Goal: Task Accomplishment & Management: Complete application form

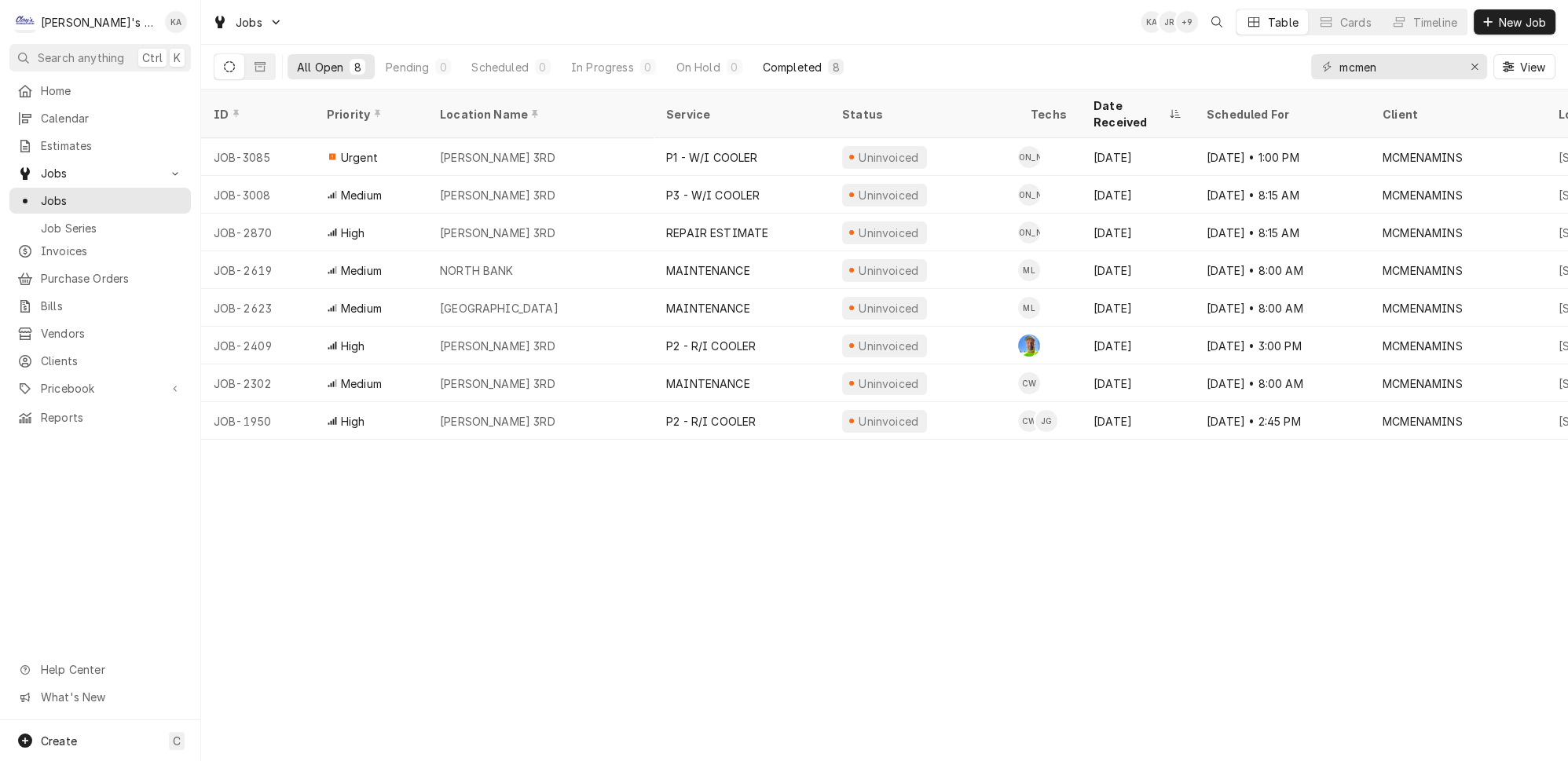
type input "mcmen"
click at [762, 65] on div "Completed" at bounding box center [792, 67] width 59 height 17
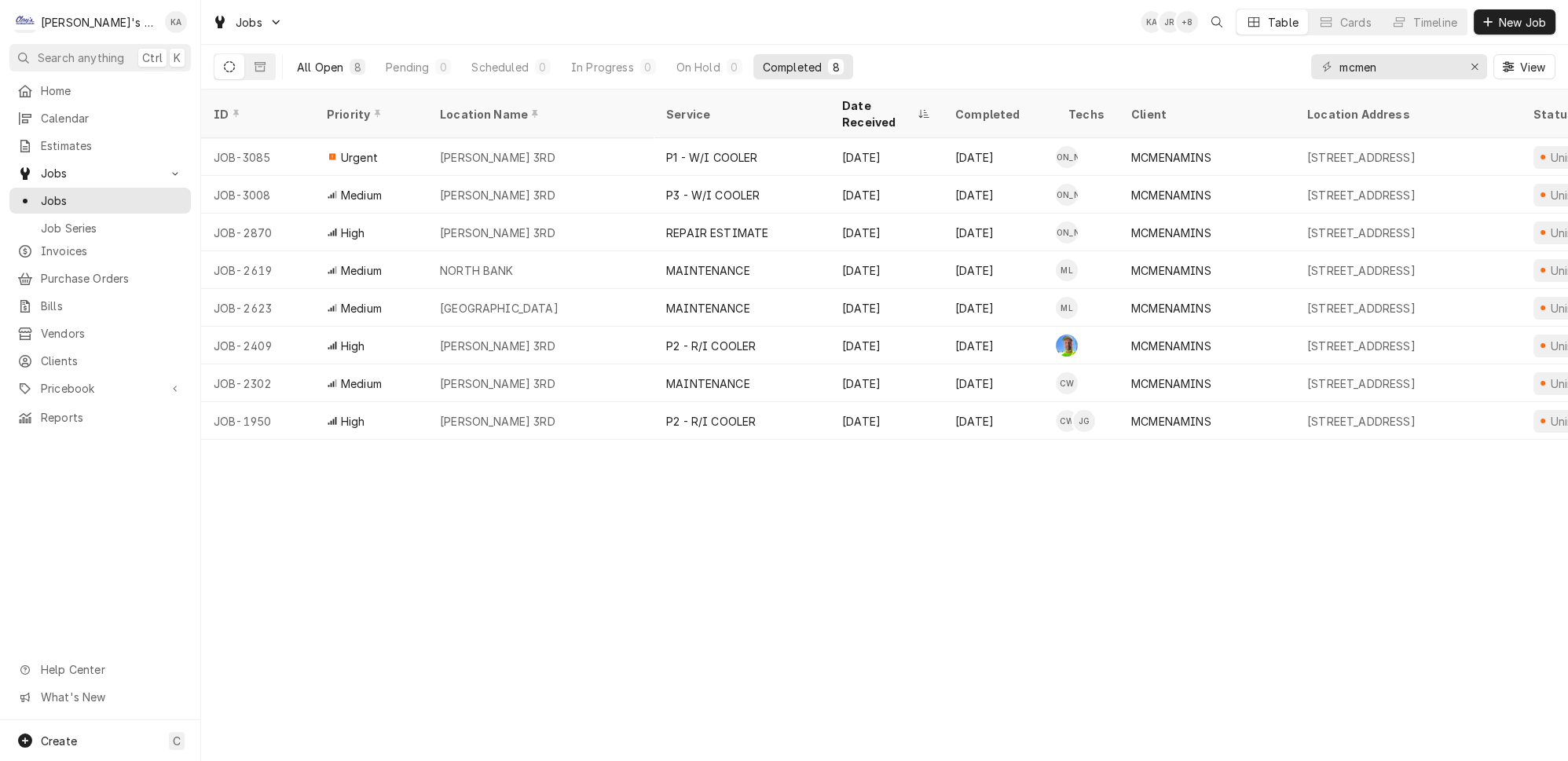
click at [310, 63] on div "All Open" at bounding box center [320, 67] width 46 height 17
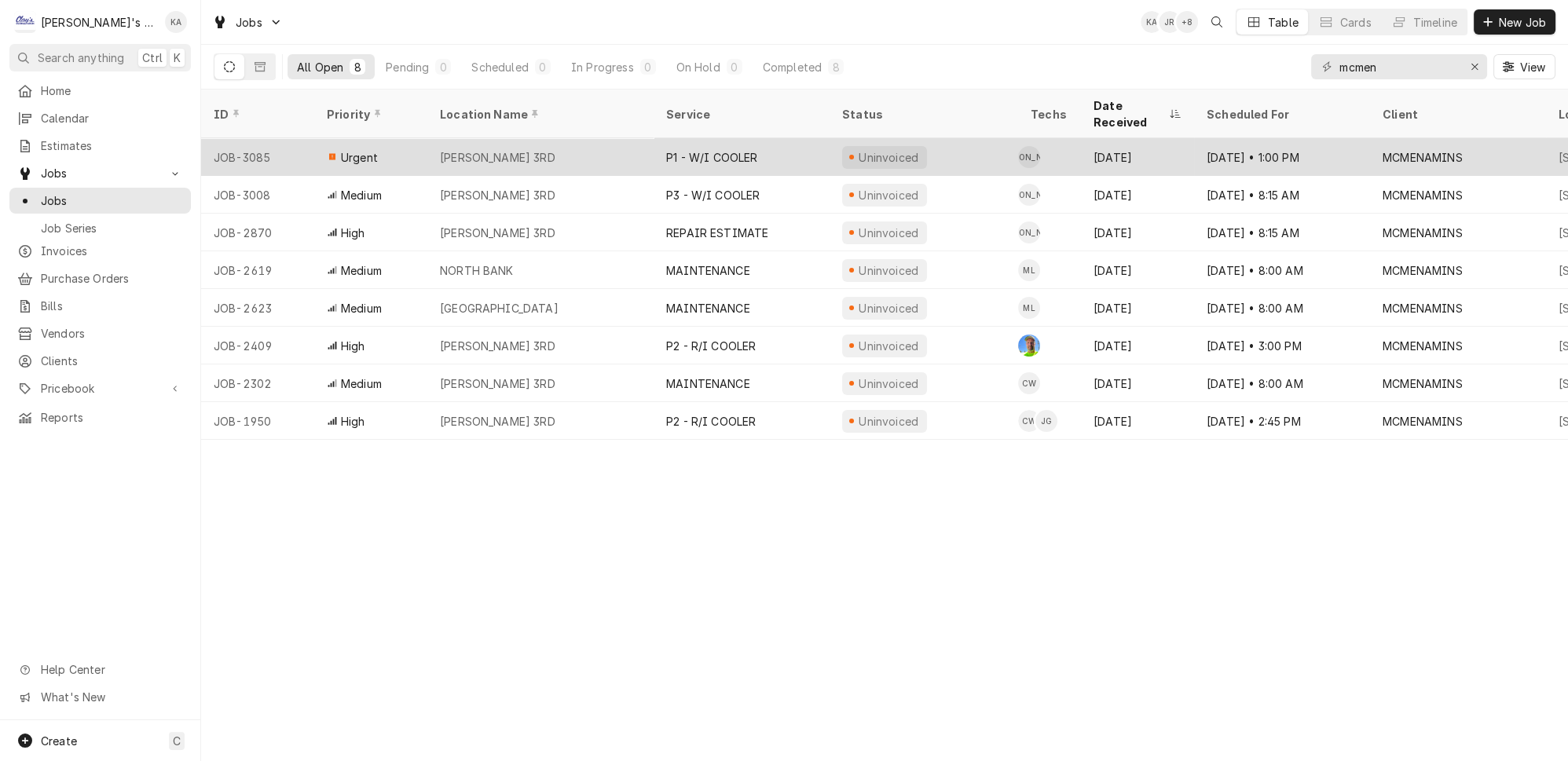
click at [758, 138] on div "P1 - W/I COOLER" at bounding box center [741, 157] width 176 height 37
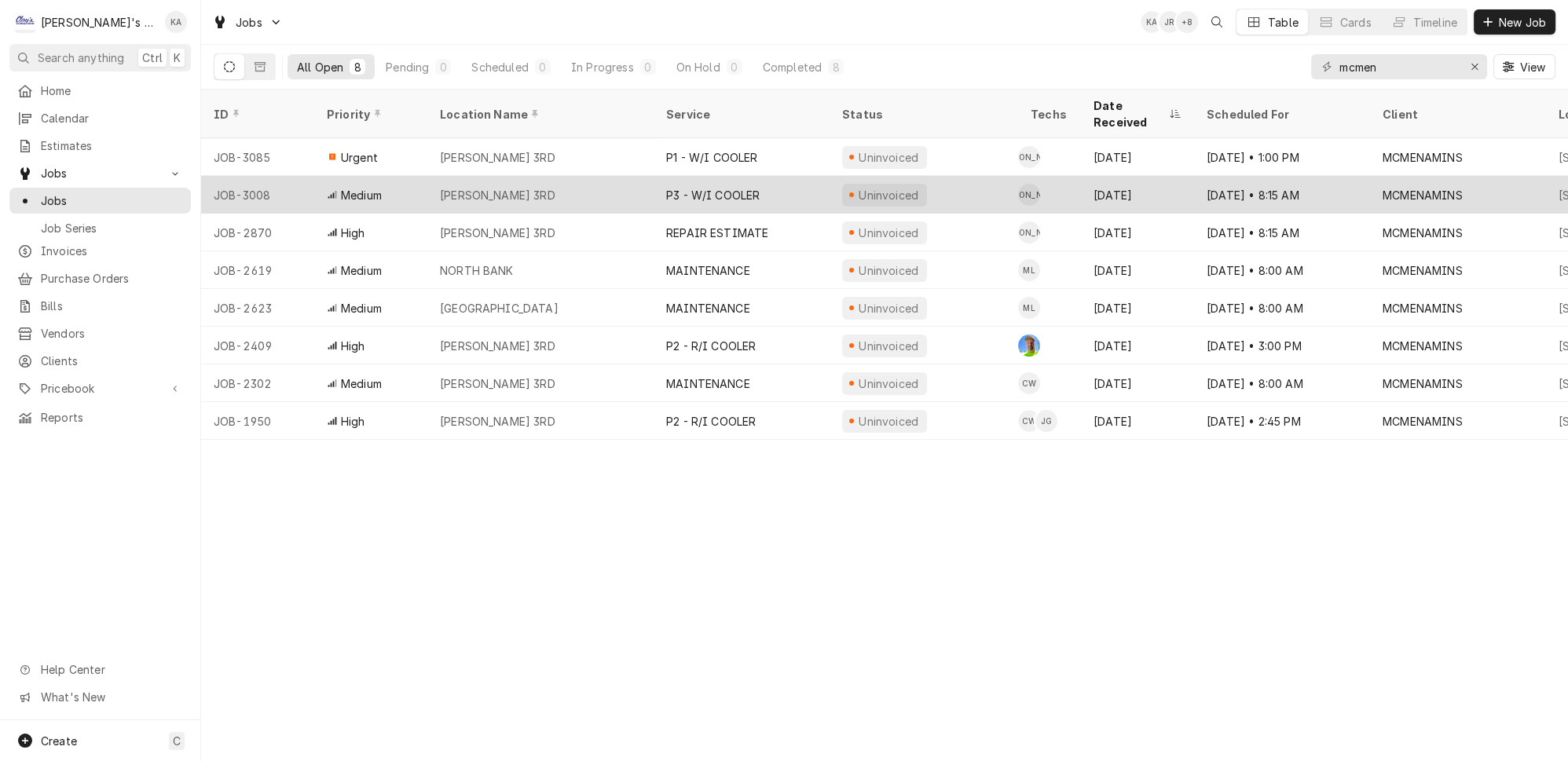
click at [754, 176] on div "P3 - W/I COOLER" at bounding box center [741, 194] width 176 height 37
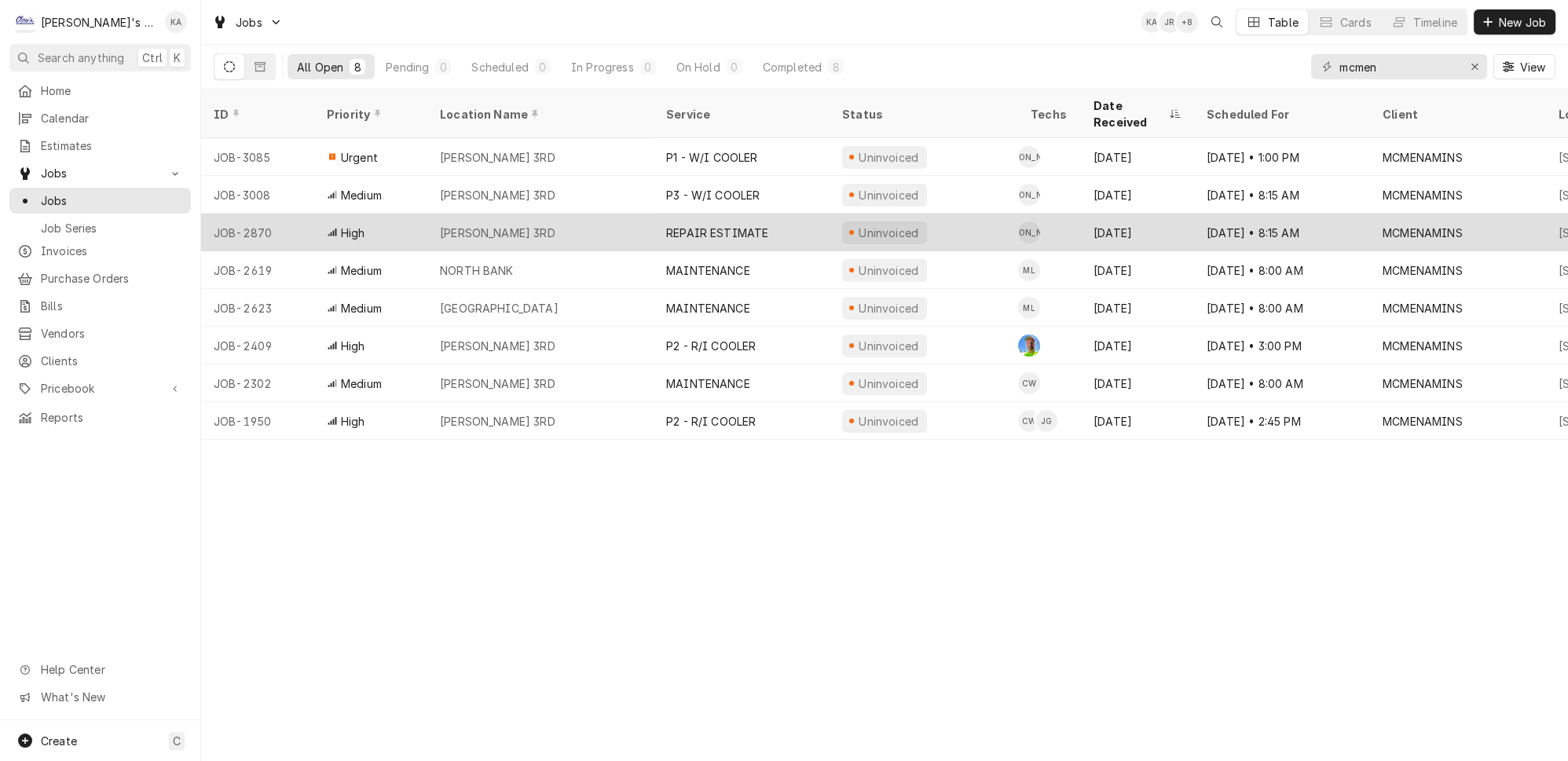
click at [580, 214] on div "MCMENAMIN'S NW 3RD" at bounding box center [540, 232] width 227 height 37
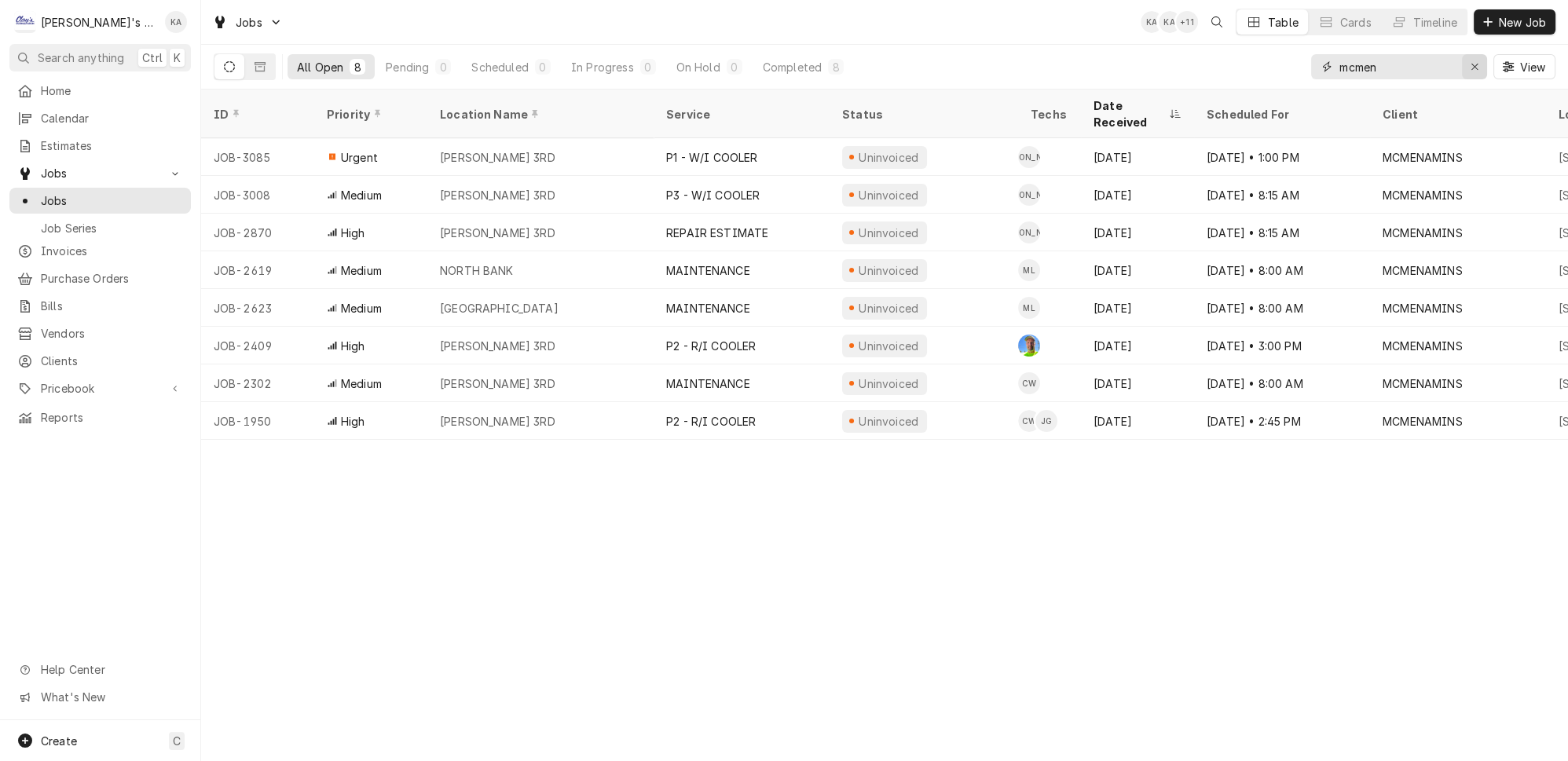
click at [1487, 69] on button "Erase input" at bounding box center [1475, 67] width 26 height 25
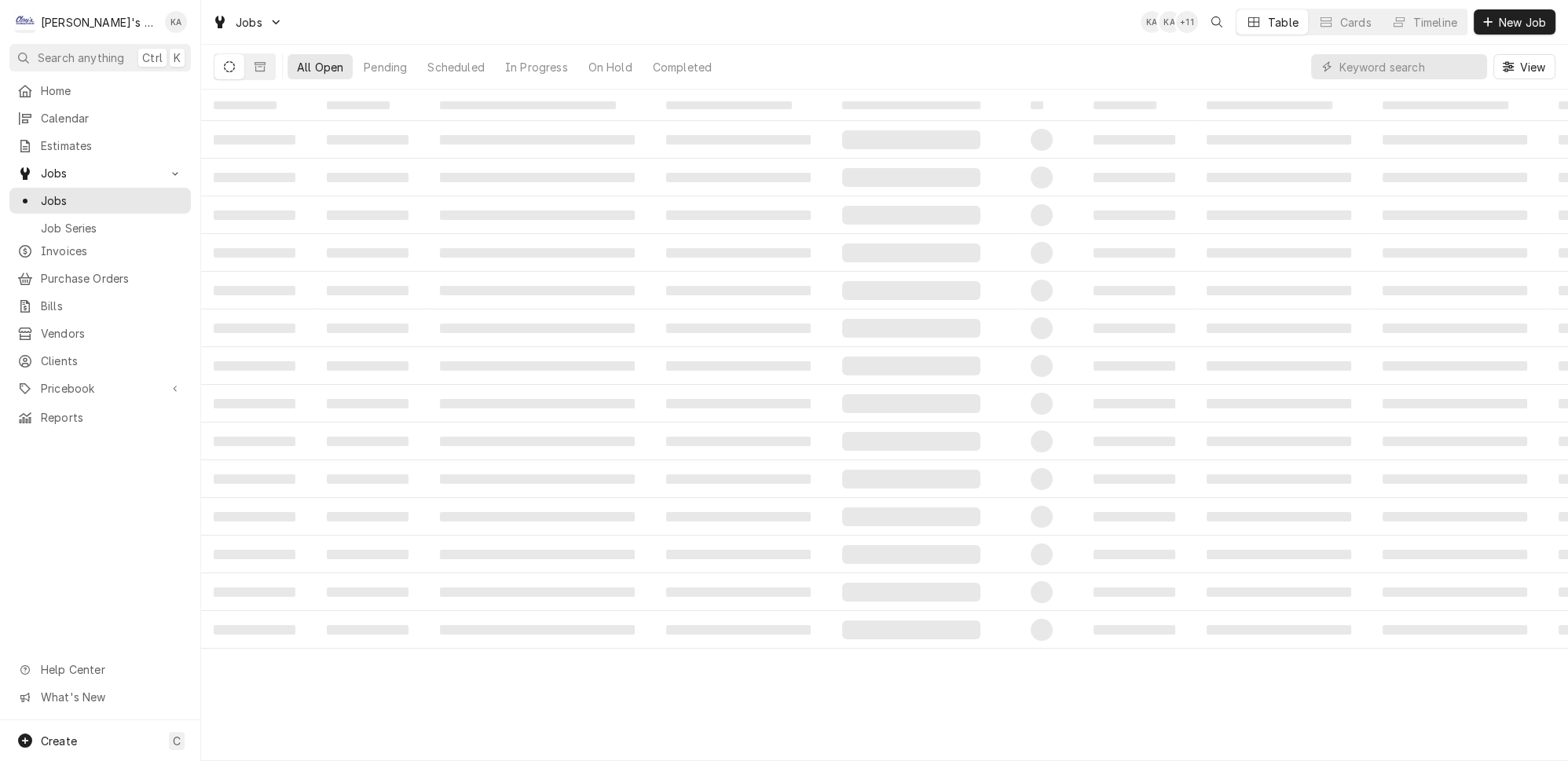
click at [1296, 62] on div "All Open Pending Scheduled In Progress On Hold Completed View" at bounding box center [884, 67] width 1341 height 44
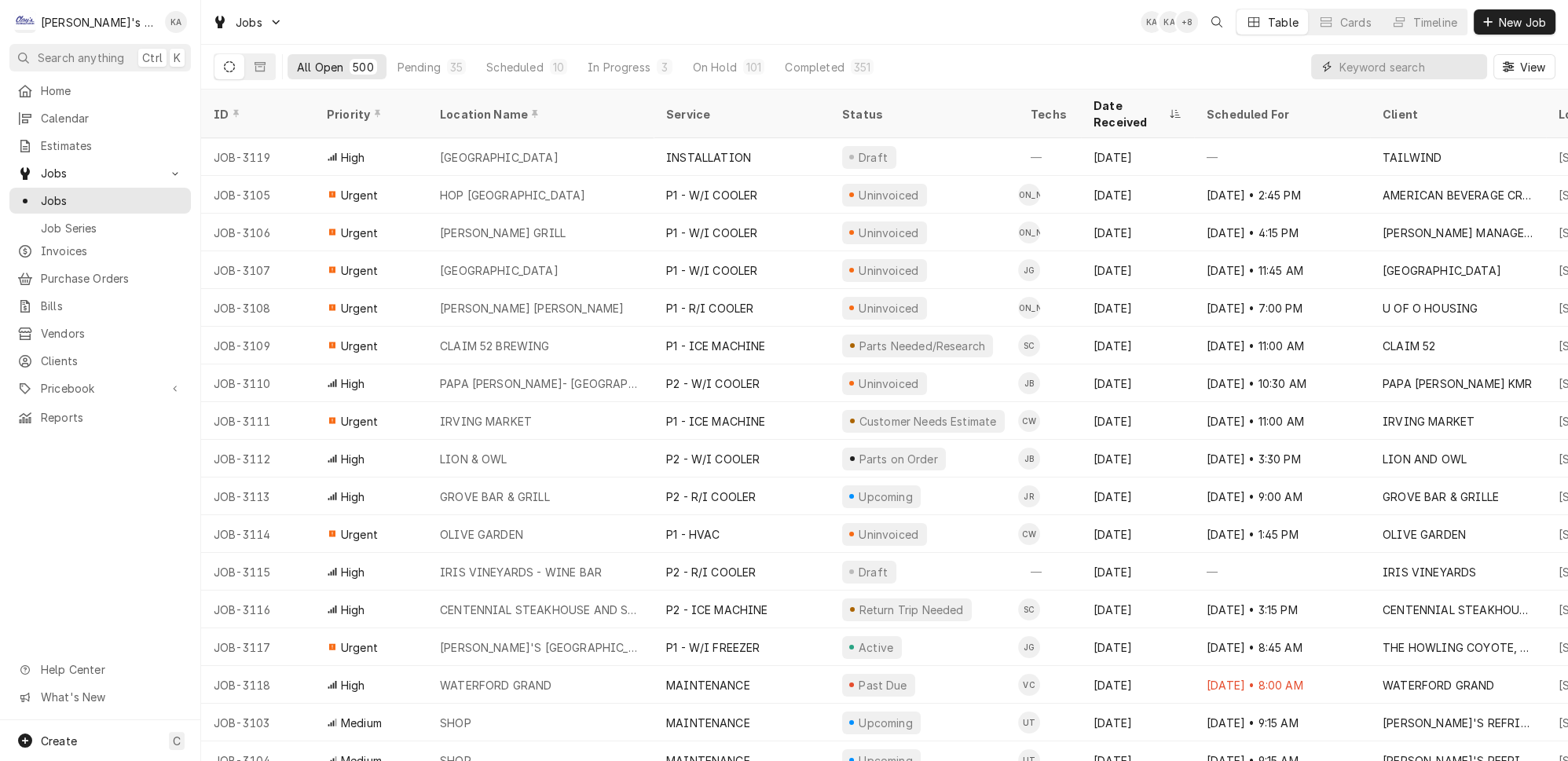
click at [1356, 57] on input "Dynamic Content Wrapper" at bounding box center [1409, 67] width 139 height 25
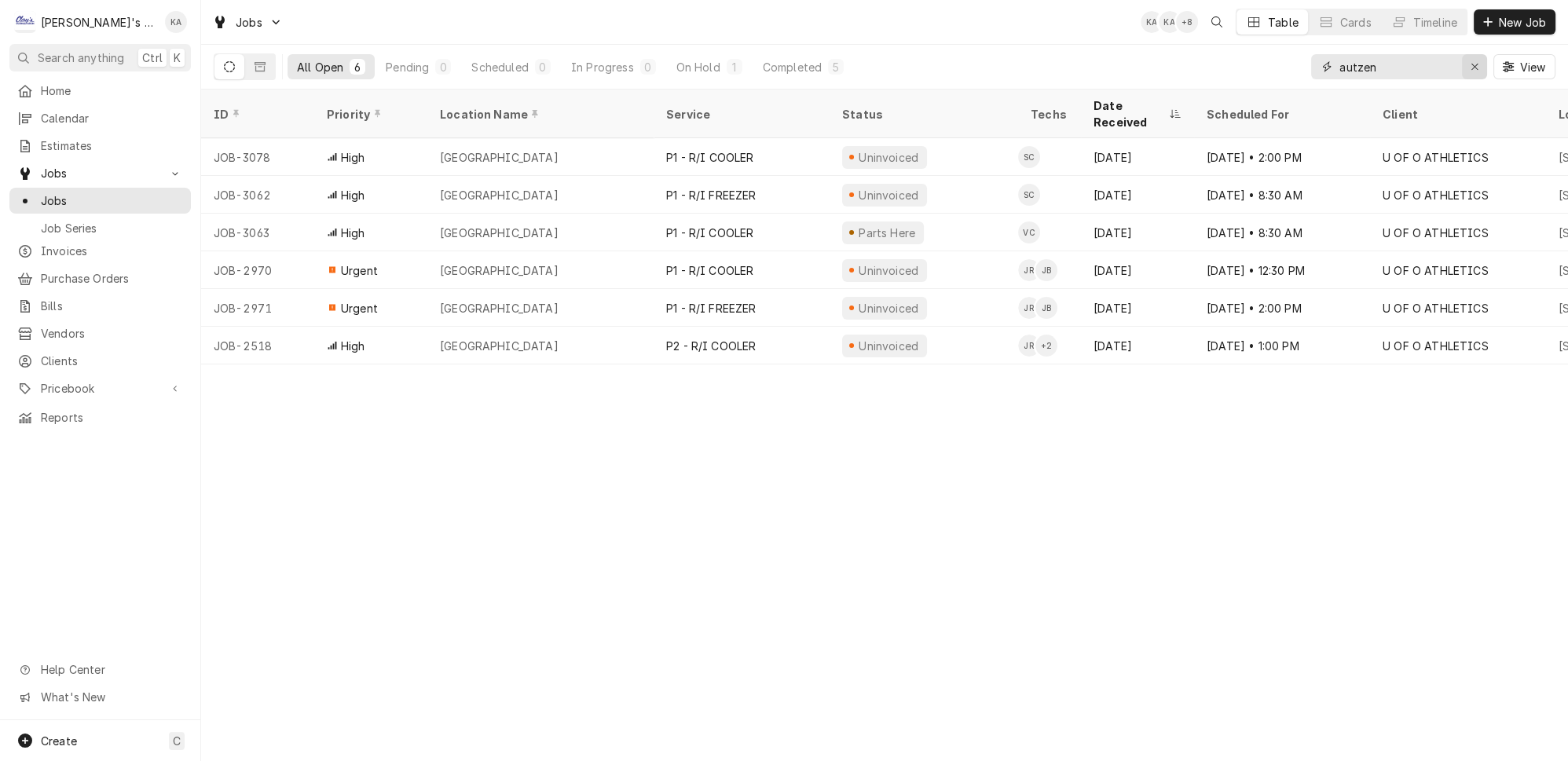
type input "autzen"
click at [1487, 64] on button "Erase input" at bounding box center [1475, 67] width 26 height 25
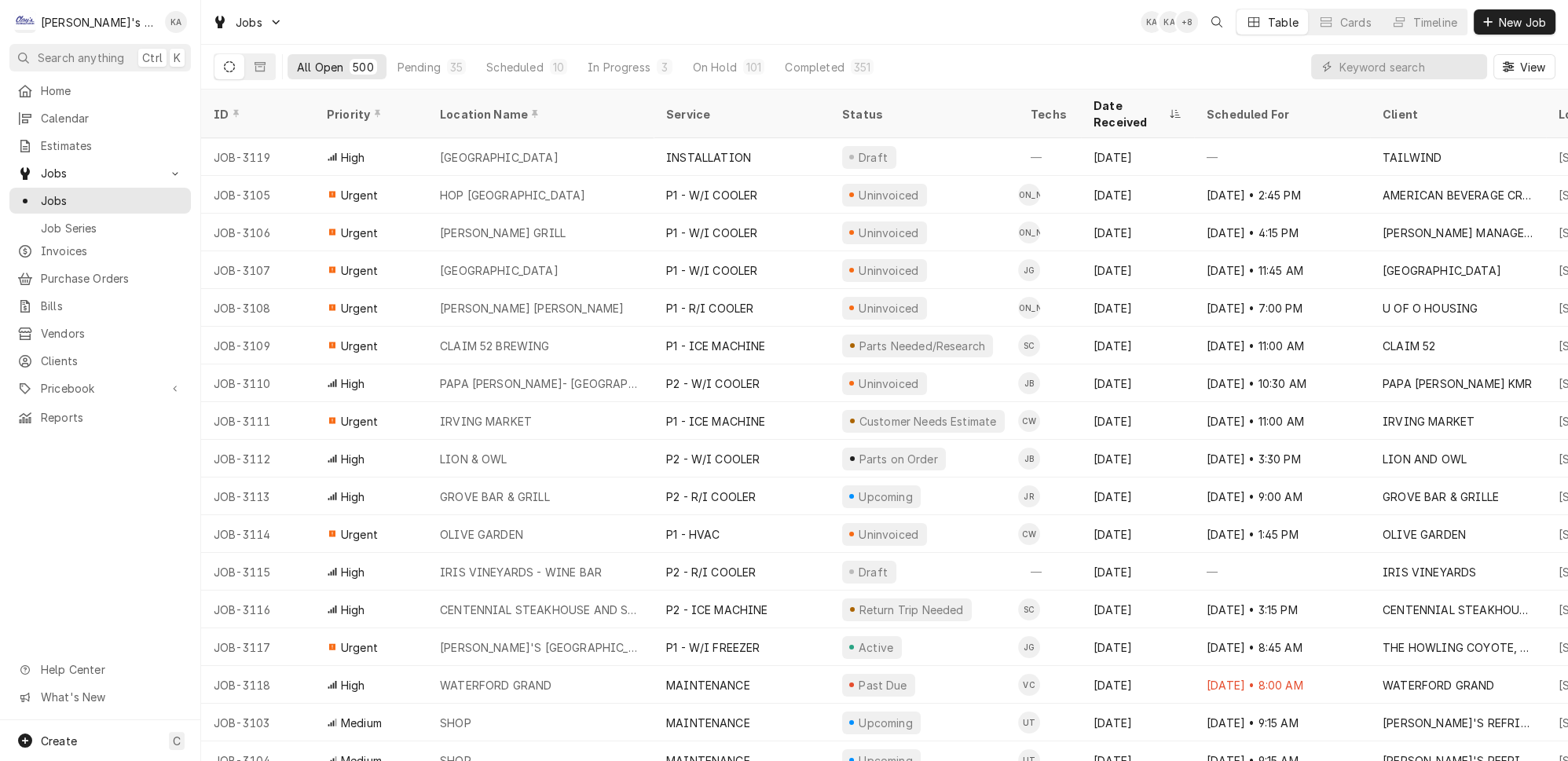
click at [1279, 68] on div "All Open 500 Pending 35 Scheduled 10 In Progress 3 On Hold 101 Completed 351 Vi…" at bounding box center [884, 67] width 1341 height 44
click at [1442, 54] on input "Dynamic Content Wrapper" at bounding box center [1409, 67] width 139 height 25
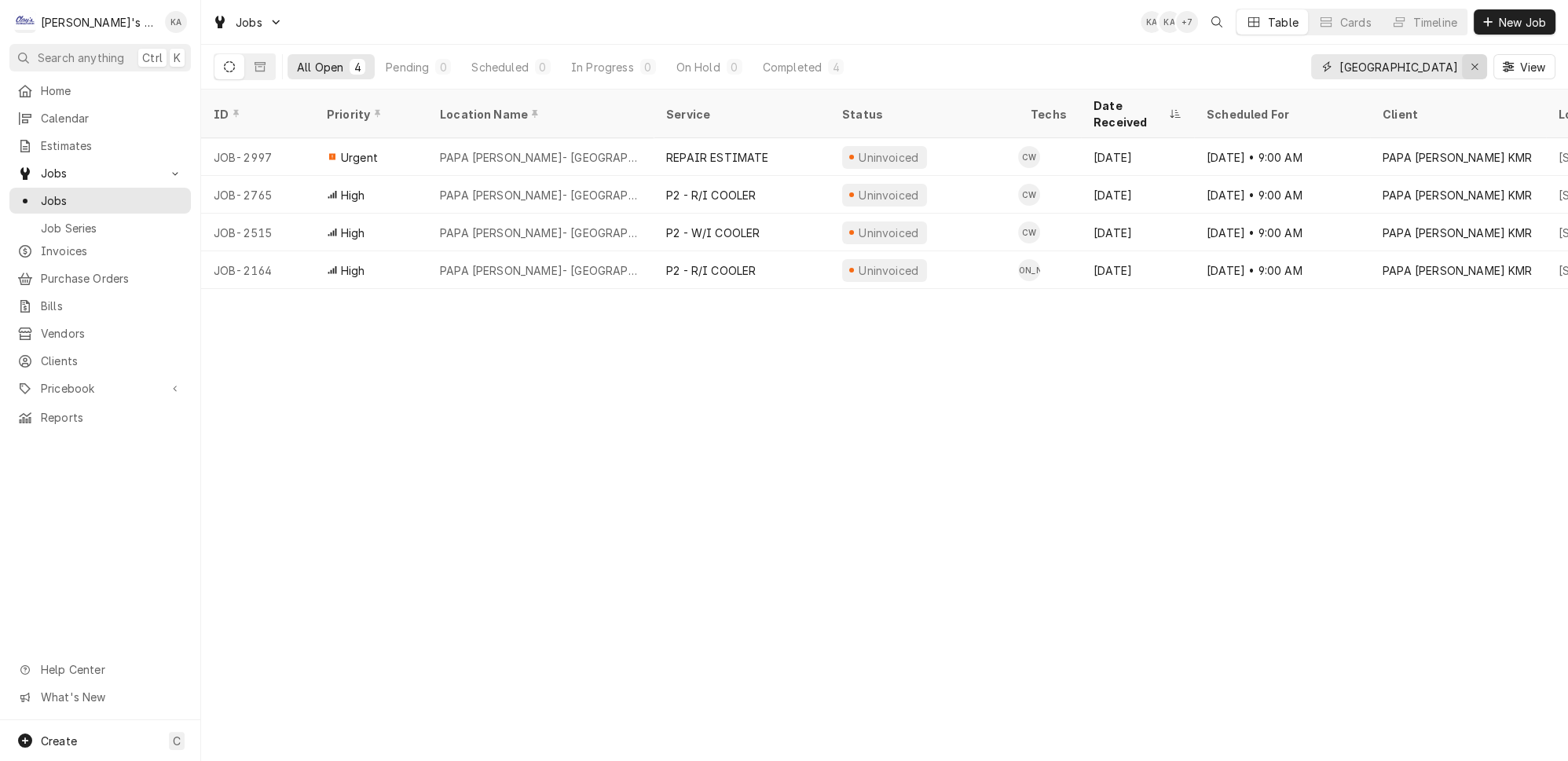
type input "lebanon"
click at [1477, 61] on icon "Erase input" at bounding box center [1475, 66] width 9 height 11
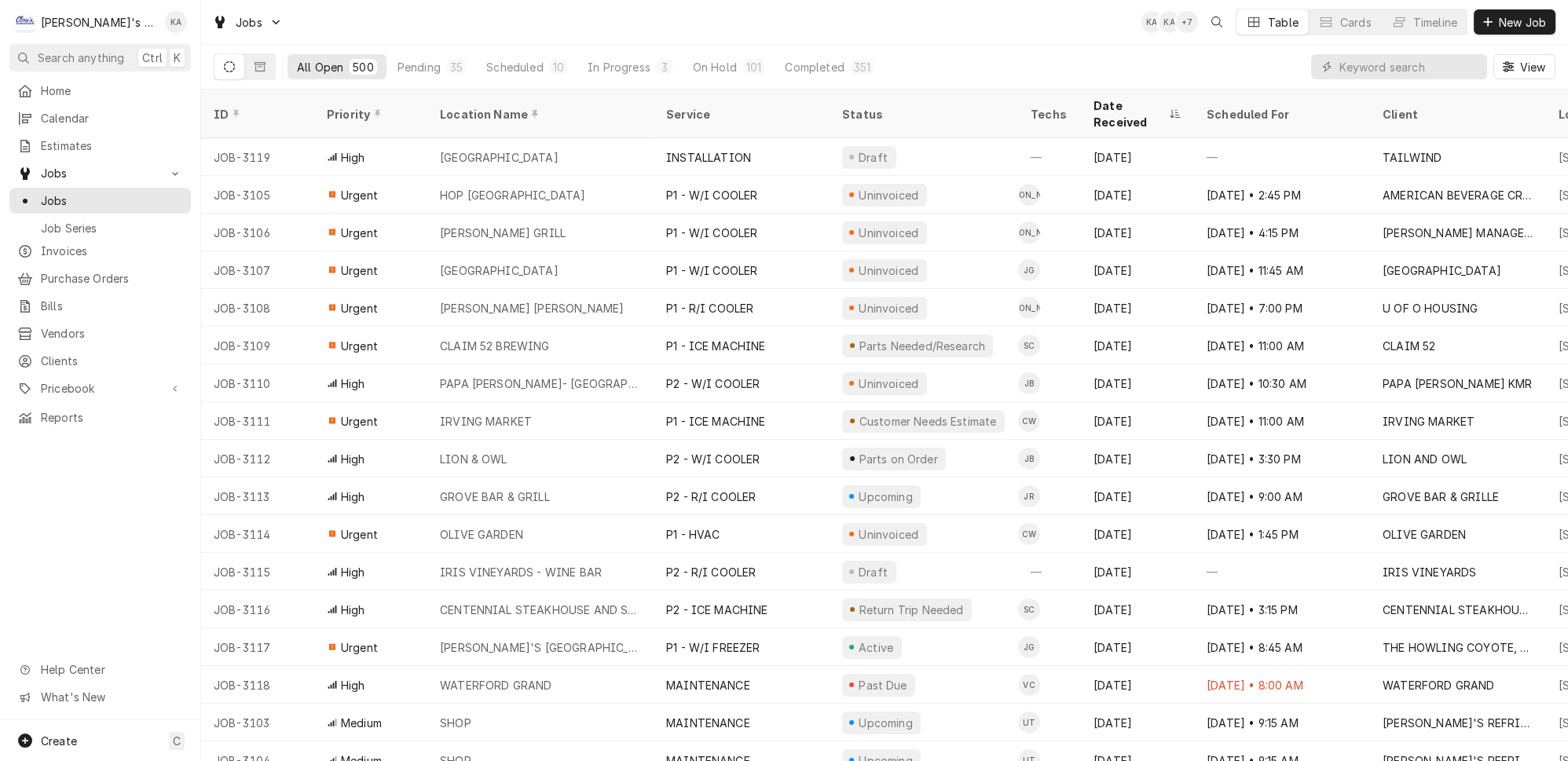
click at [1249, 59] on div "All Open 500 Pending 35 Scheduled 10 In Progress 3 On Hold 101 Completed 351 Vi…" at bounding box center [884, 67] width 1341 height 44
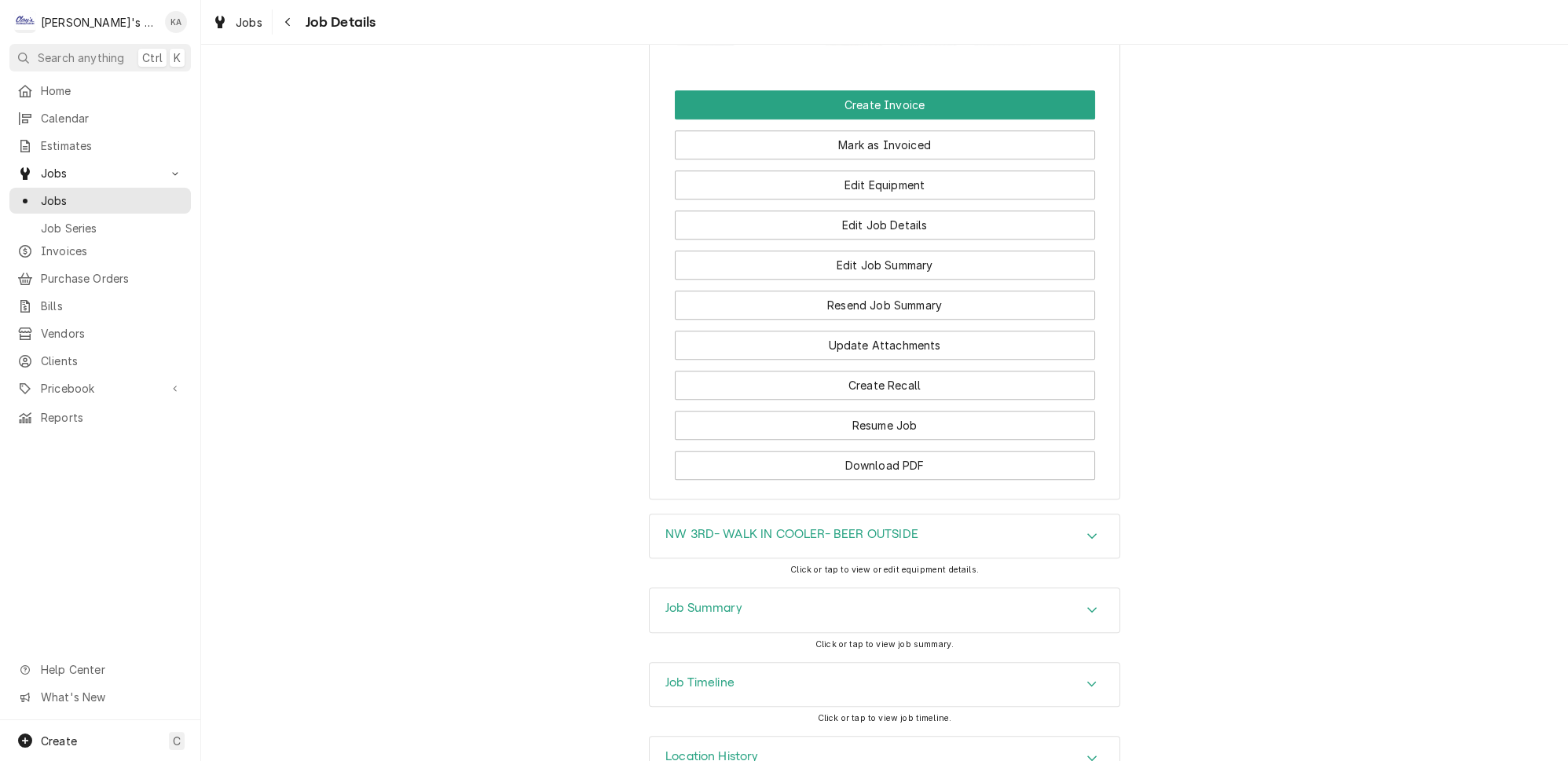
scroll to position [1755, 0]
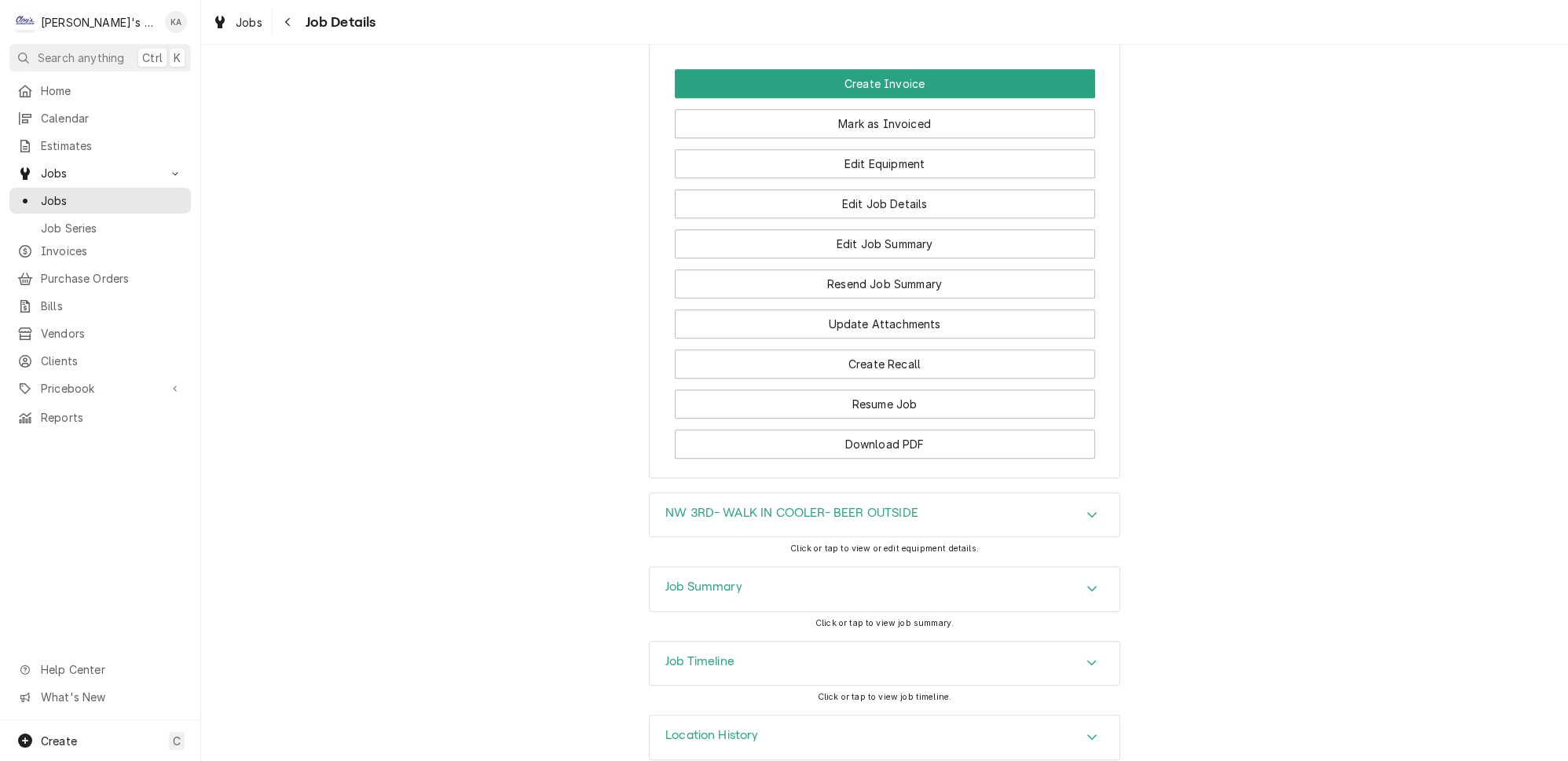
click at [790, 570] on div "Job Summary" at bounding box center [884, 588] width 470 height 44
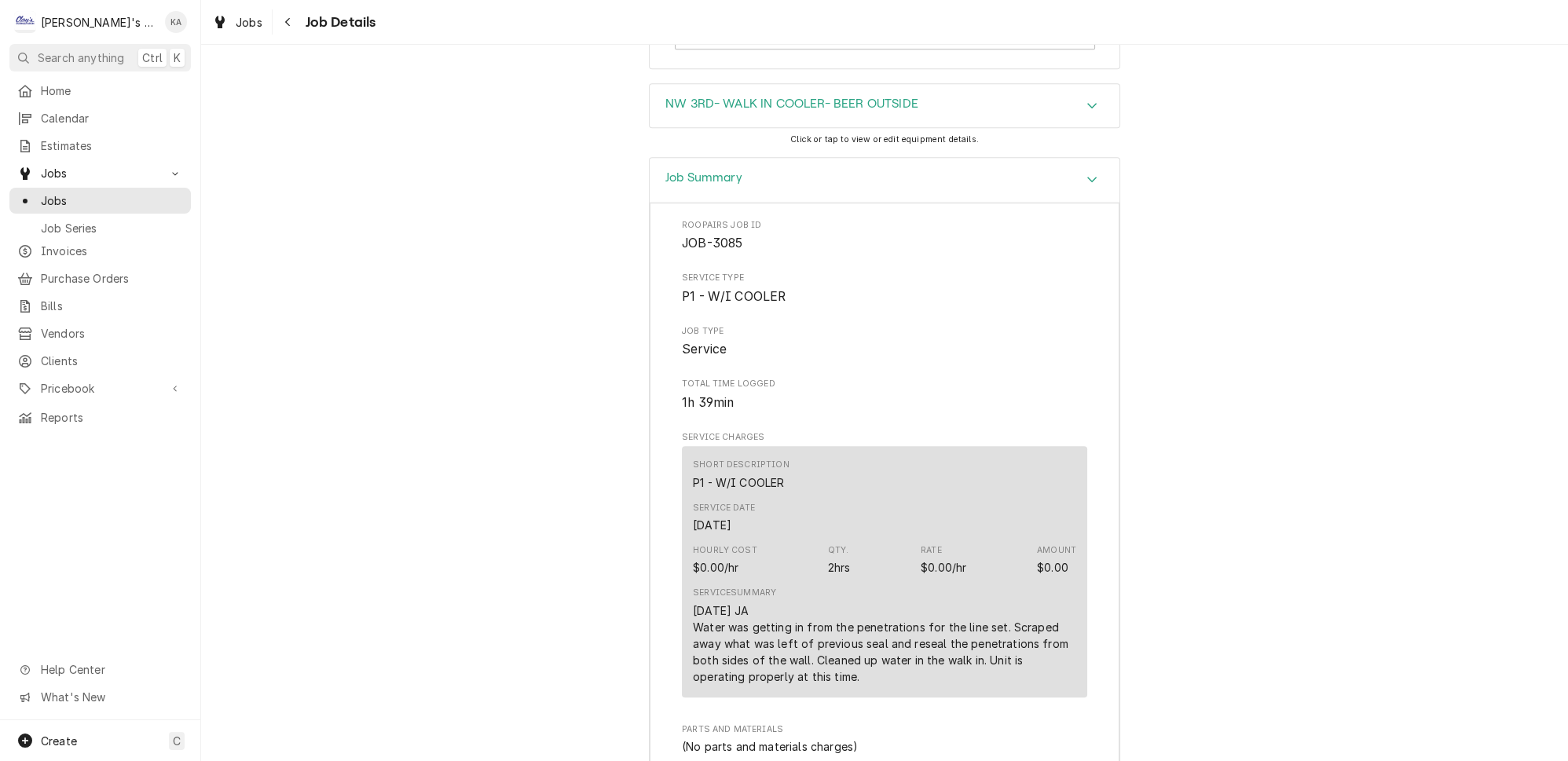
scroll to position [2112, 0]
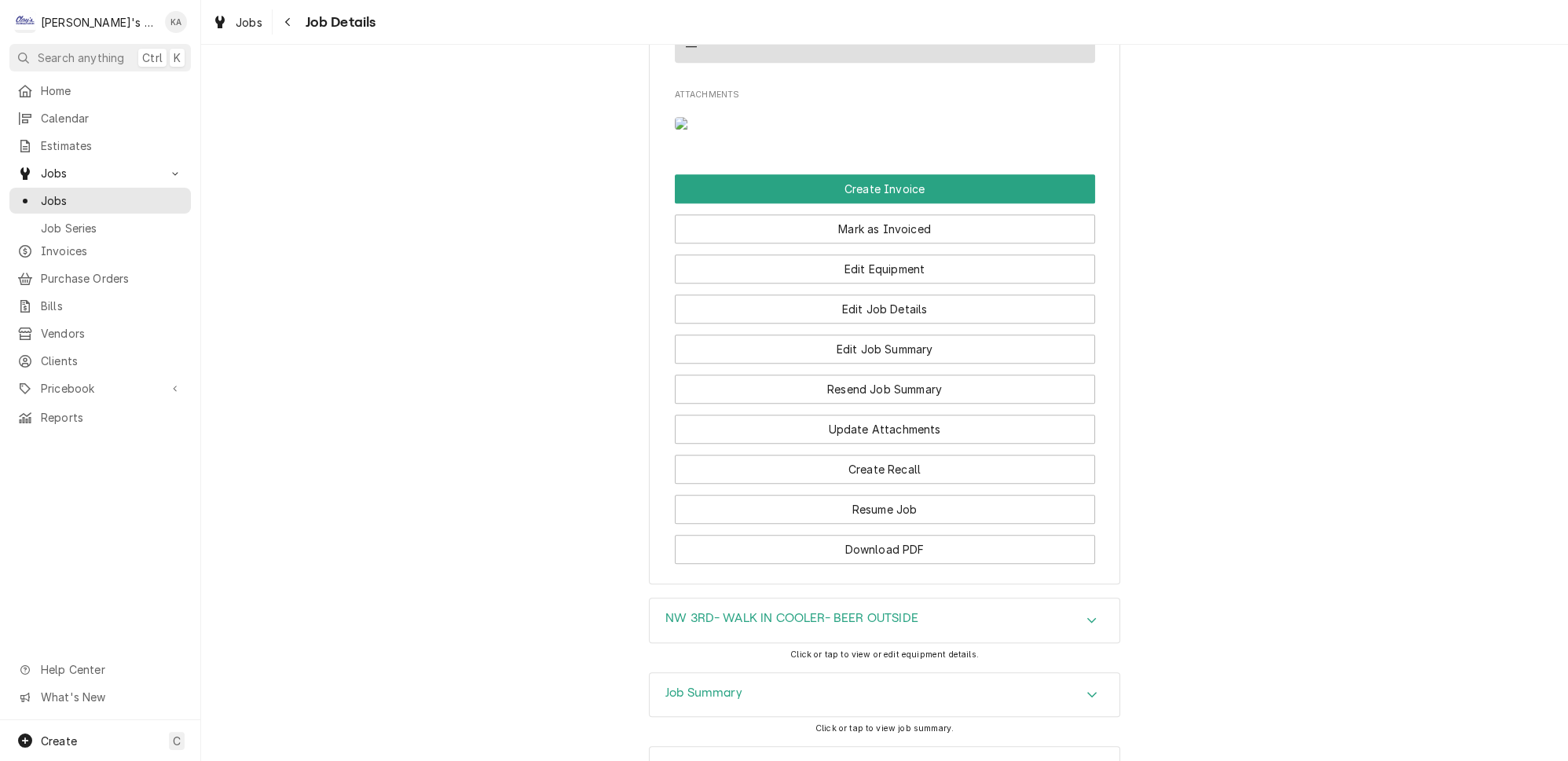
scroll to position [1910, 0]
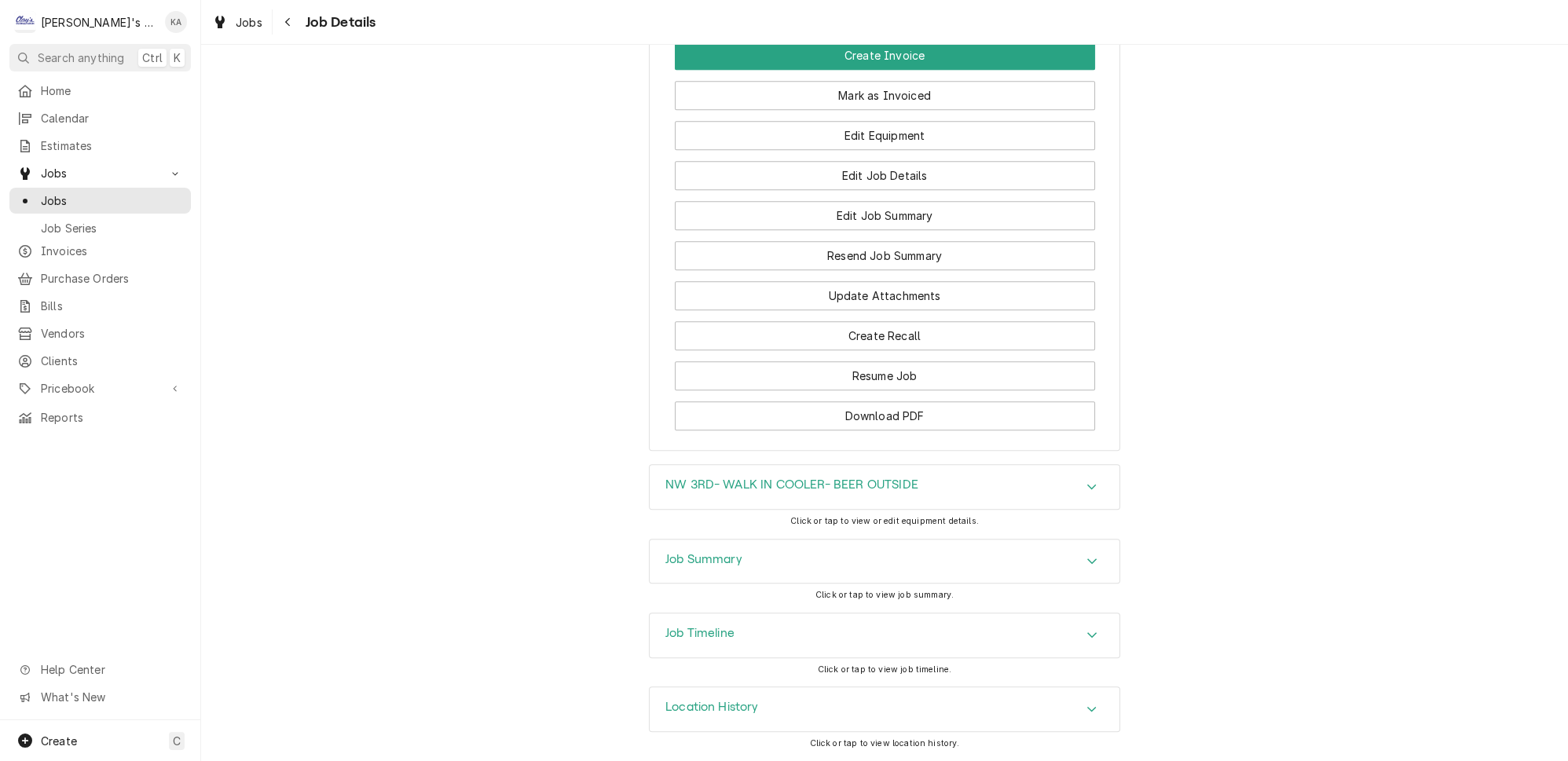
click at [752, 563] on div "Job Summary" at bounding box center [884, 561] width 470 height 44
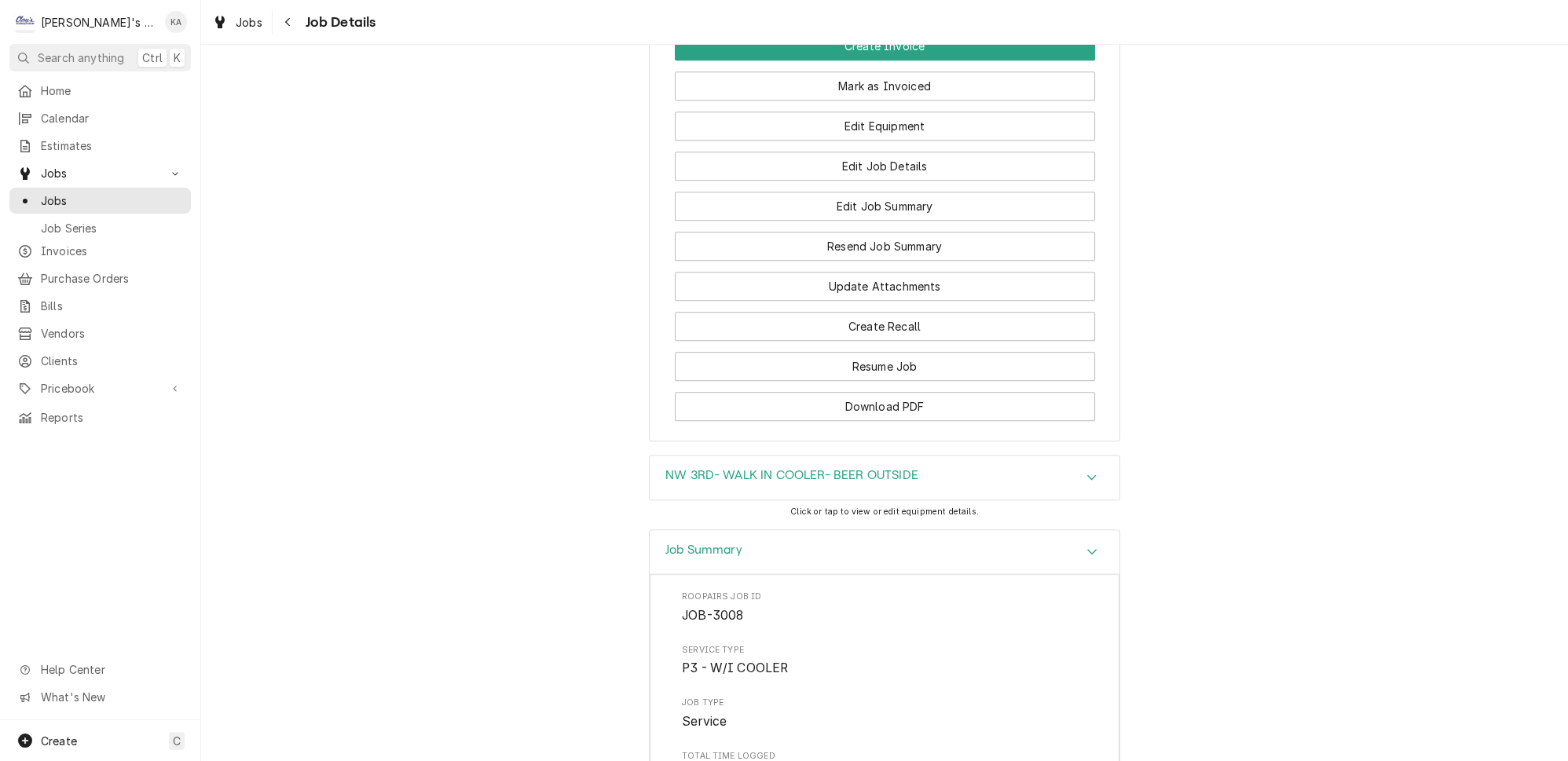
scroll to position [2339, 0]
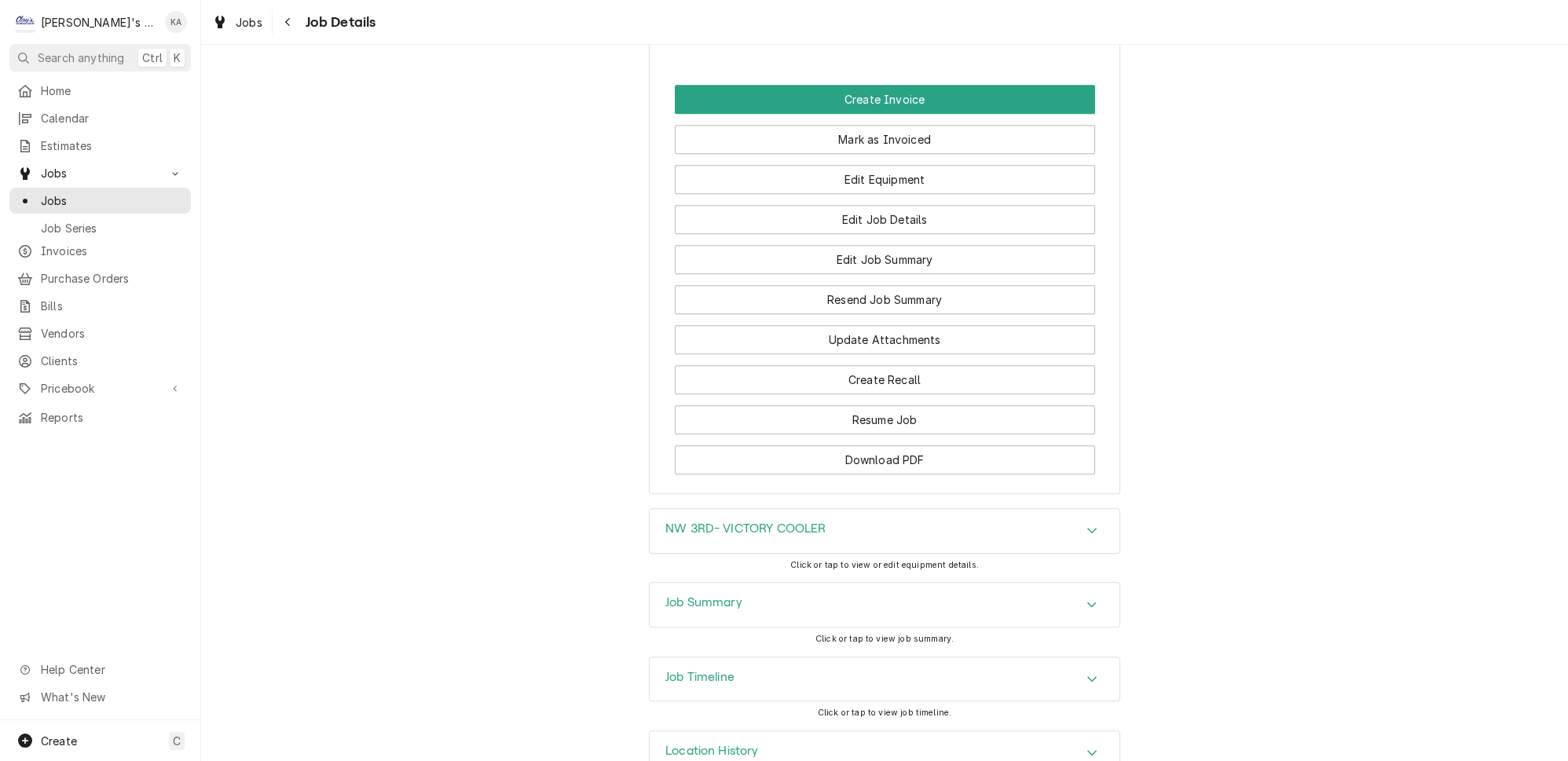
scroll to position [1726, 0]
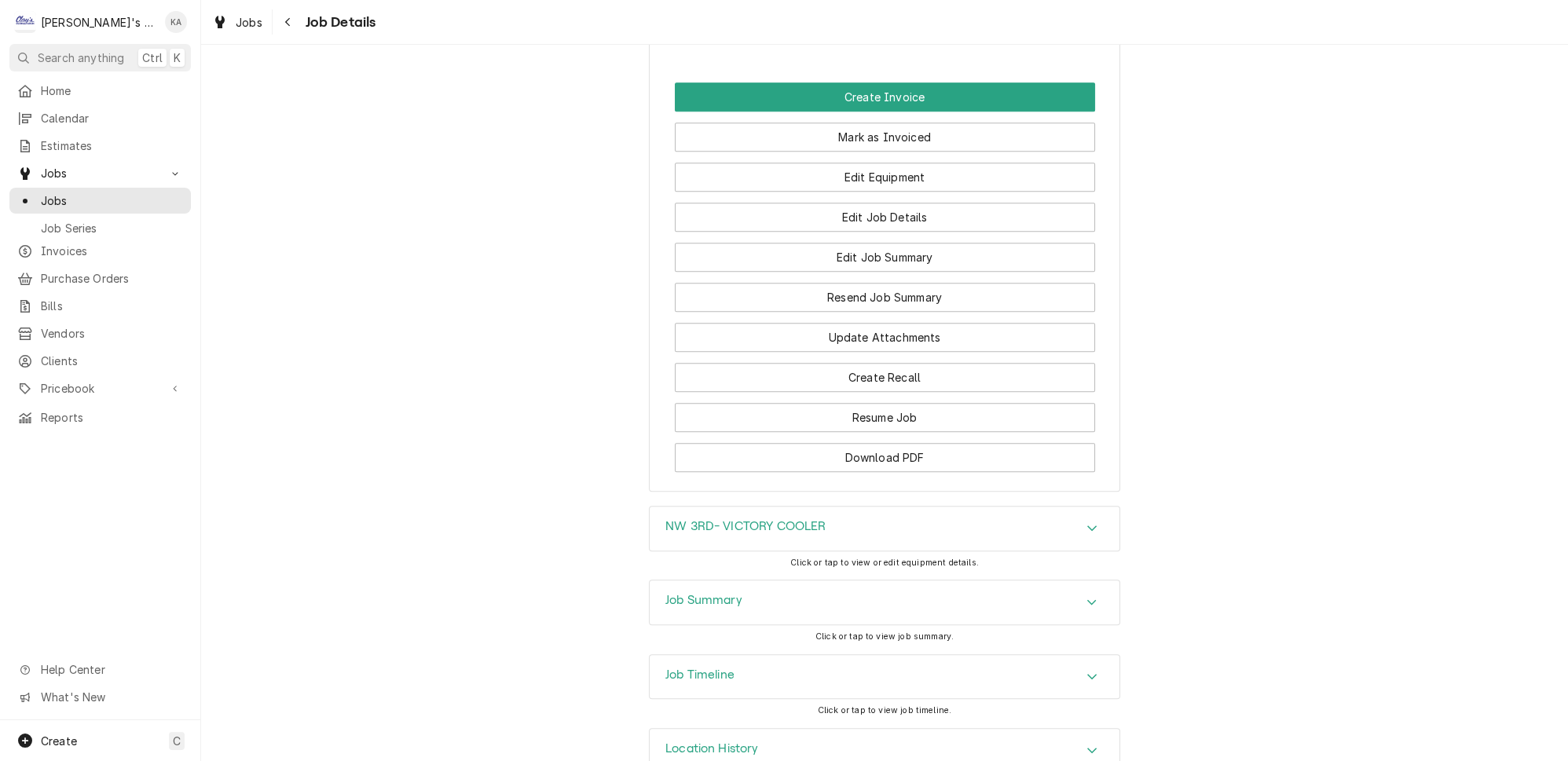
click at [730, 581] on div "Job Summary" at bounding box center [884, 602] width 470 height 44
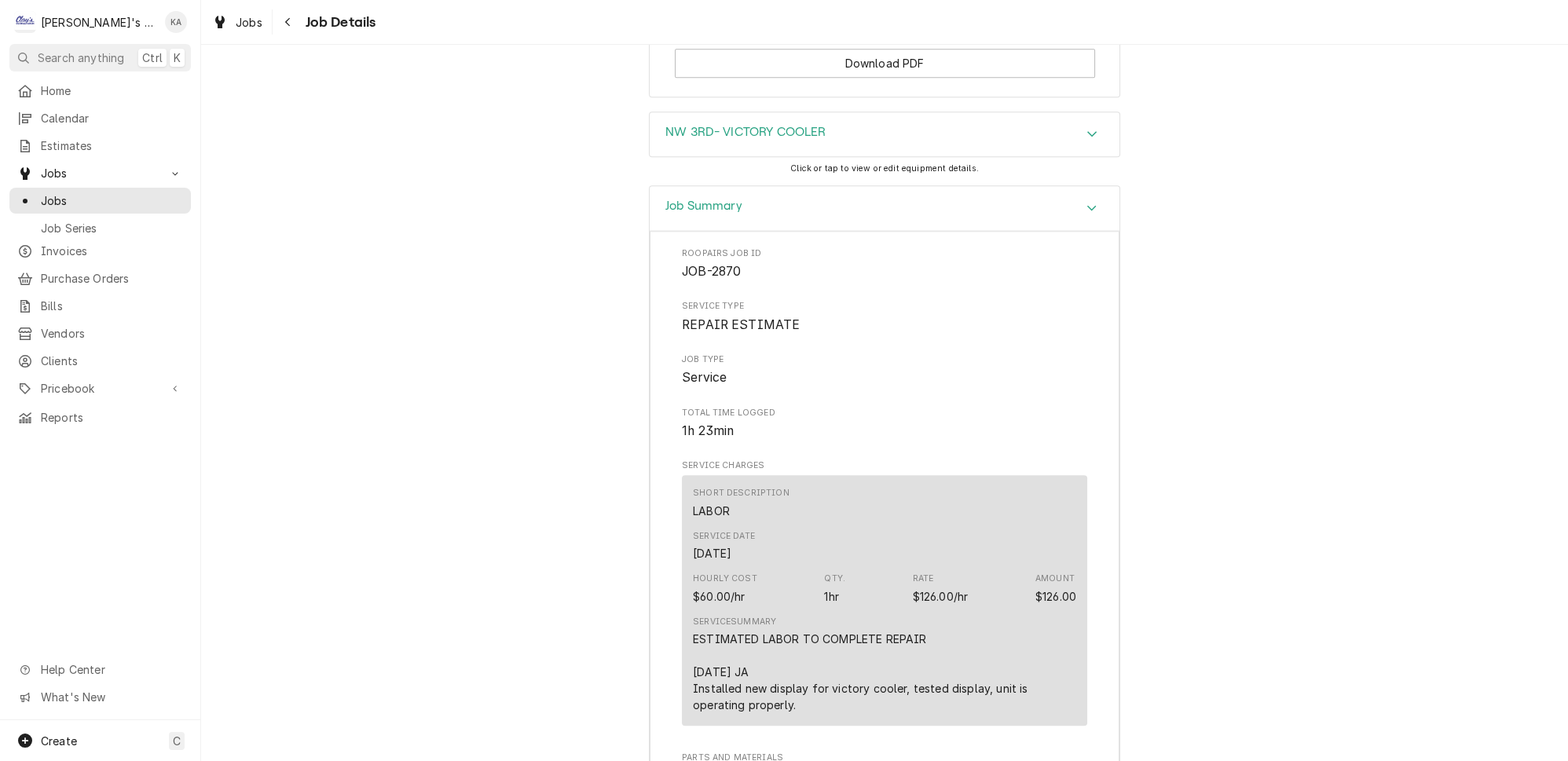
scroll to position [2084, 0]
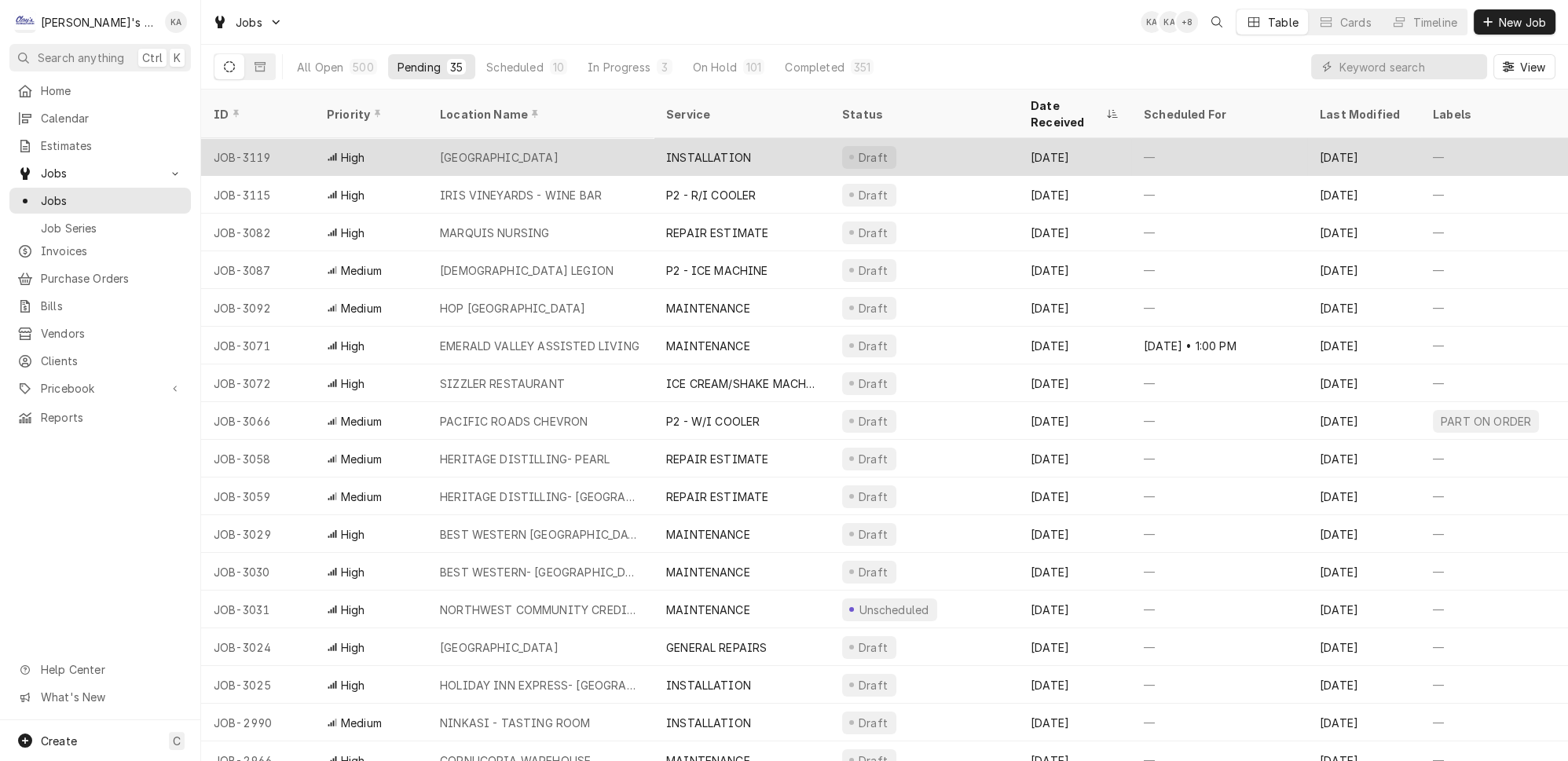
click at [628, 138] on div "[GEOGRAPHIC_DATA]" at bounding box center [540, 157] width 227 height 37
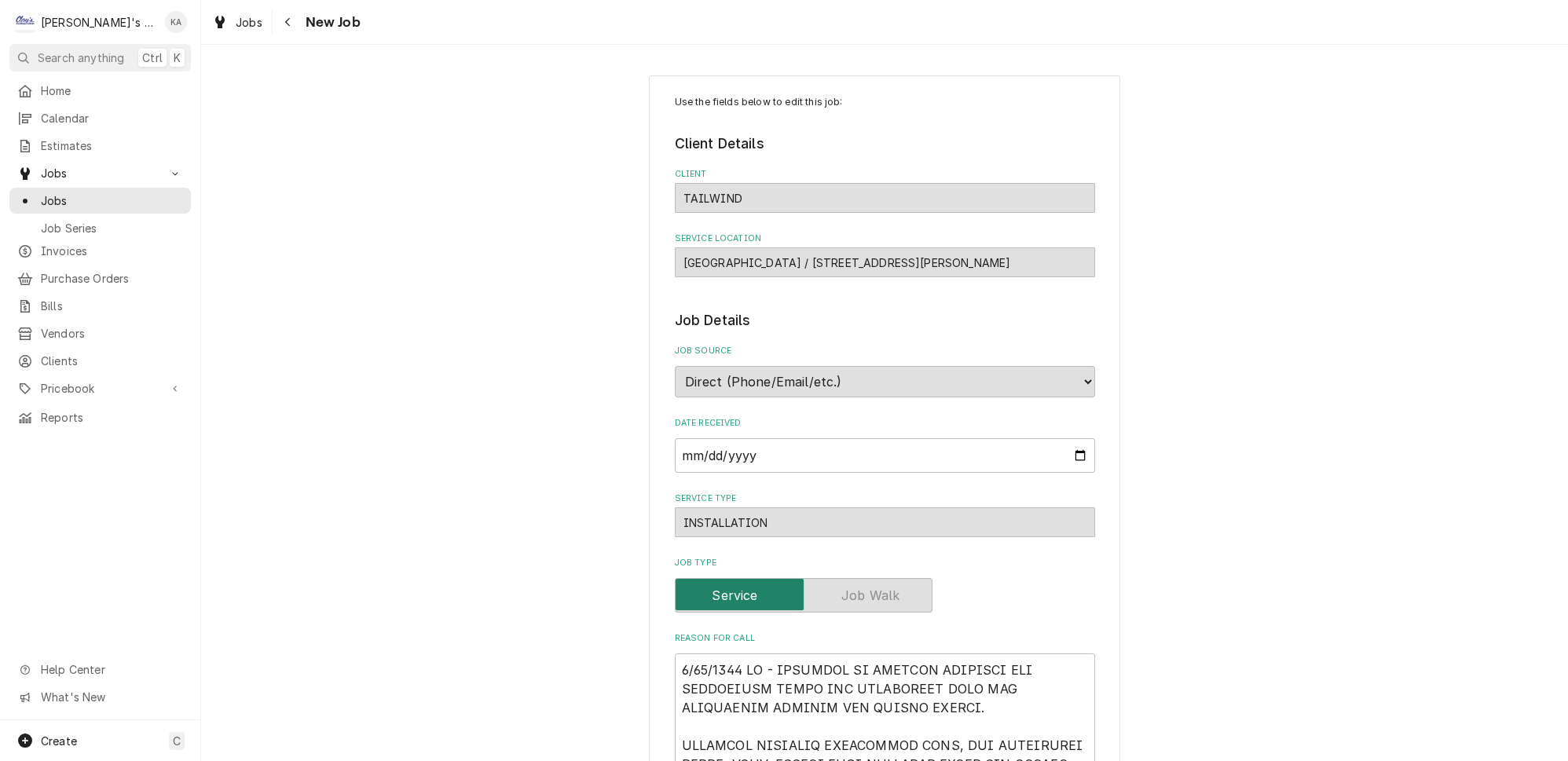
type textarea "x"
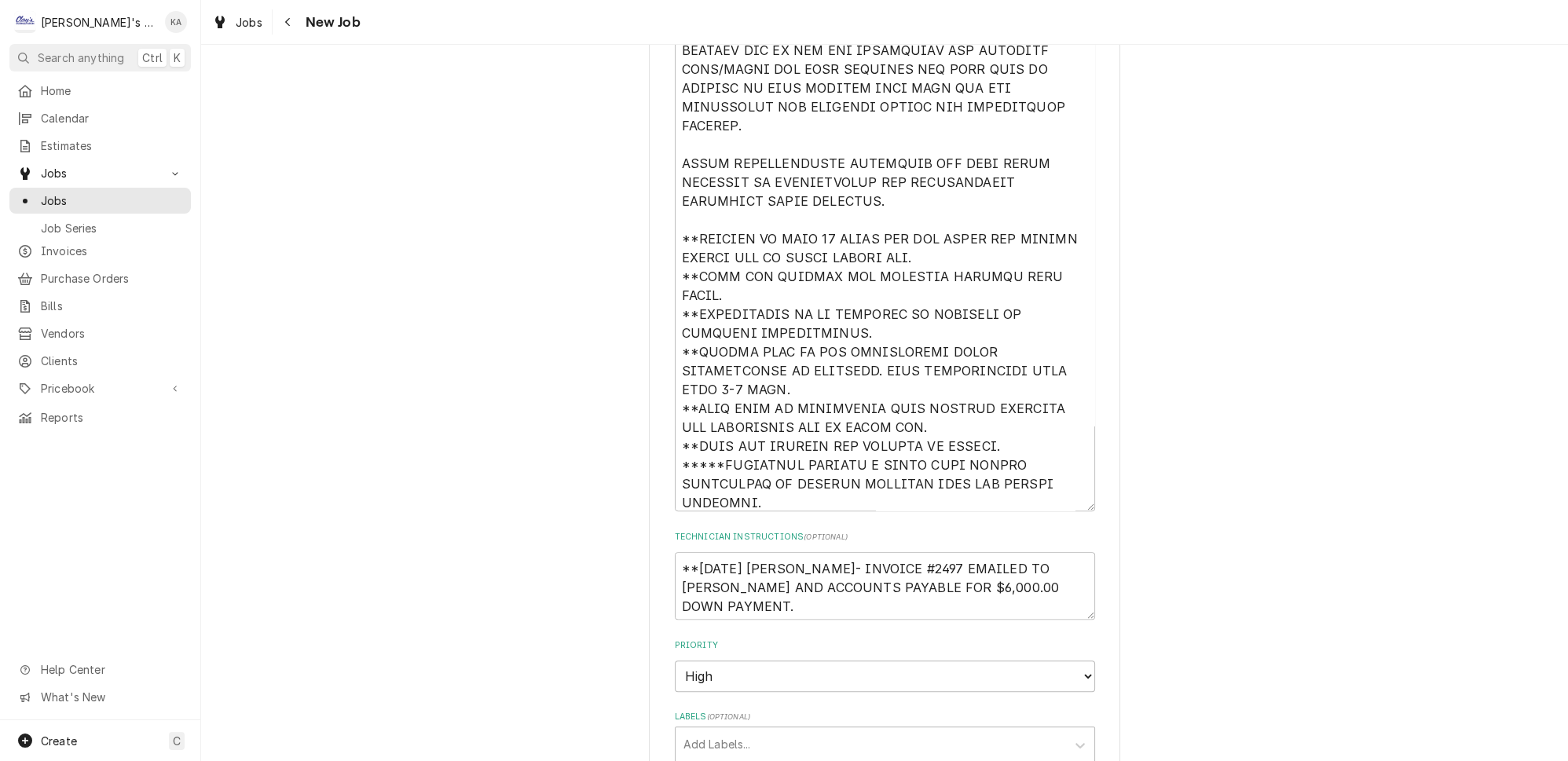
scroll to position [856, 0]
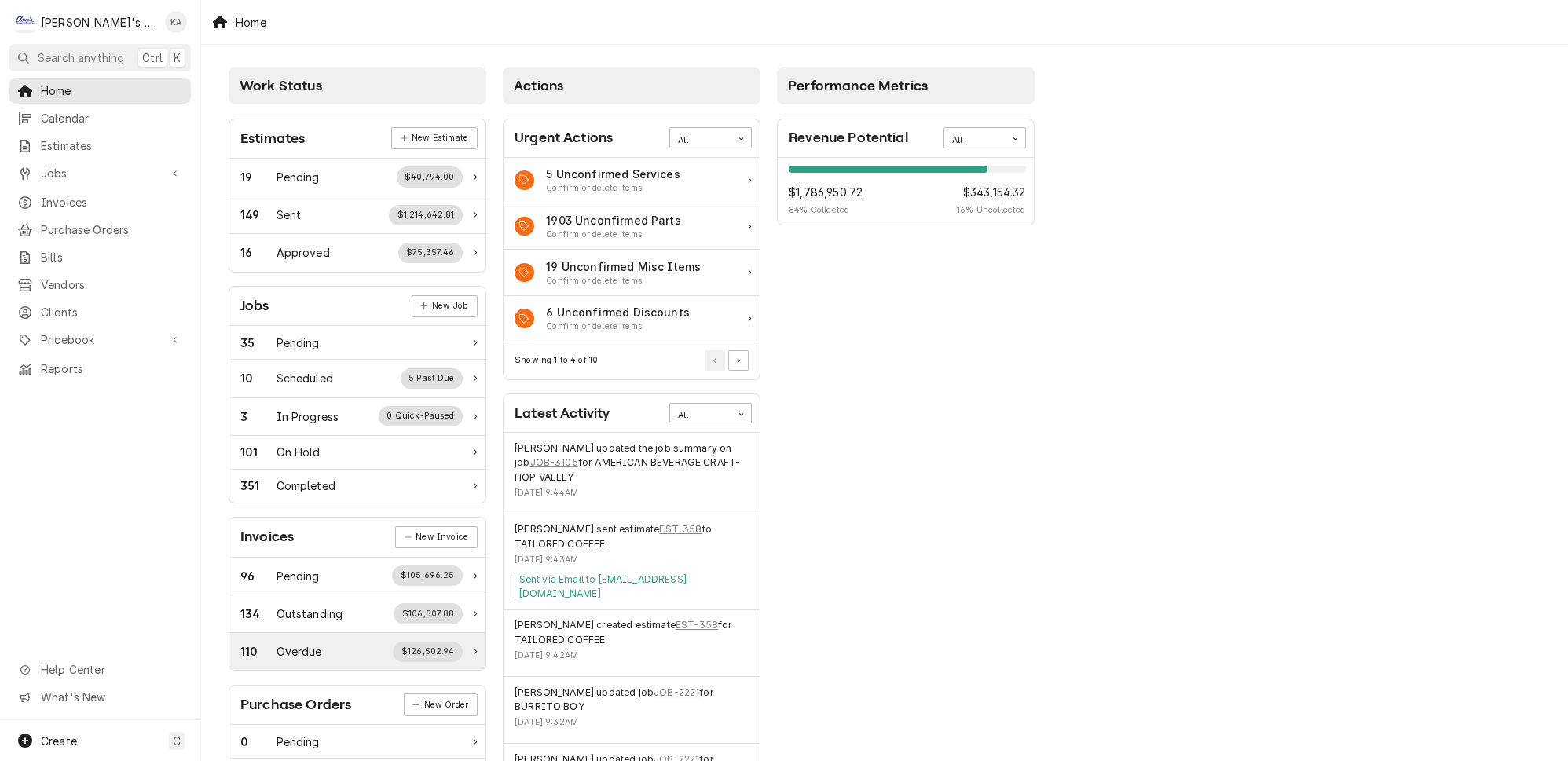
click at [340, 641] on div "110 Overdue $126,502.94" at bounding box center [351, 651] width 223 height 21
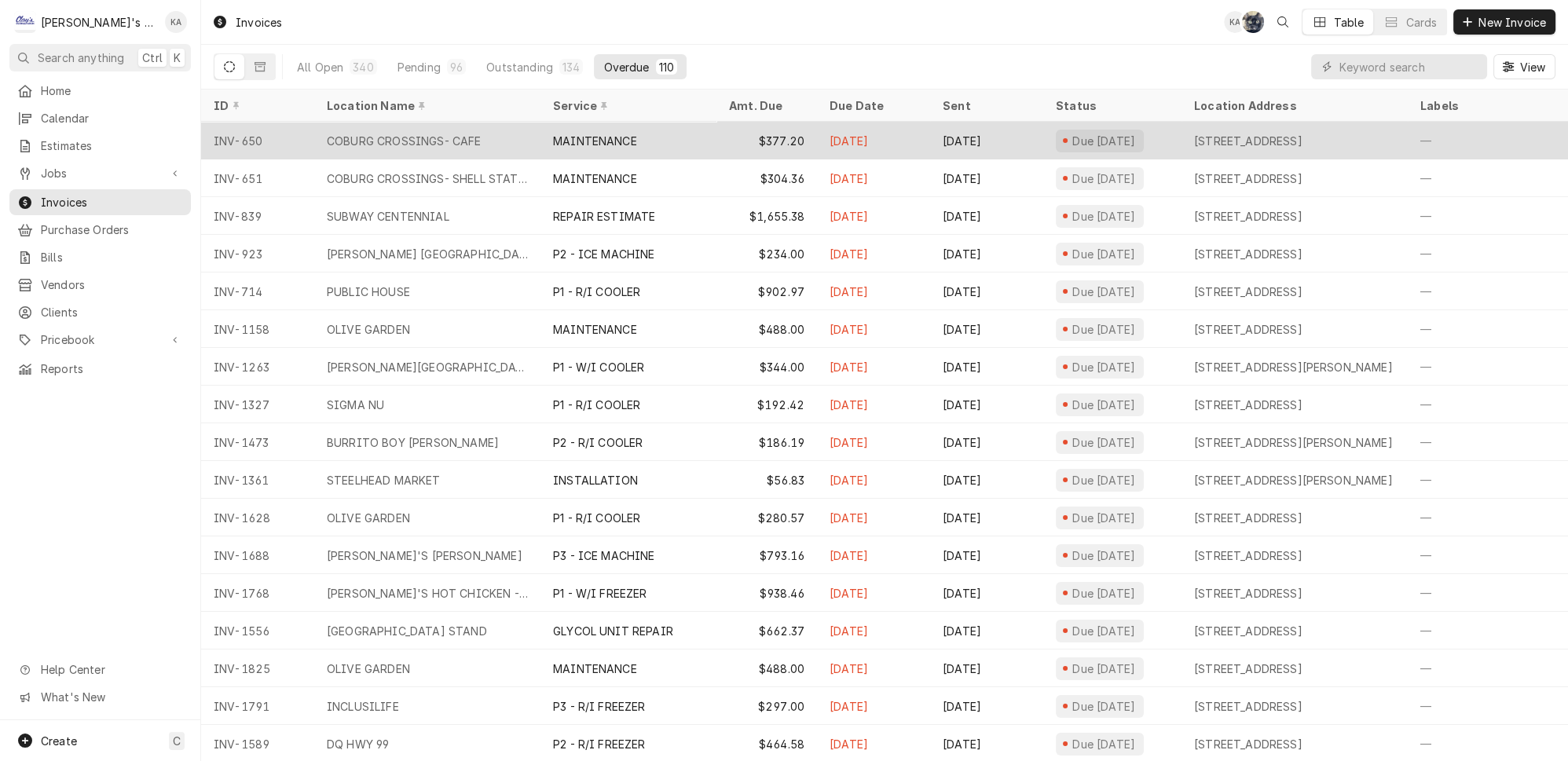
click at [679, 145] on div "MAINTENANCE" at bounding box center [628, 140] width 176 height 37
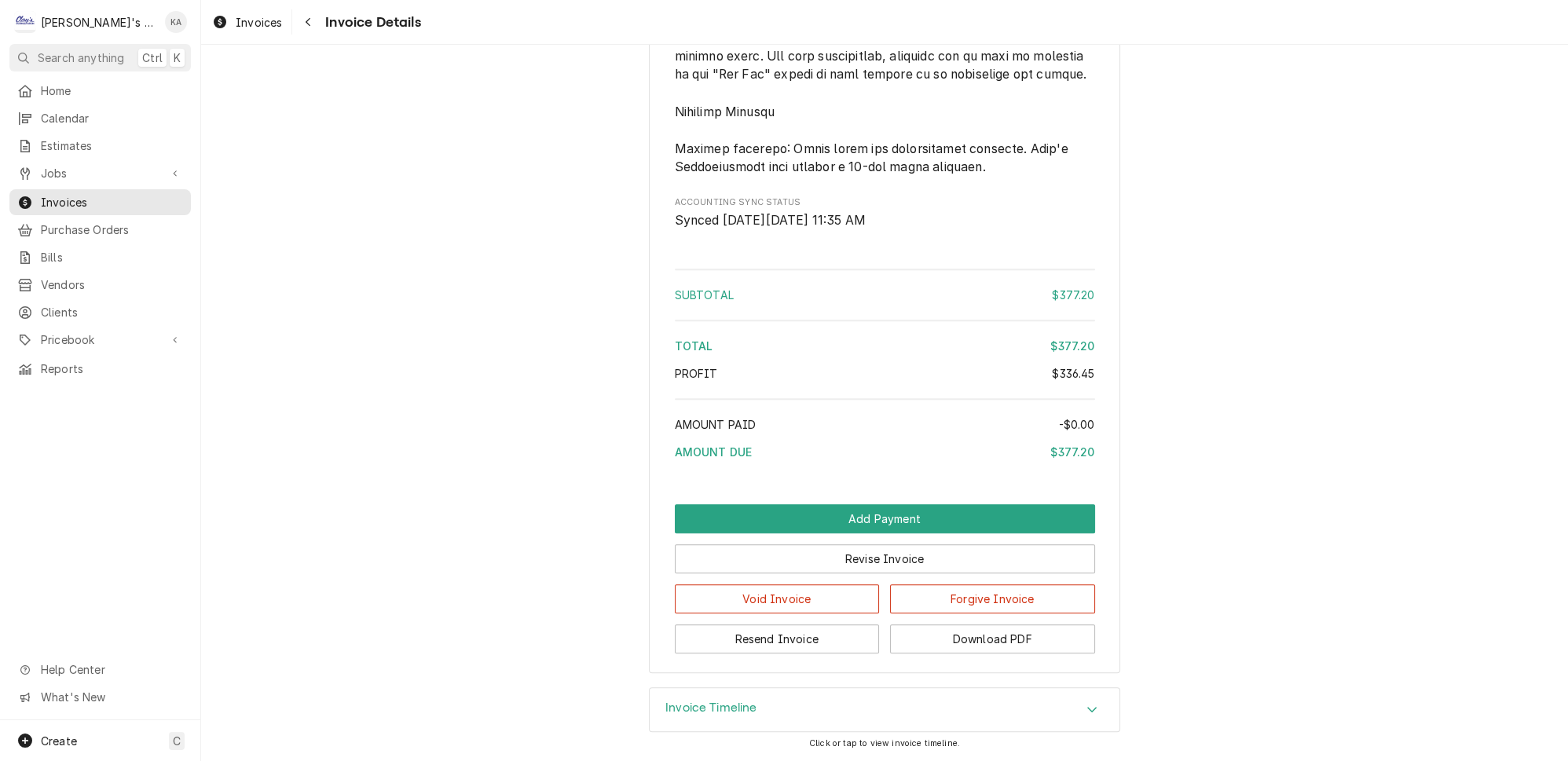
scroll to position [2331, 0]
click at [802, 710] on div "Invoice Timeline" at bounding box center [884, 709] width 470 height 44
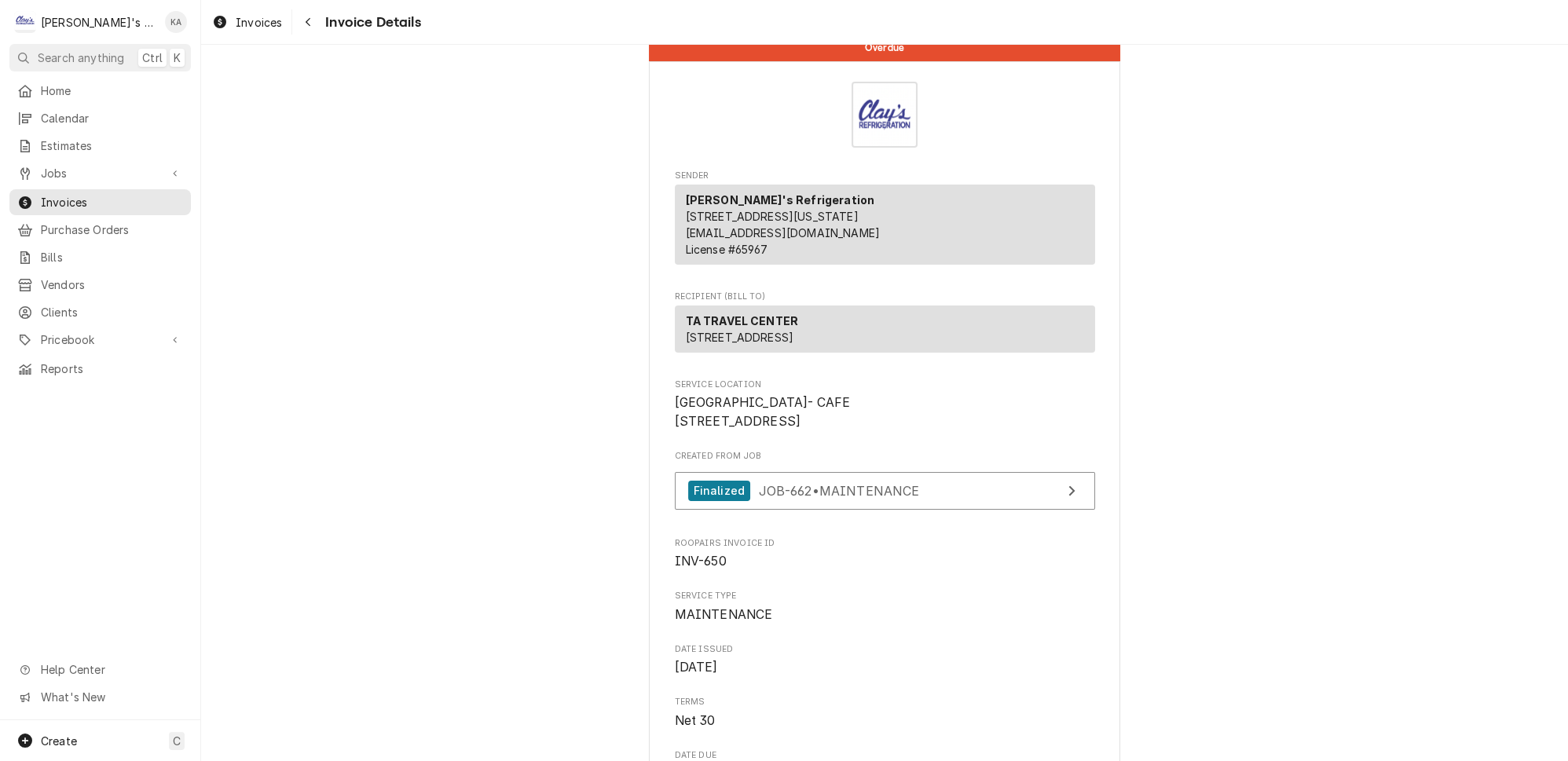
scroll to position [0, 0]
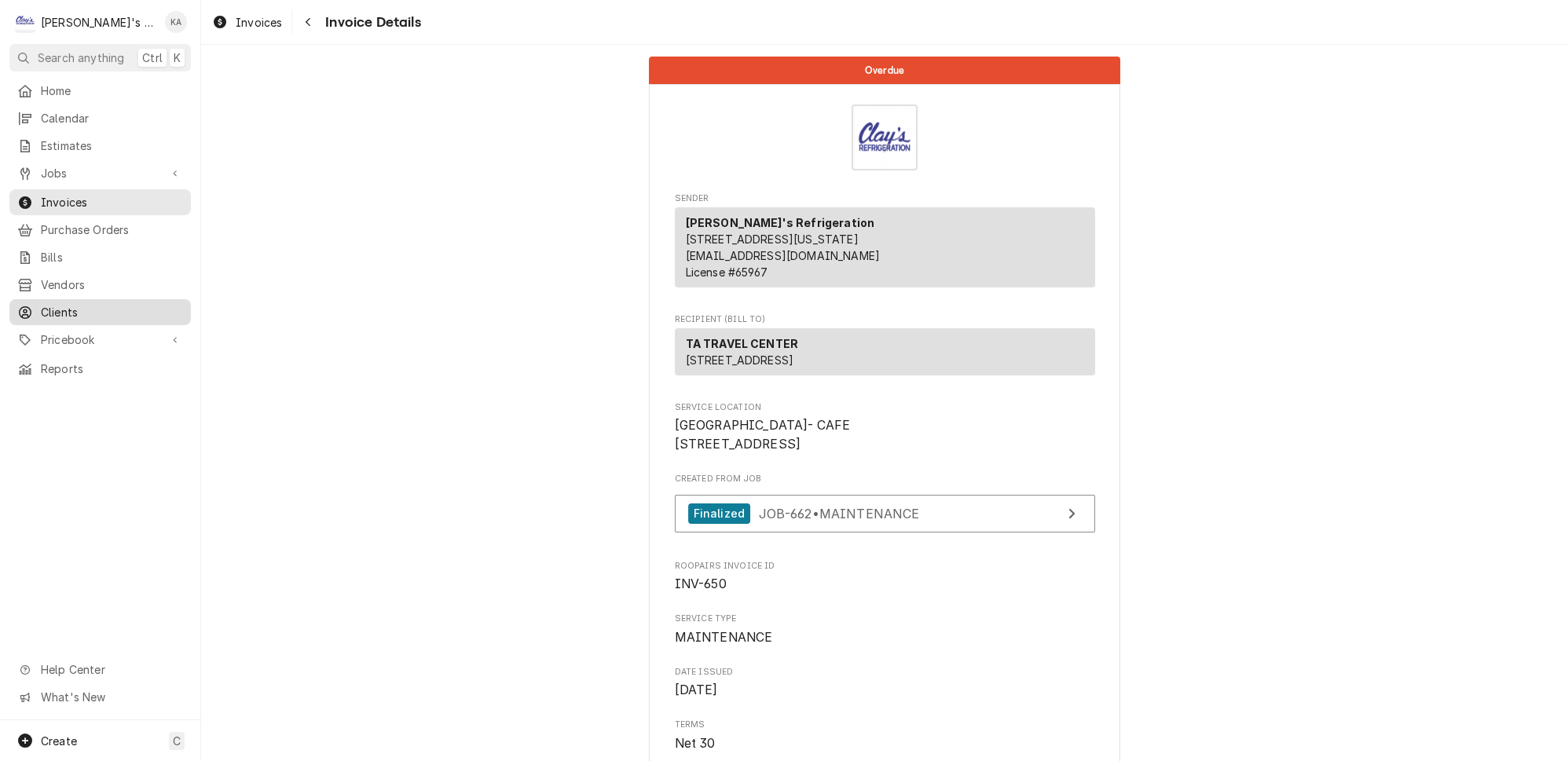
click at [58, 304] on span "Clients" at bounding box center [112, 312] width 142 height 17
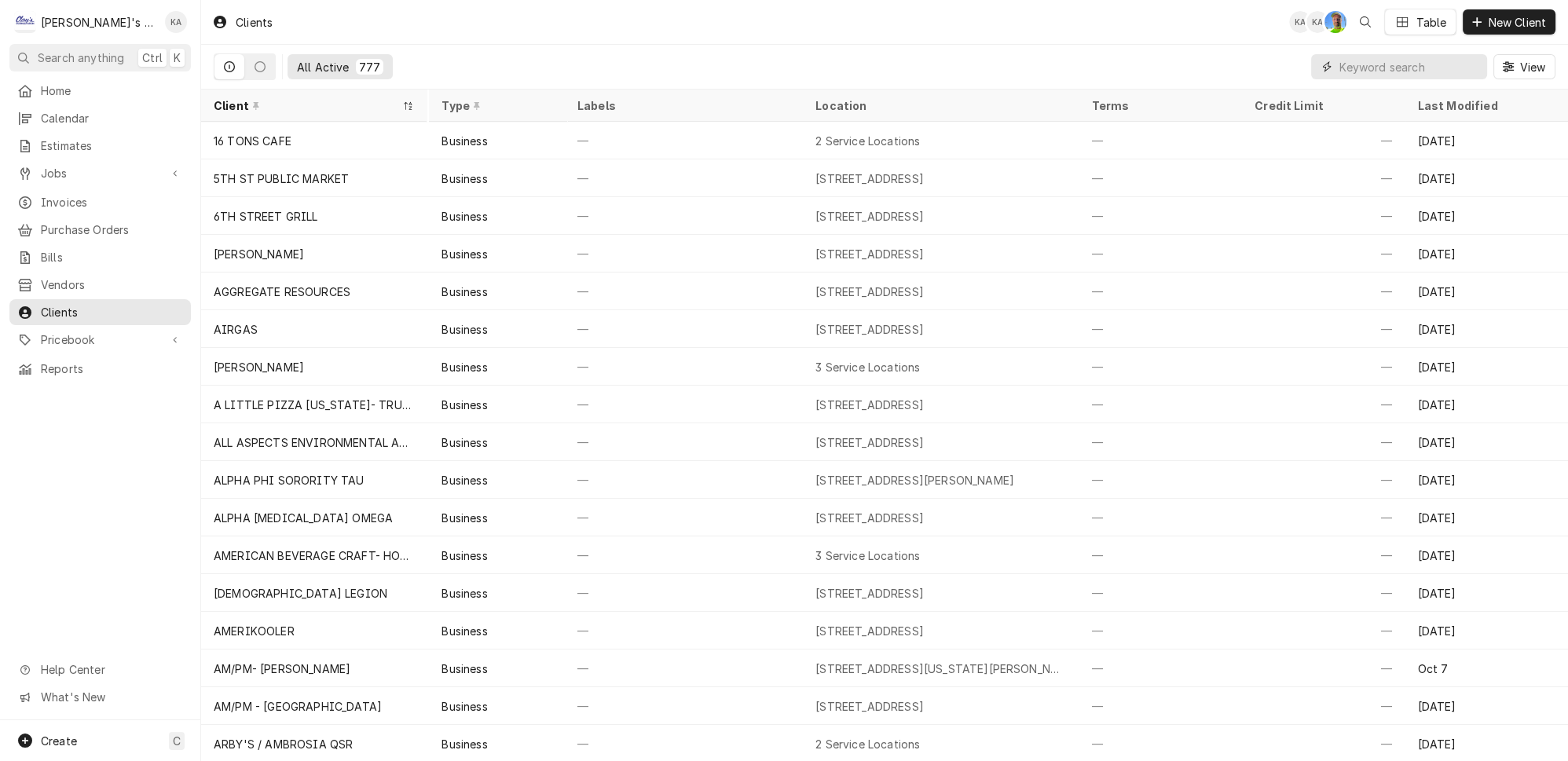
click at [1395, 62] on input "Dynamic Content Wrapper" at bounding box center [1409, 67] width 139 height 25
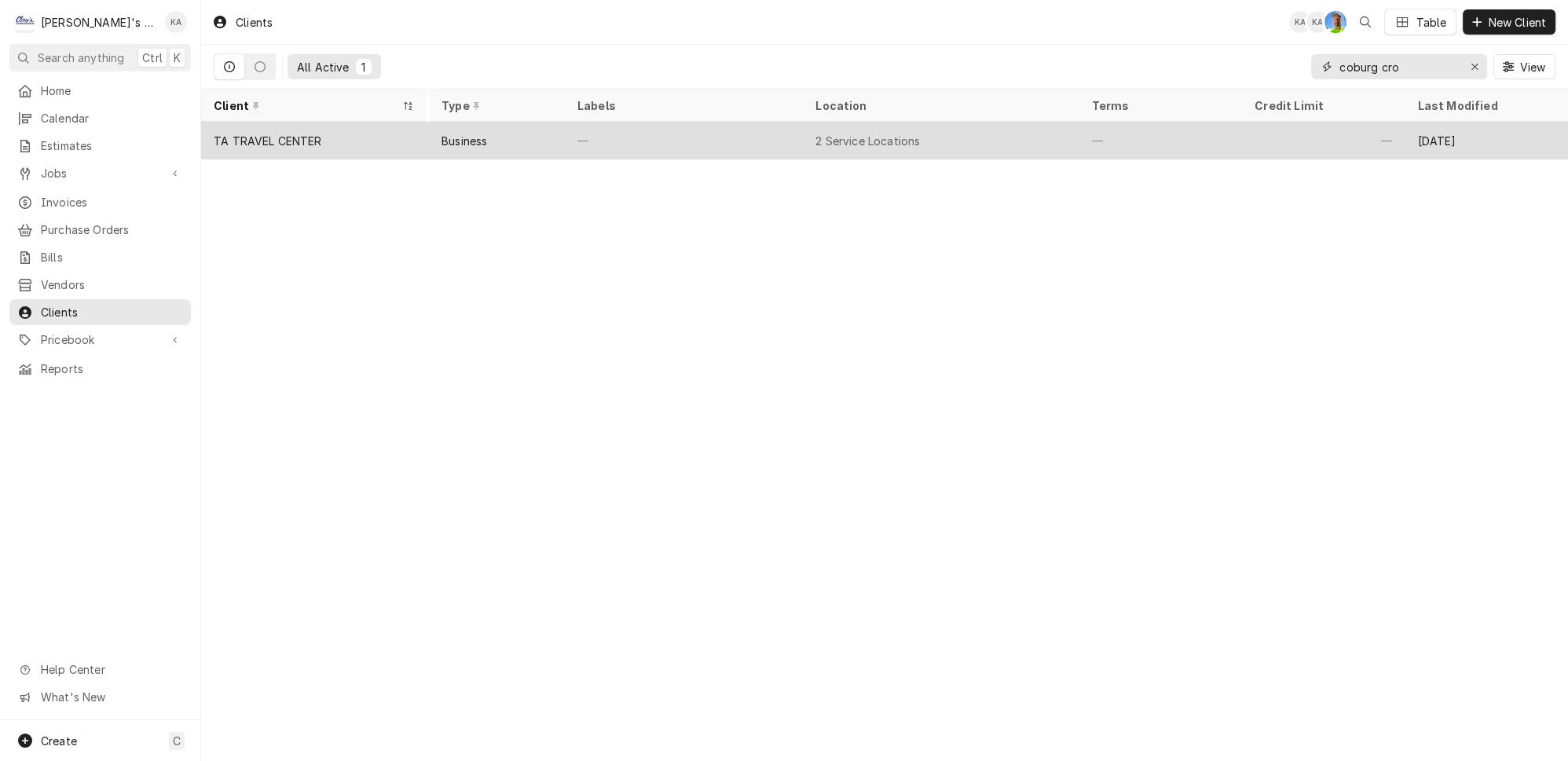
type input "coburg cro"
click at [655, 125] on div "—" at bounding box center [684, 140] width 238 height 37
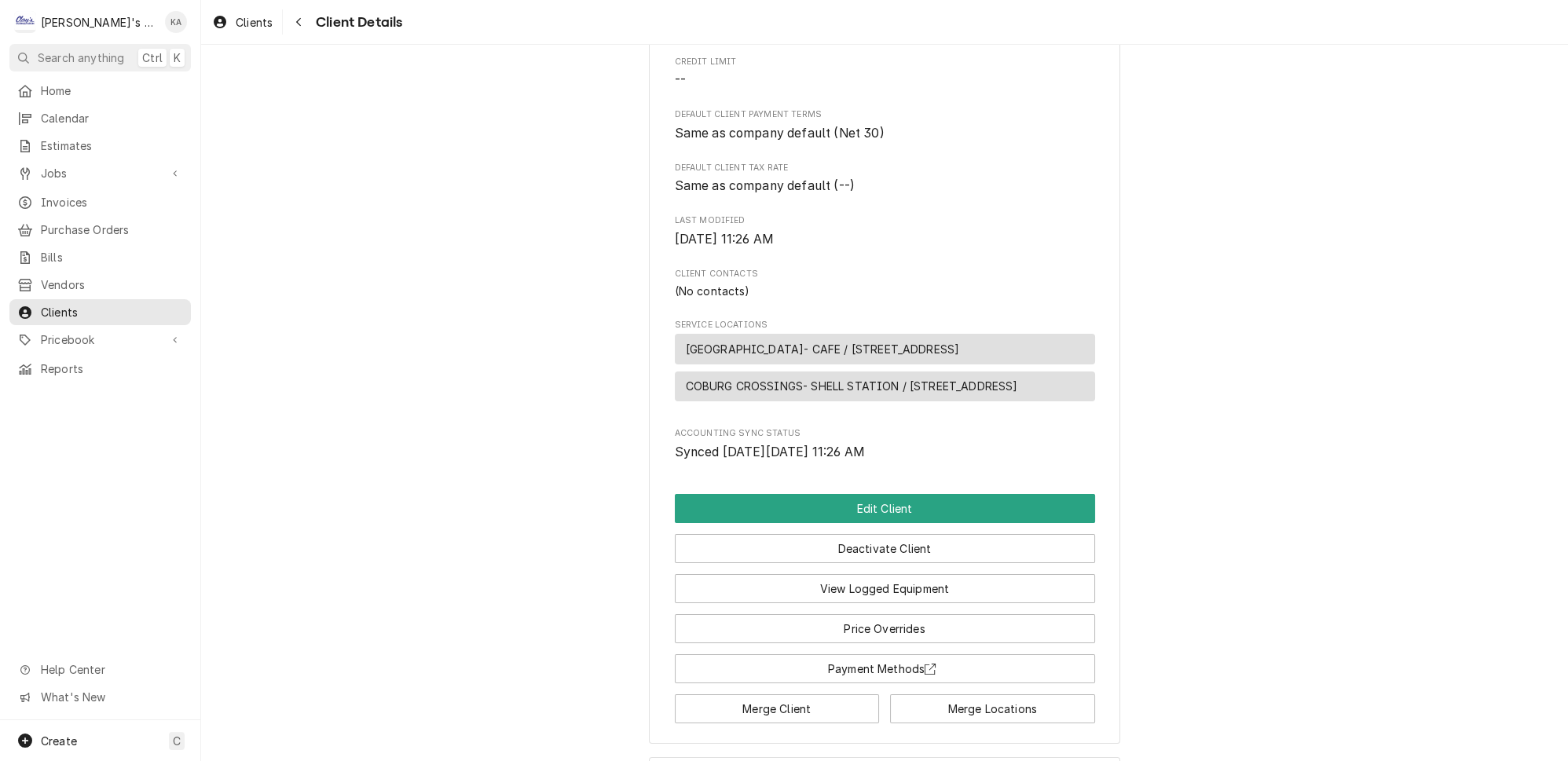
scroll to position [434, 0]
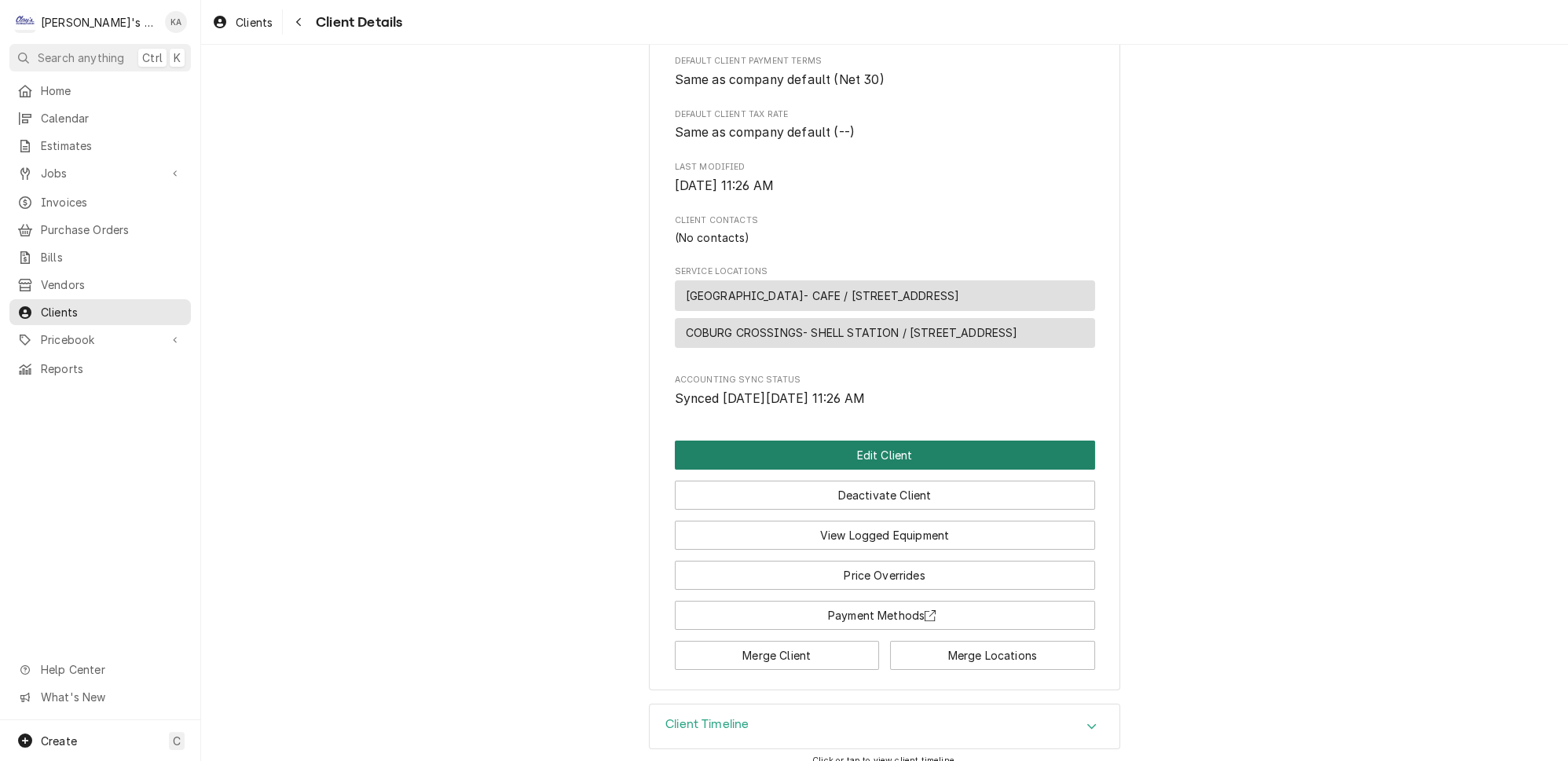
click at [901, 458] on button "Edit Client" at bounding box center [885, 455] width 420 height 29
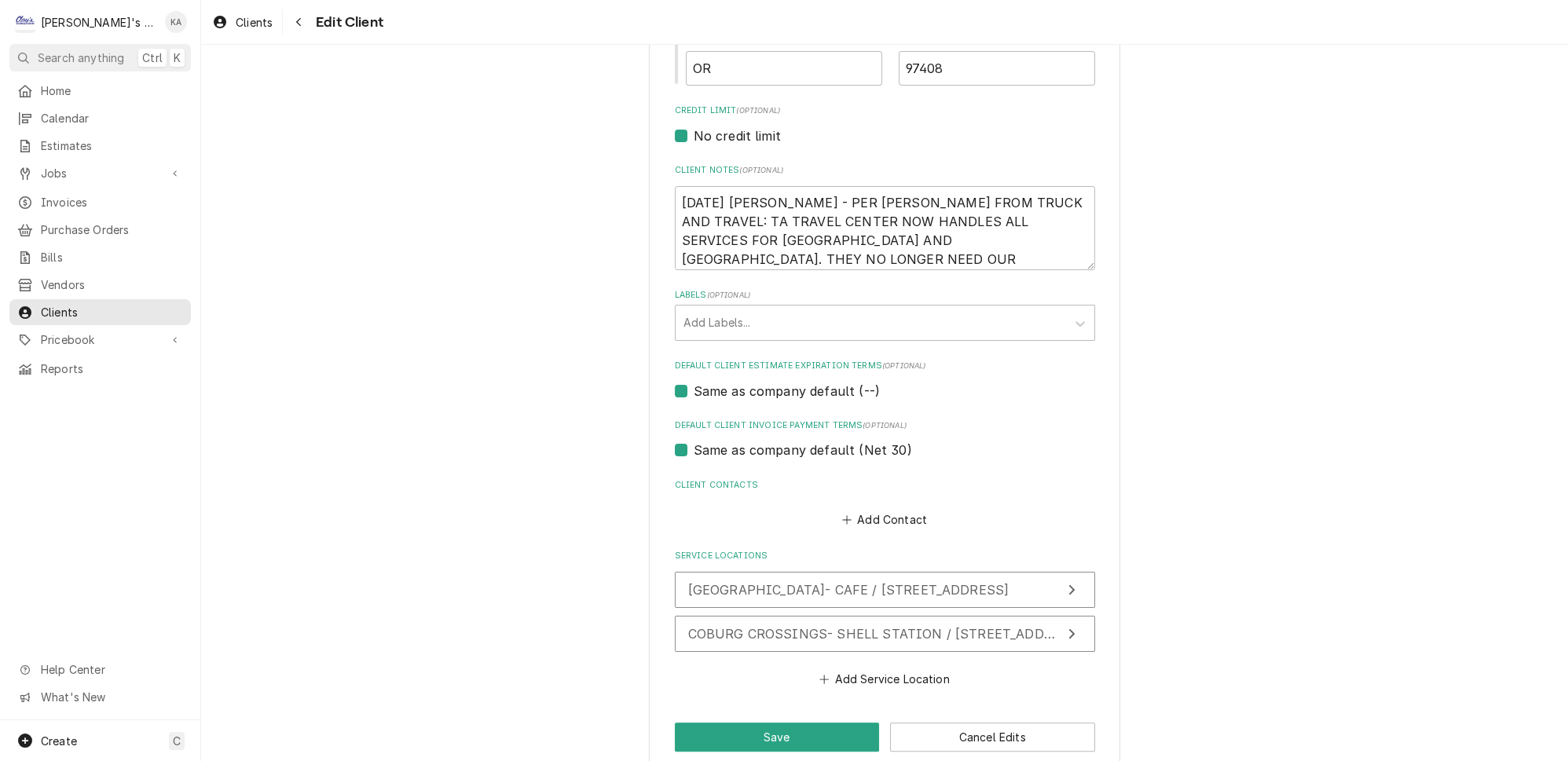
scroll to position [646, 0]
click at [857, 582] on span "COBURG CROSSINGS- CAFE / 32910 E PEARL ST, COBURG, OR 97408" at bounding box center [848, 589] width 321 height 16
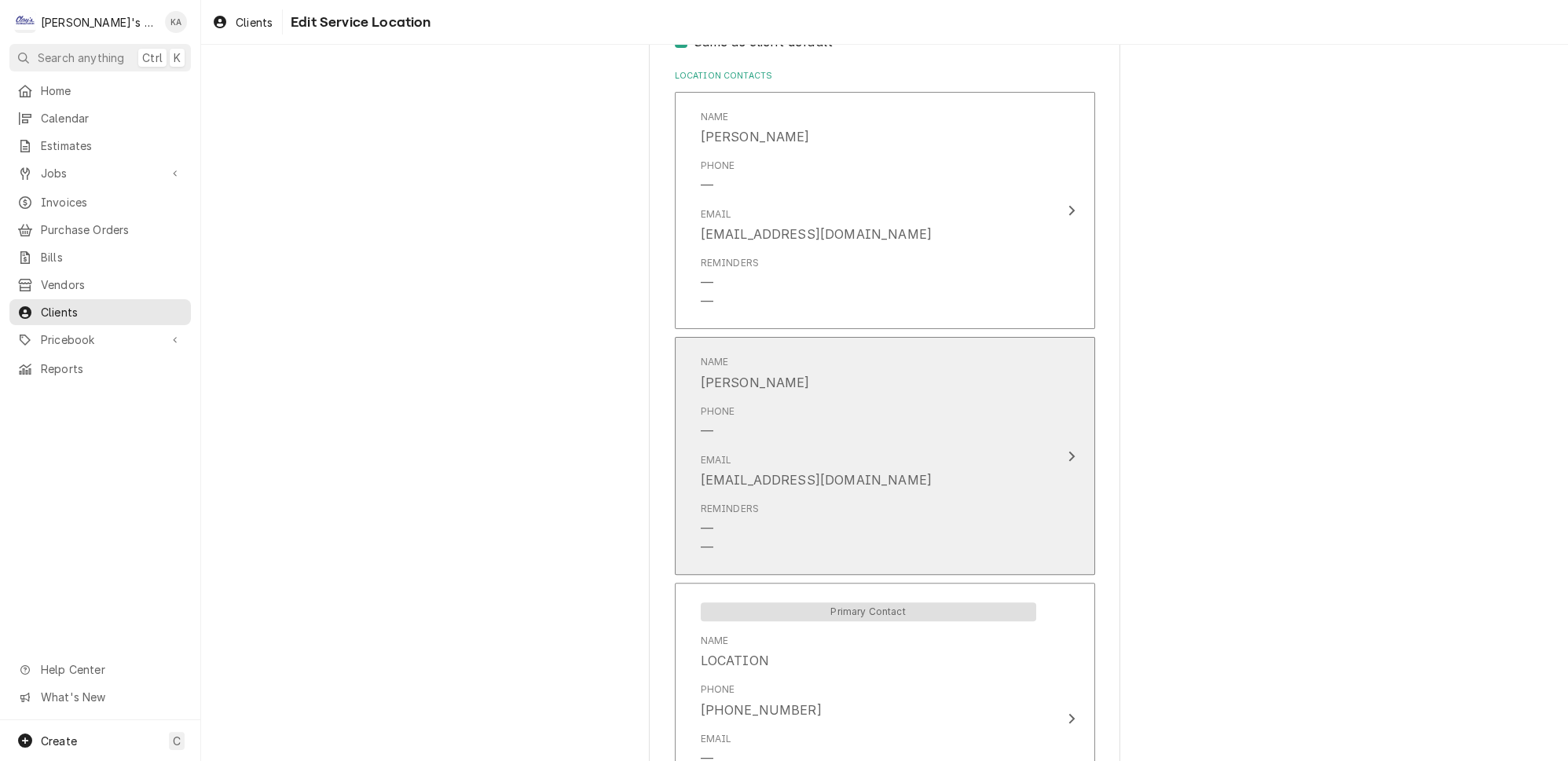
scroll to position [921, 0]
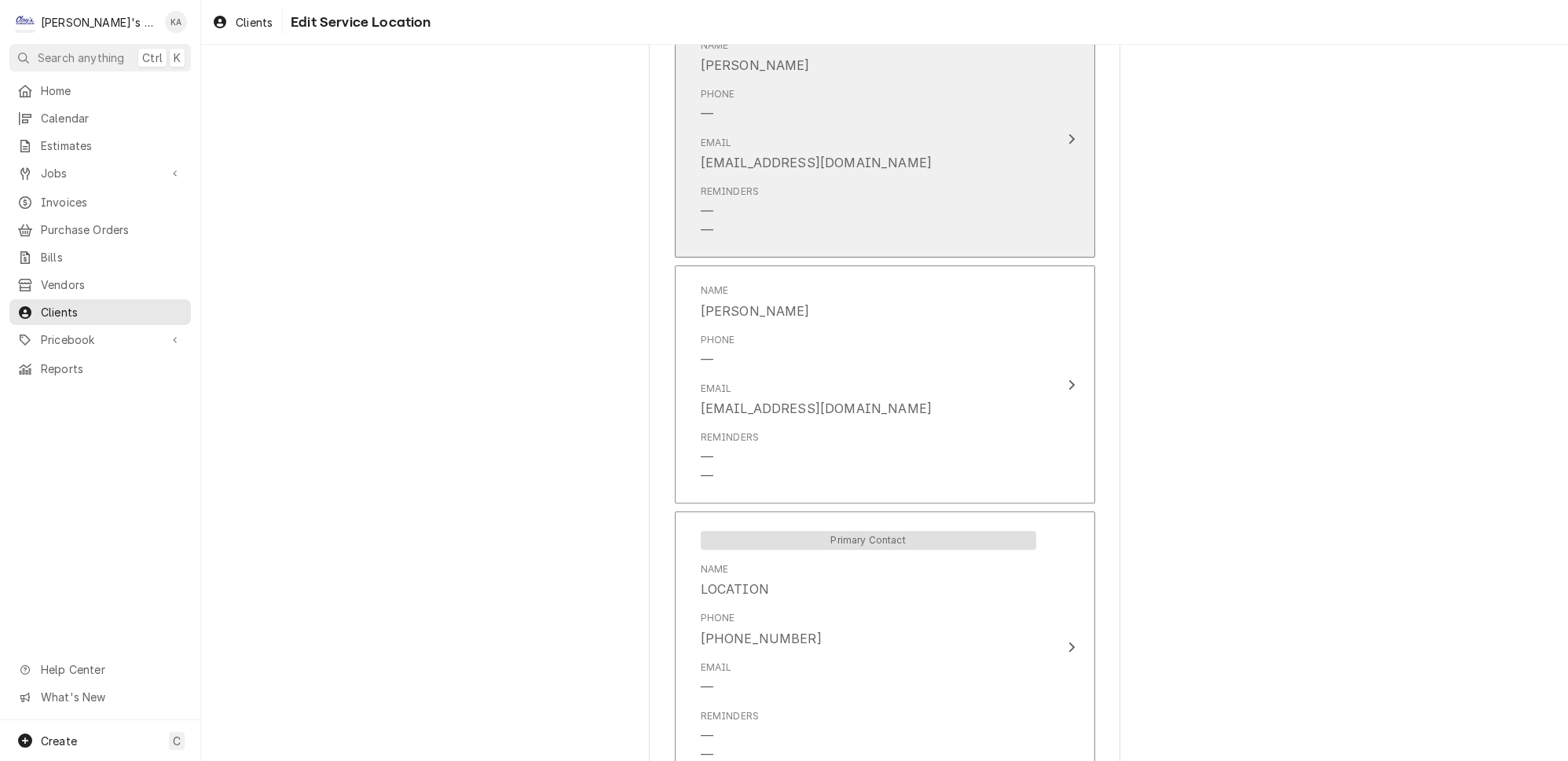
click at [841, 189] on div "Reminders — —" at bounding box center [868, 212] width 336 height 68
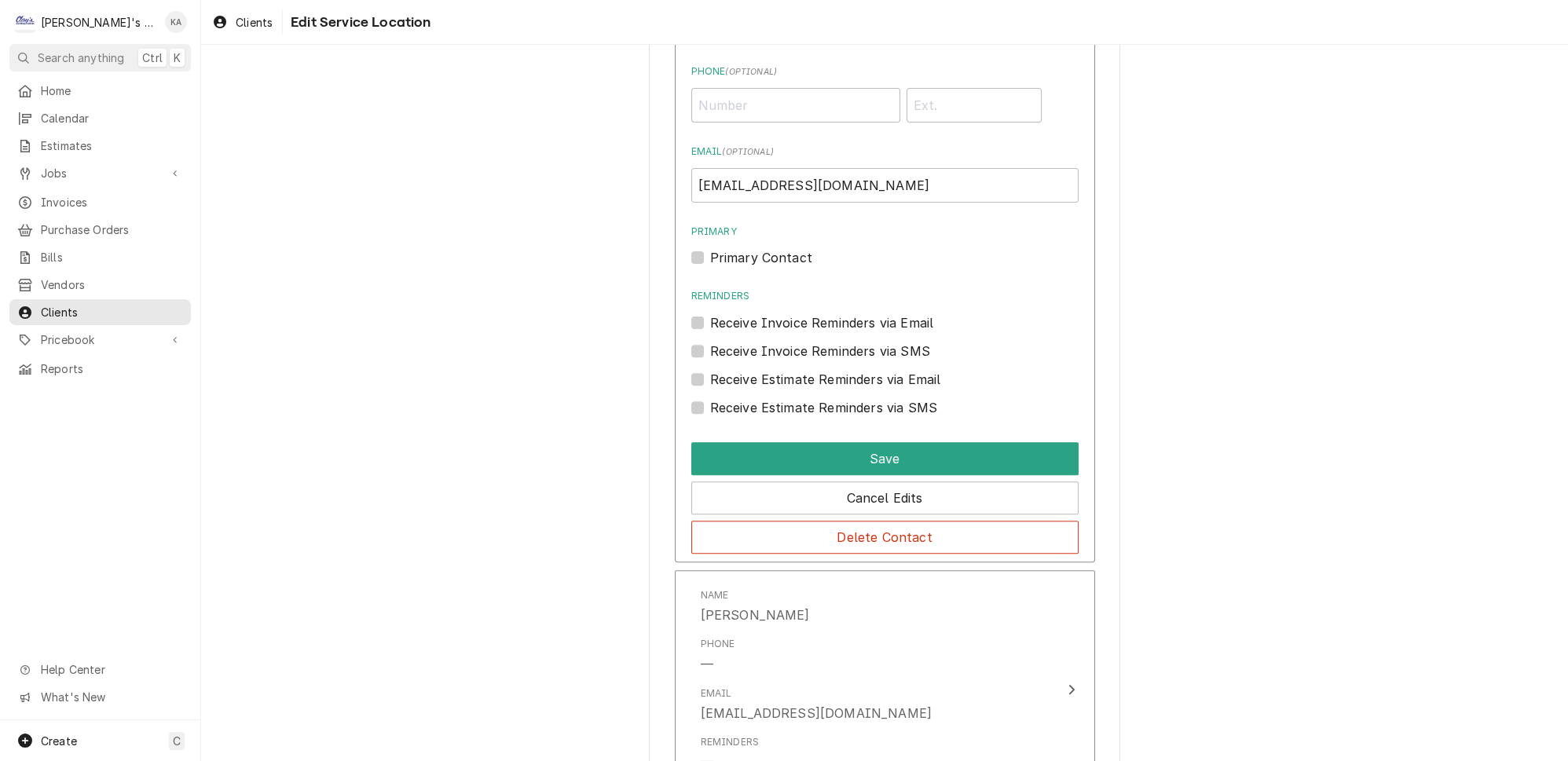
scroll to position [894, 0]
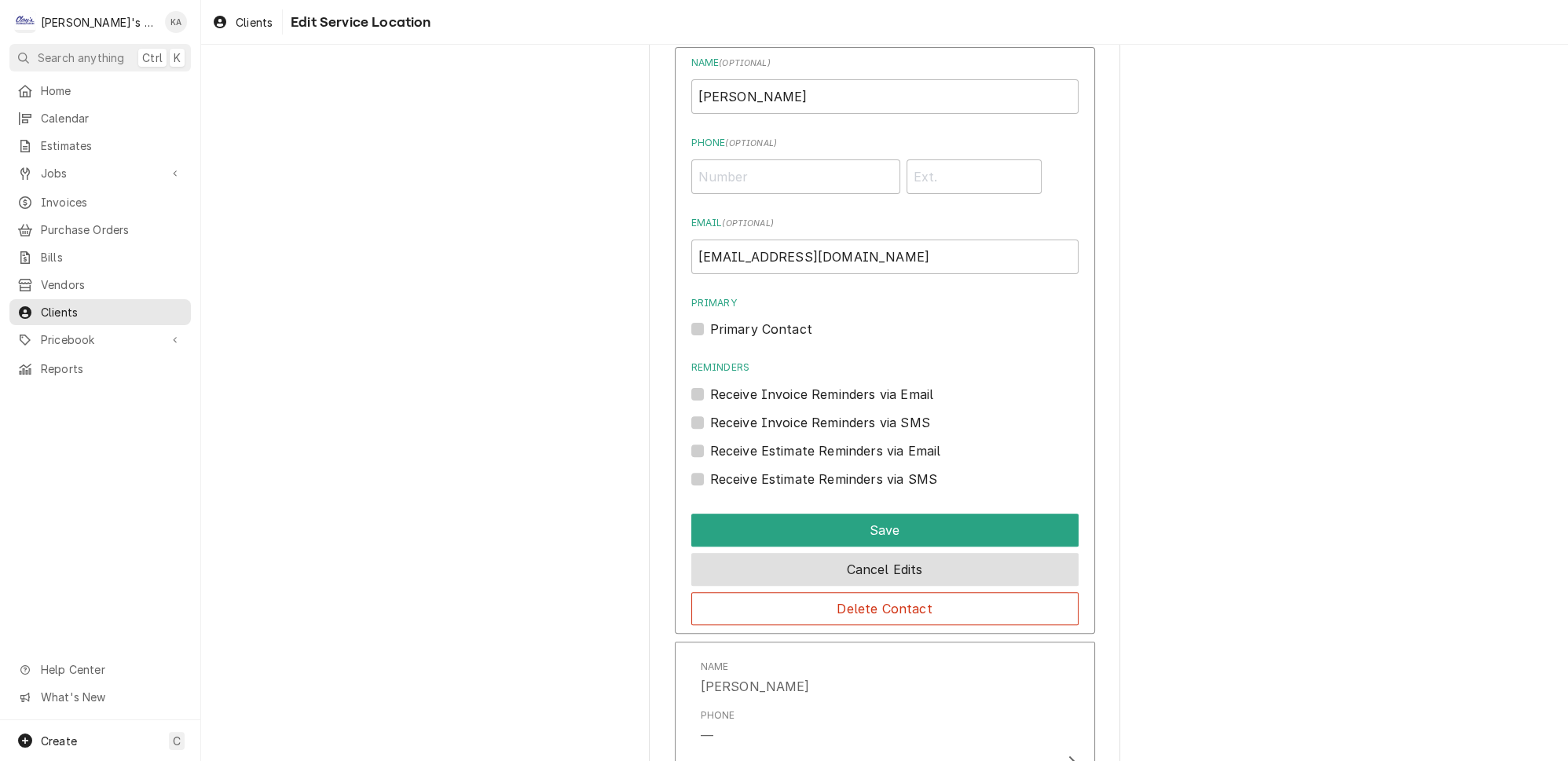
click at [962, 553] on button "Cancel Edits" at bounding box center [884, 570] width 388 height 33
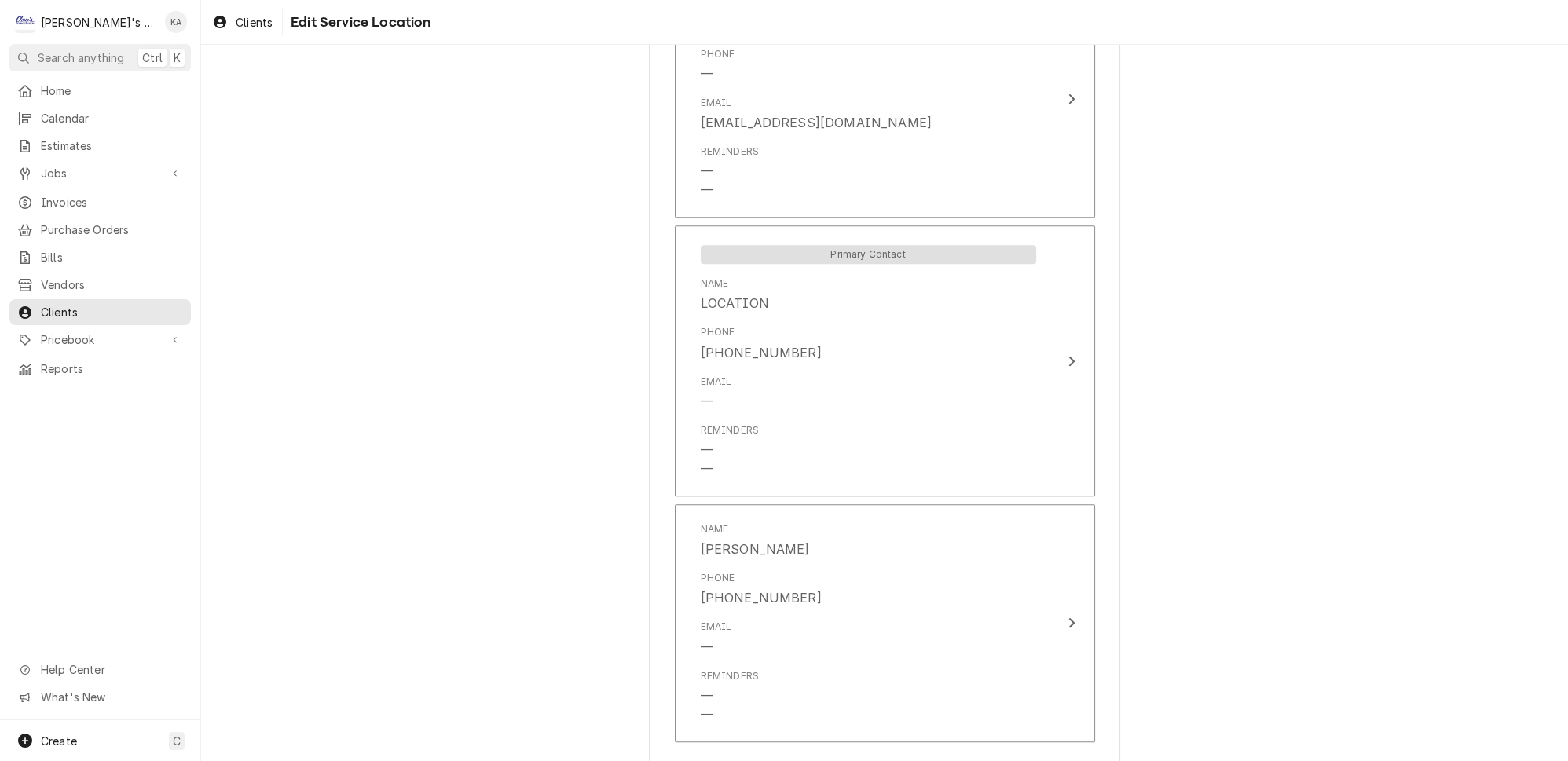
scroll to position [1278, 0]
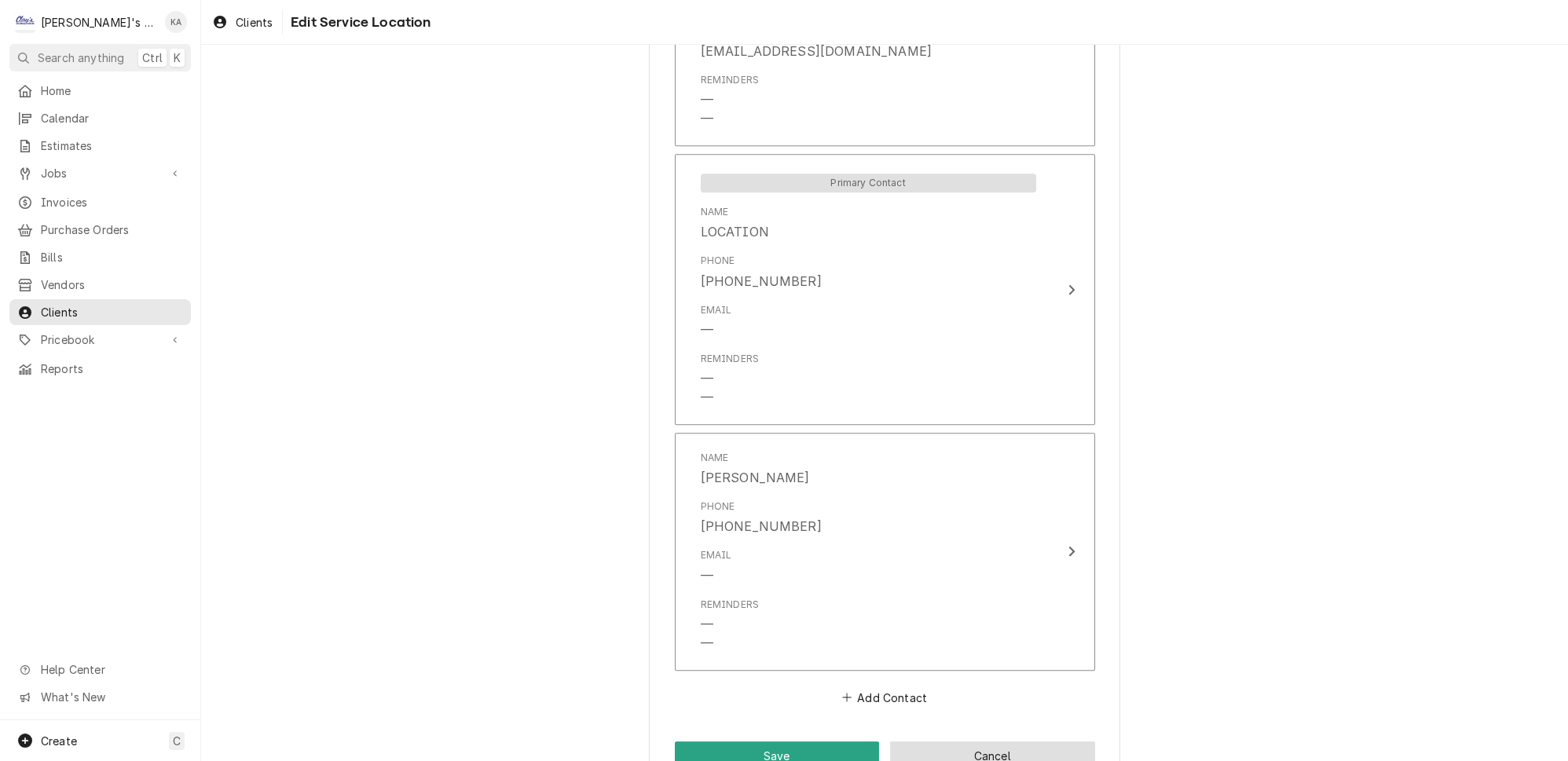
click at [952, 741] on button "Cancel" at bounding box center [992, 756] width 205 height 29
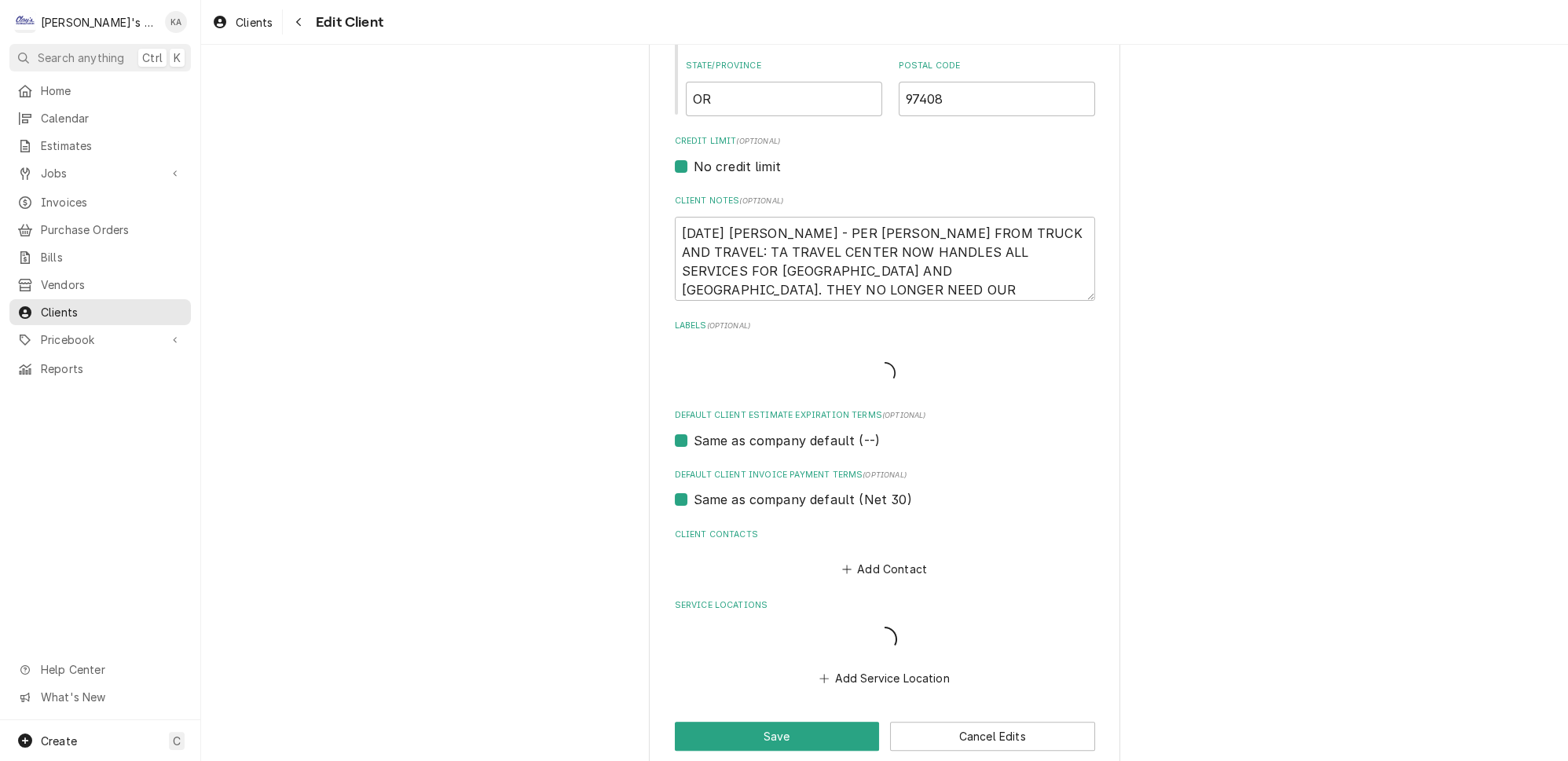
scroll to position [646, 0]
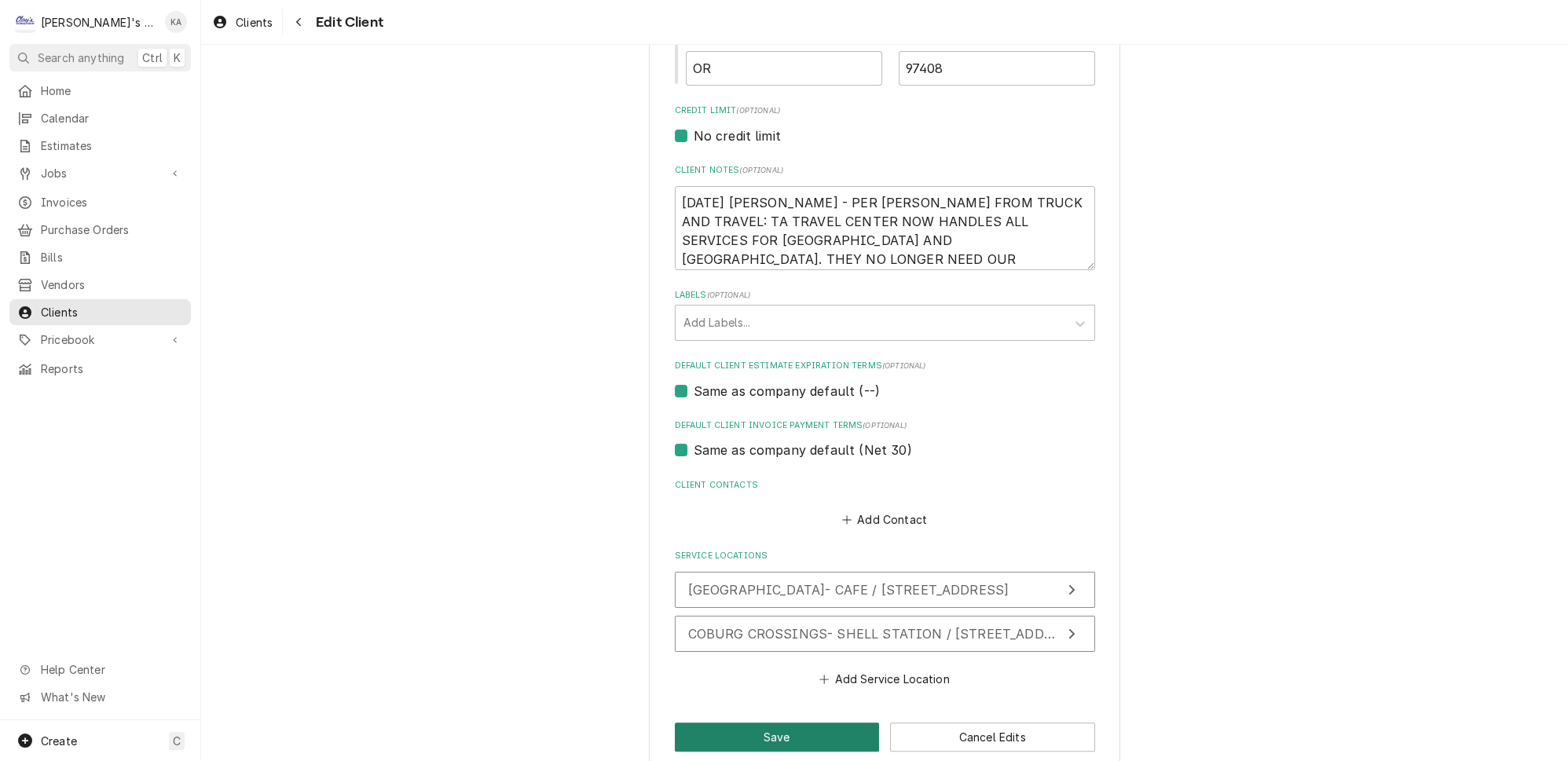
click at [797, 722] on button "Save" at bounding box center [777, 736] width 205 height 29
type textarea "x"
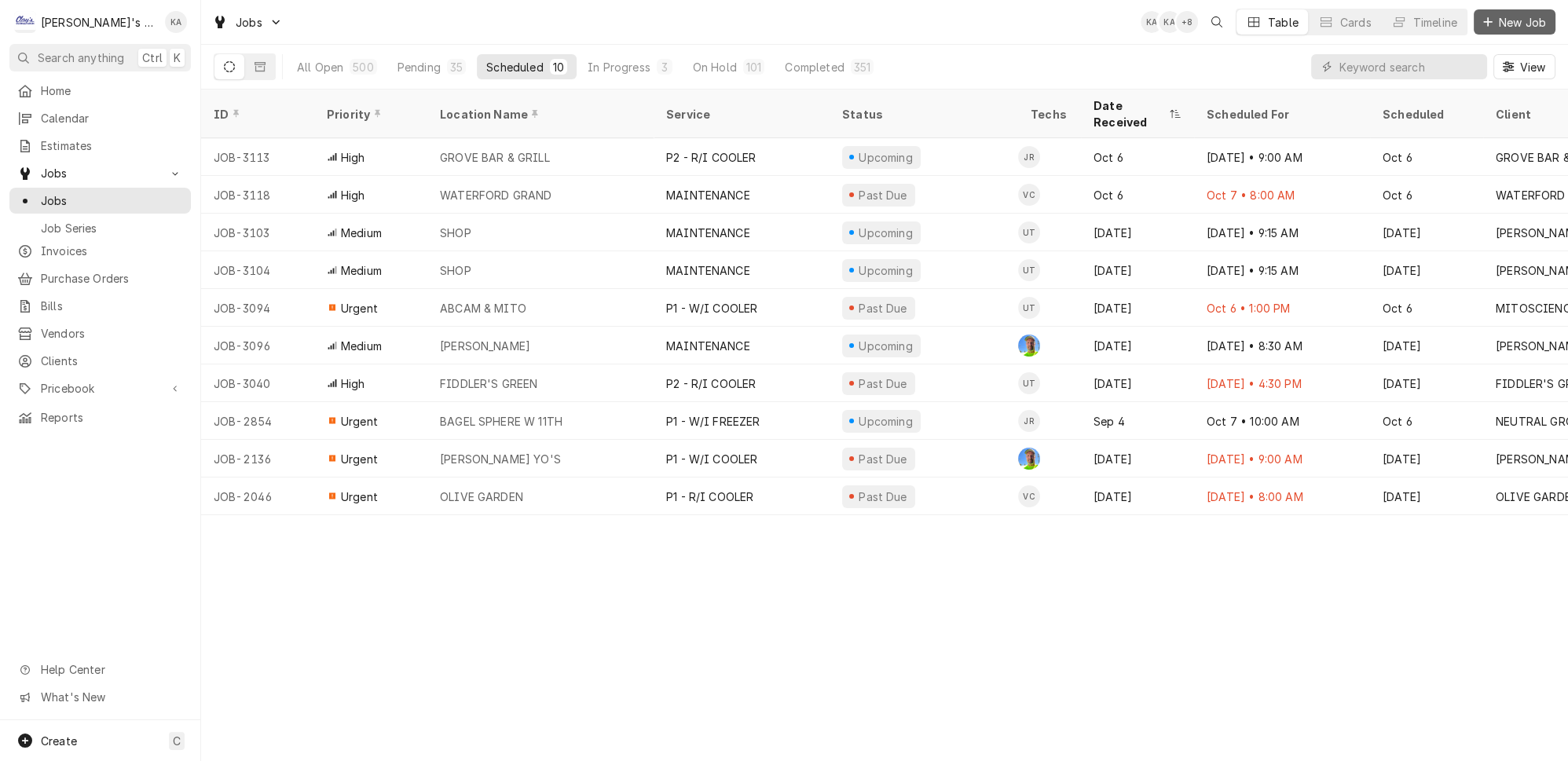
click at [1490, 18] on icon "Dynamic Content Wrapper" at bounding box center [1488, 22] width 10 height 11
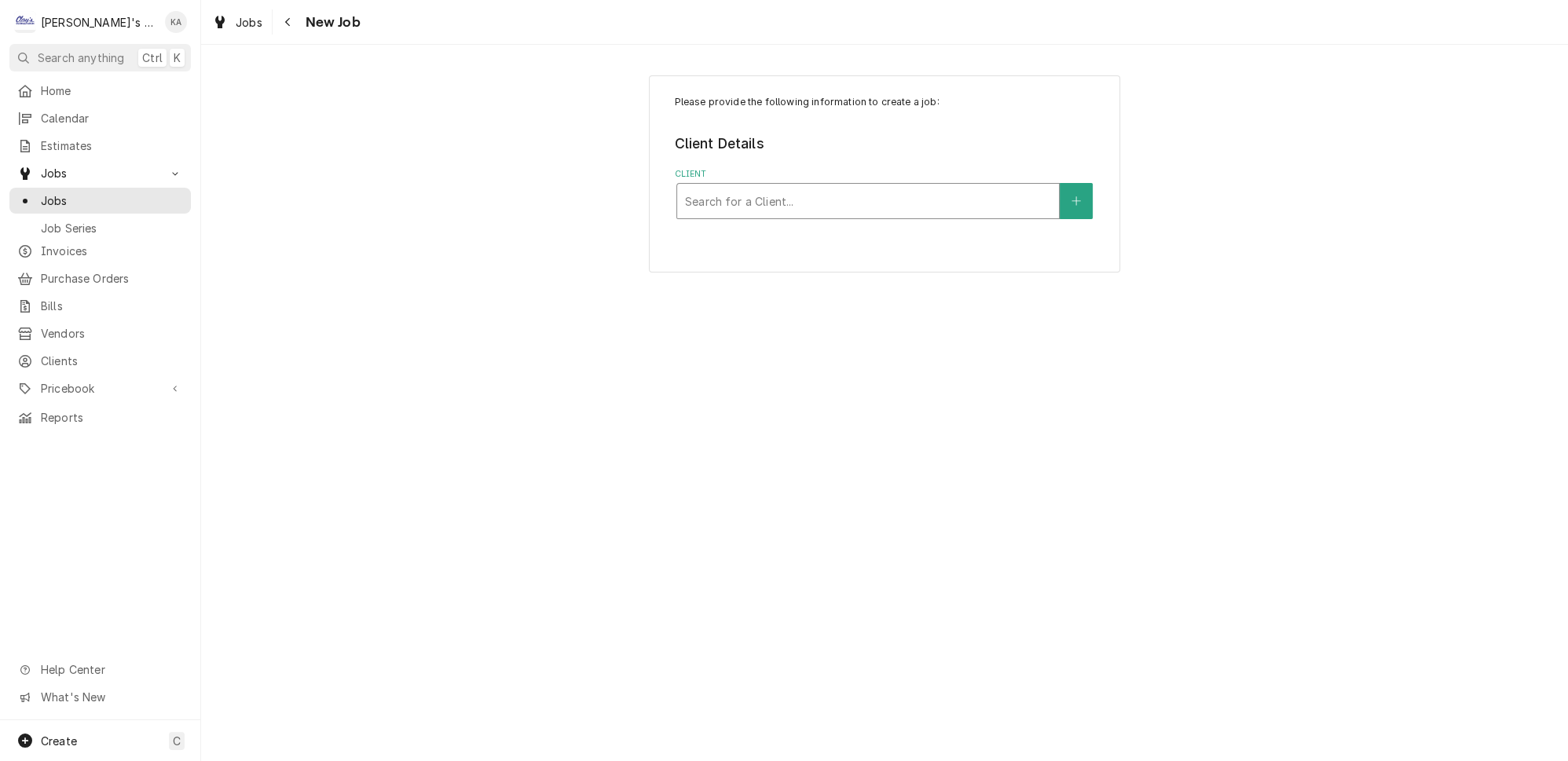
click at [880, 187] on div "Client" at bounding box center [867, 201] width 366 height 28
type input "mcmen"
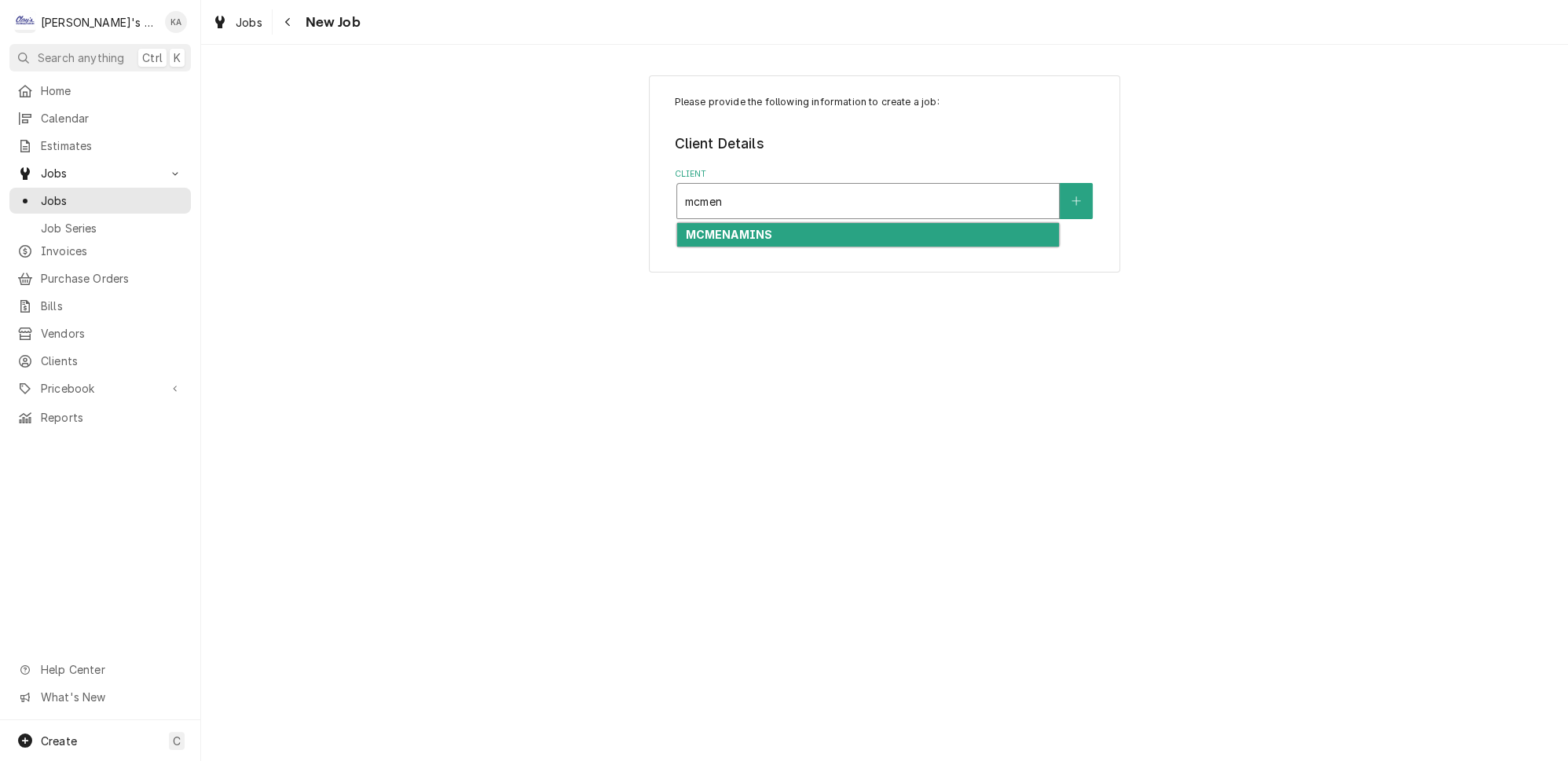
click at [838, 223] on div "MCMENAMINS" at bounding box center [867, 234] width 382 height 25
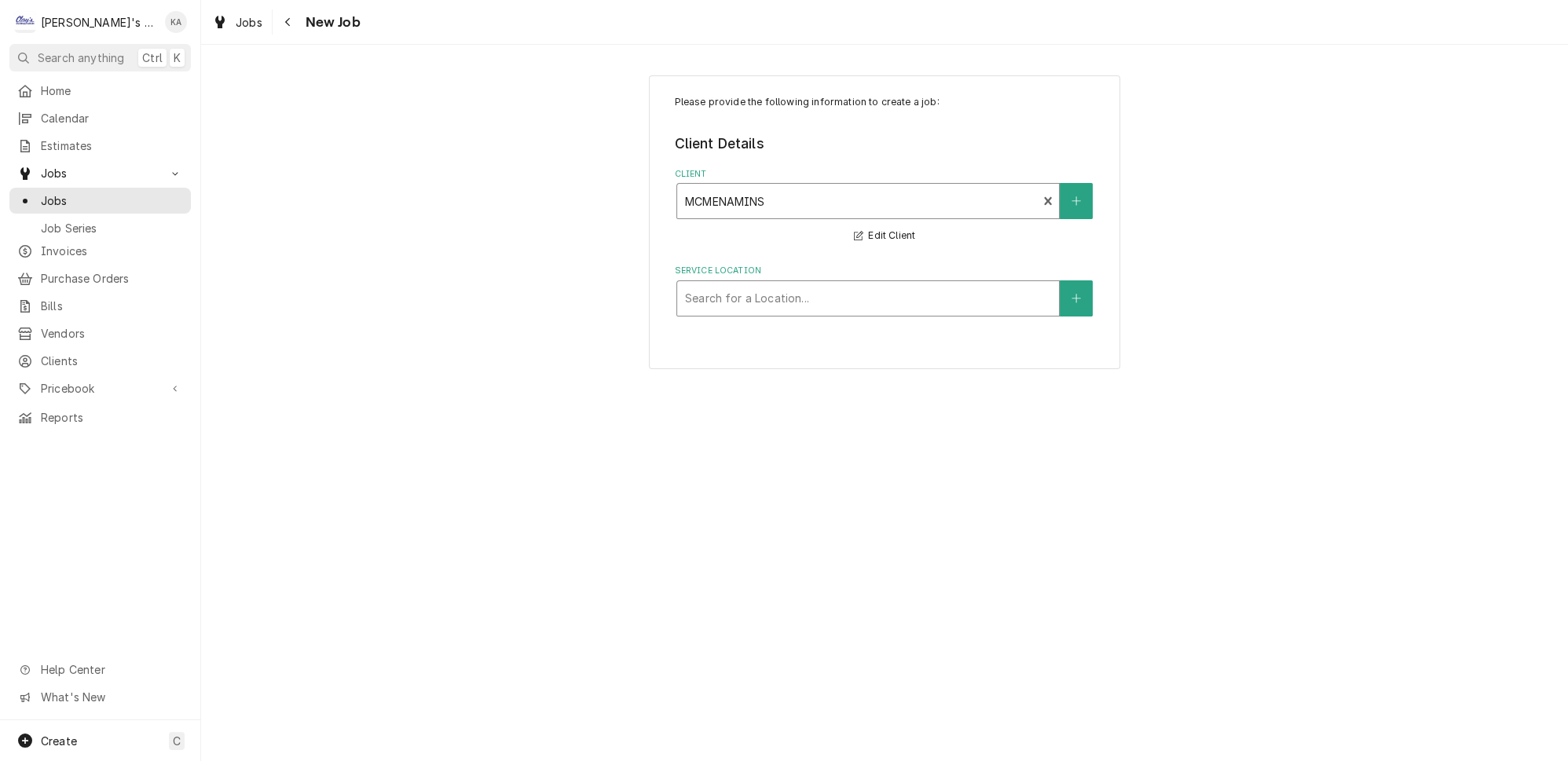
click at [826, 288] on div "Service Location" at bounding box center [867, 298] width 366 height 28
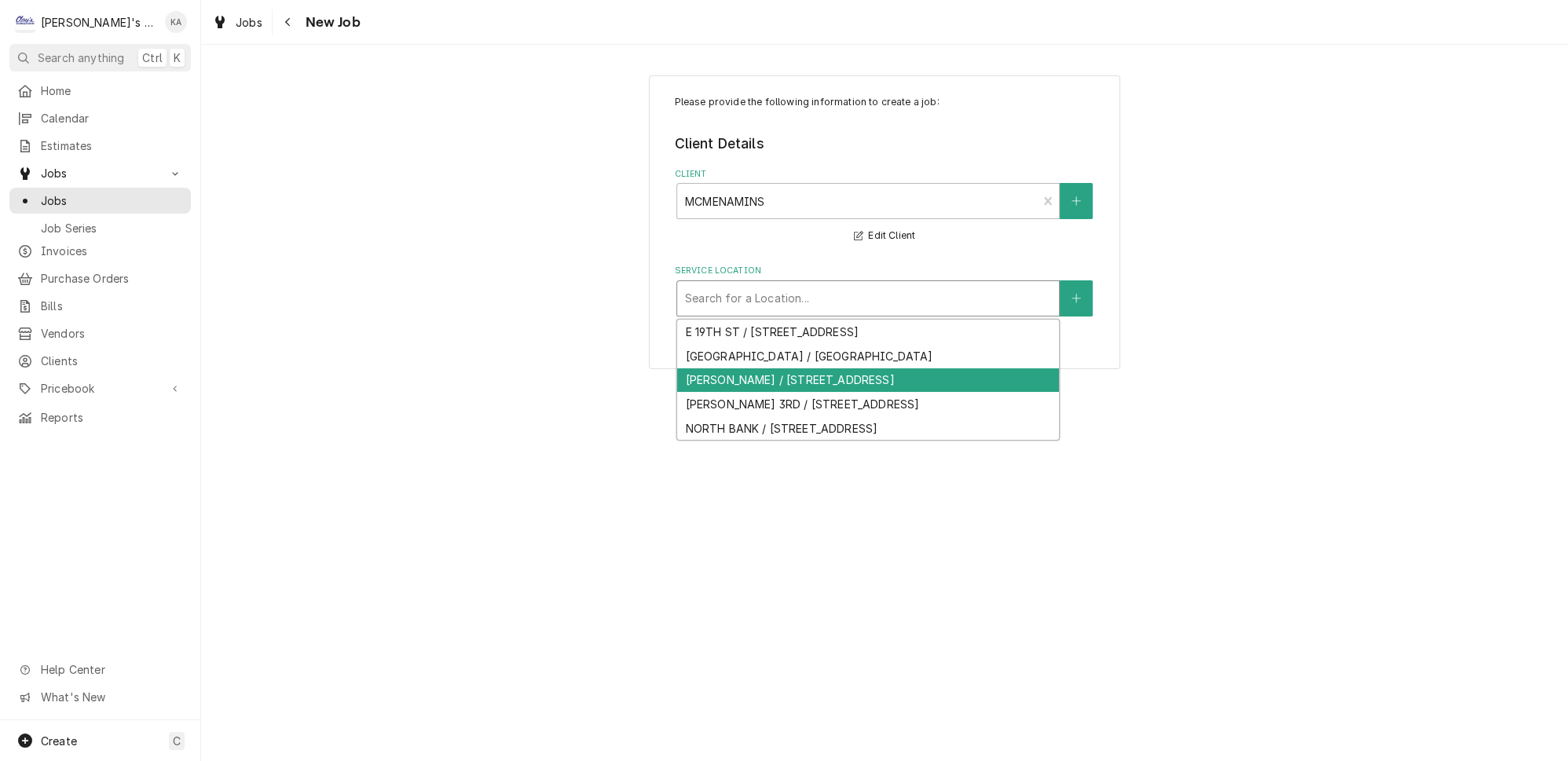
click at [836, 374] on div "MCMENAMIN'S- MONROE / 2001 N MONROE ST SUITE 106, CORVALLIS, OR 97330" at bounding box center [867, 380] width 382 height 25
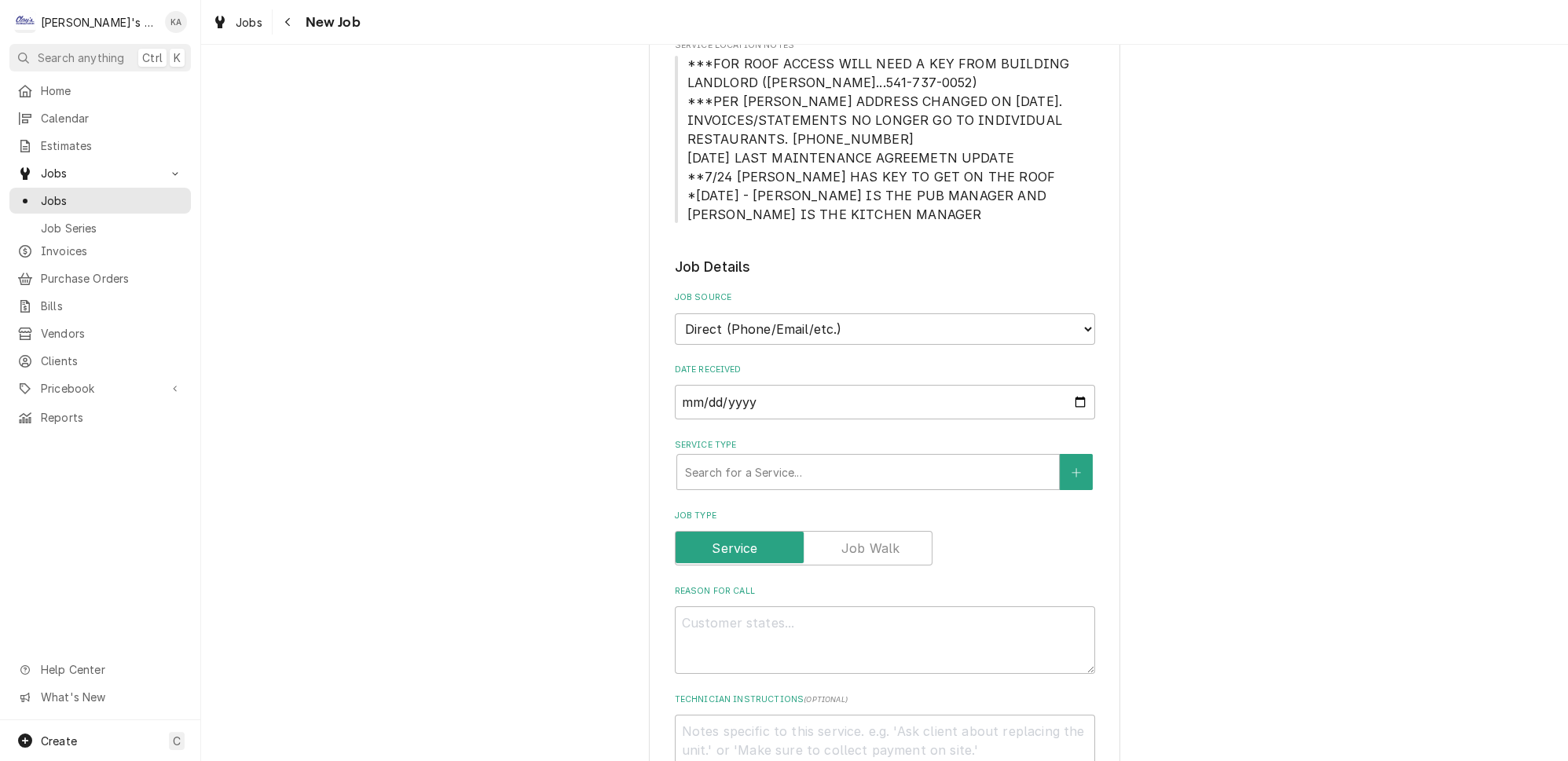
scroll to position [499, 0]
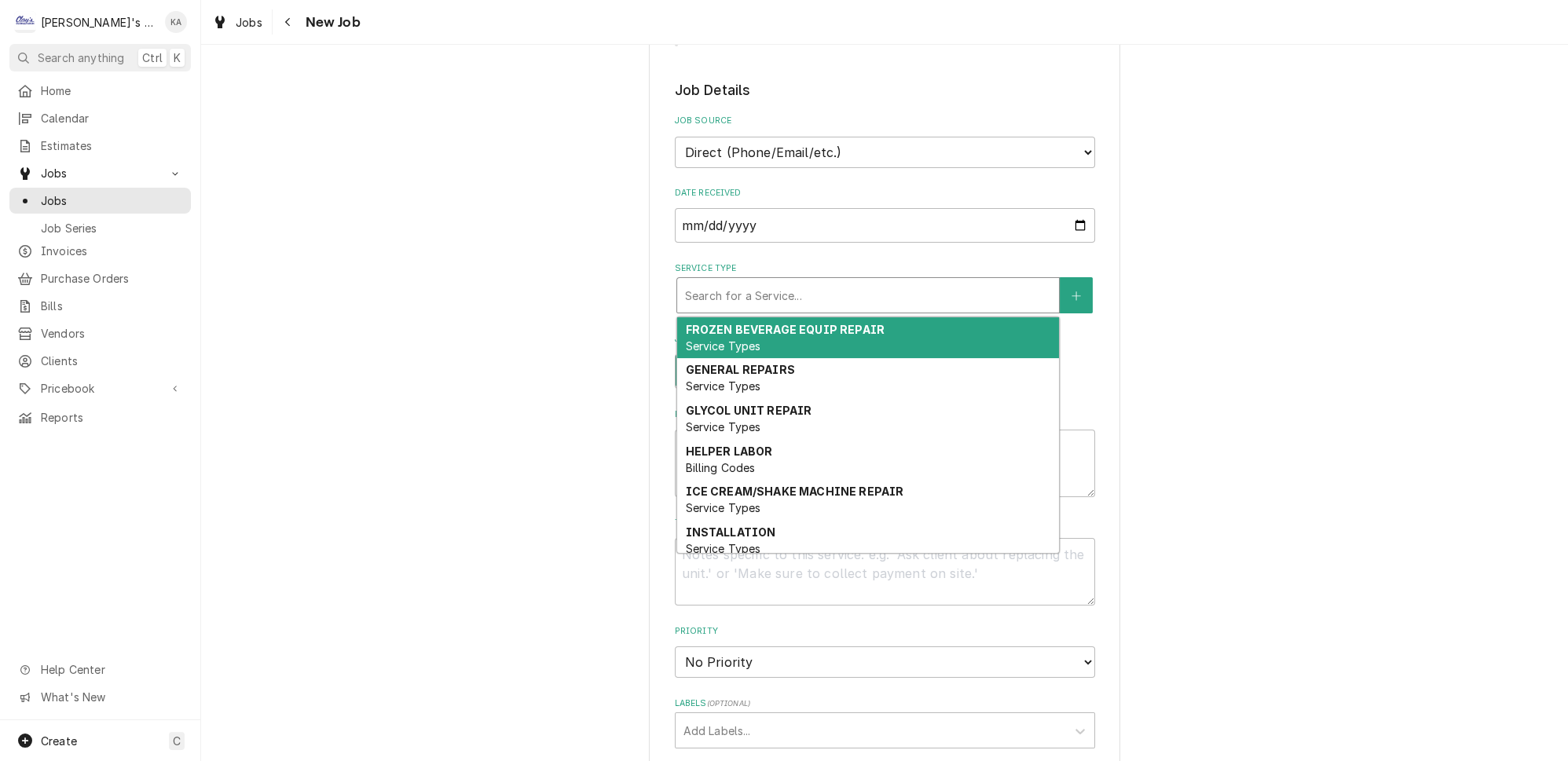
click at [833, 281] on div "Service Type" at bounding box center [867, 295] width 366 height 28
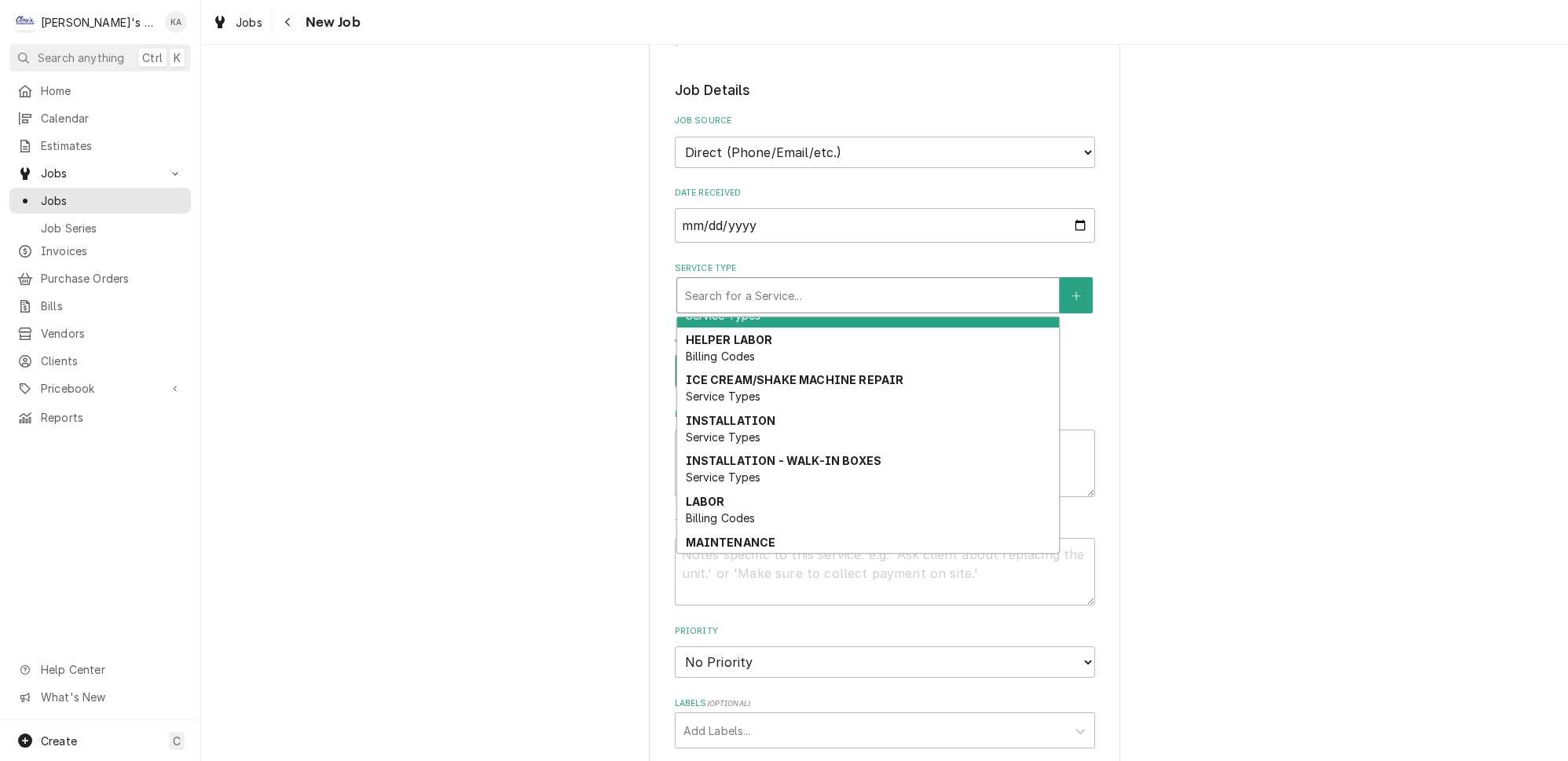
scroll to position [142, 0]
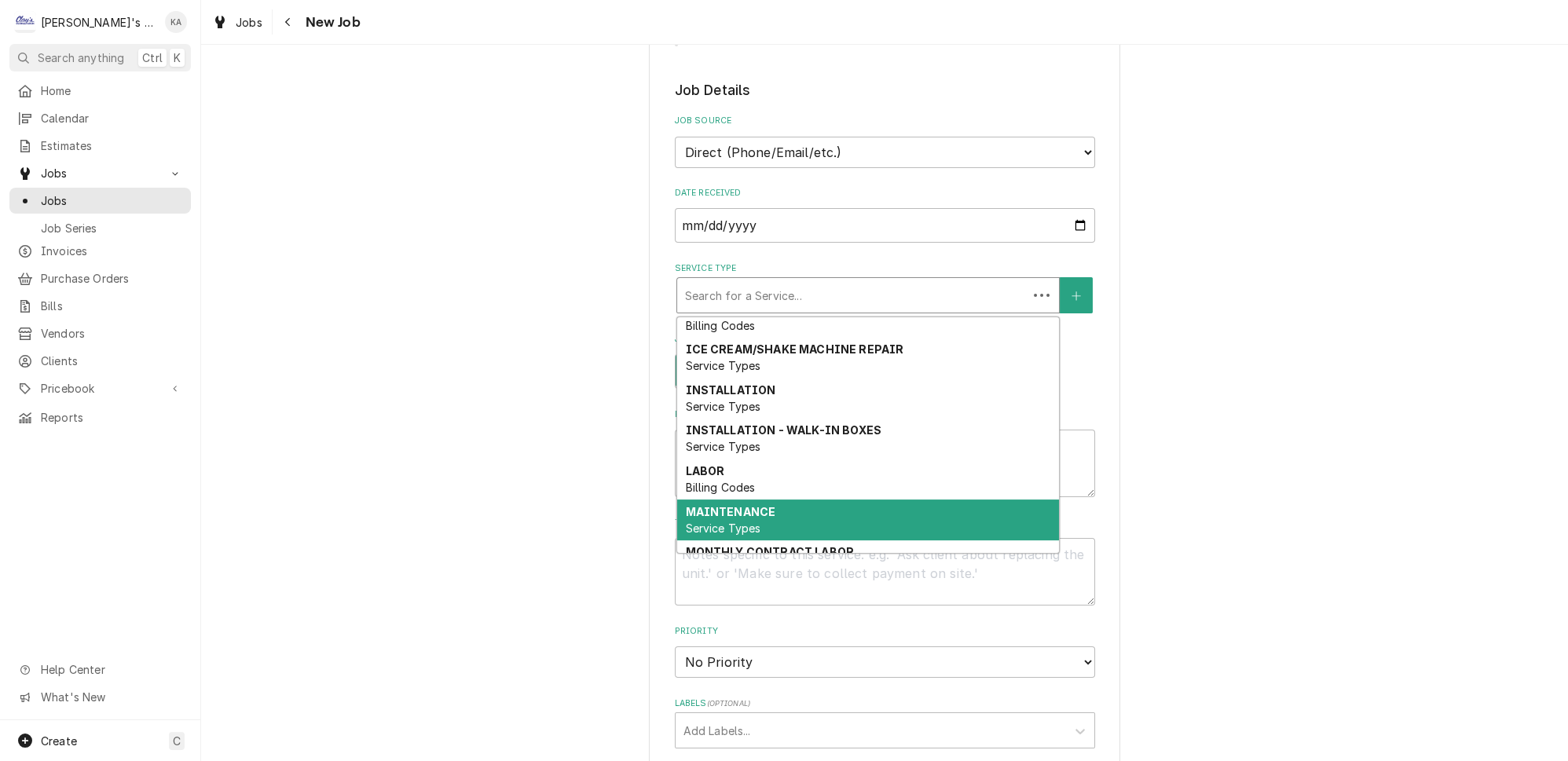
click at [758, 505] on strong "MAINTENANCE" at bounding box center [730, 512] width 90 height 14
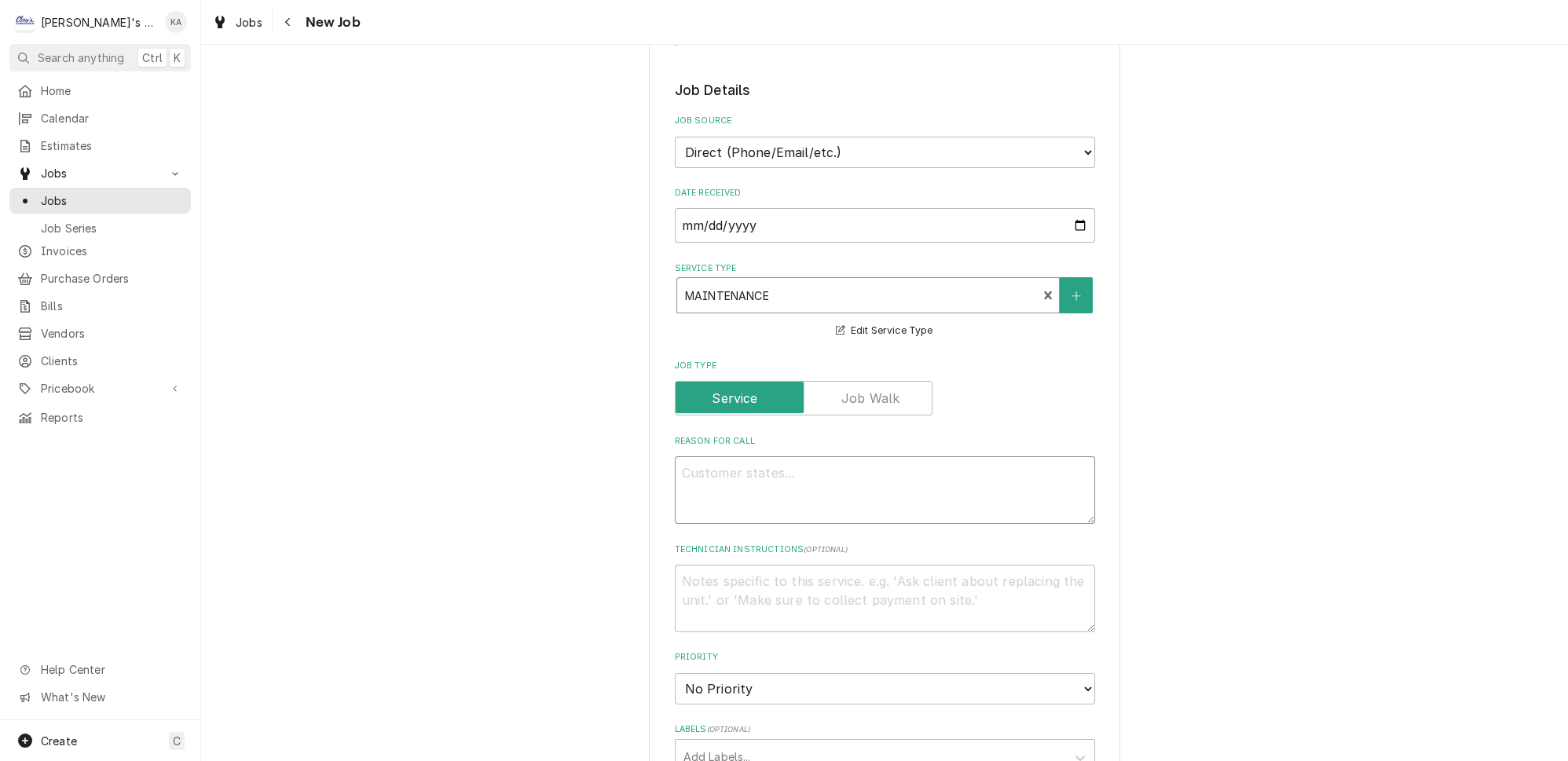
click at [758, 465] on textarea "Reason For Call" at bounding box center [885, 489] width 420 height 68
type textarea "x"
type textarea "p"
type textarea "x"
type textarea "pe"
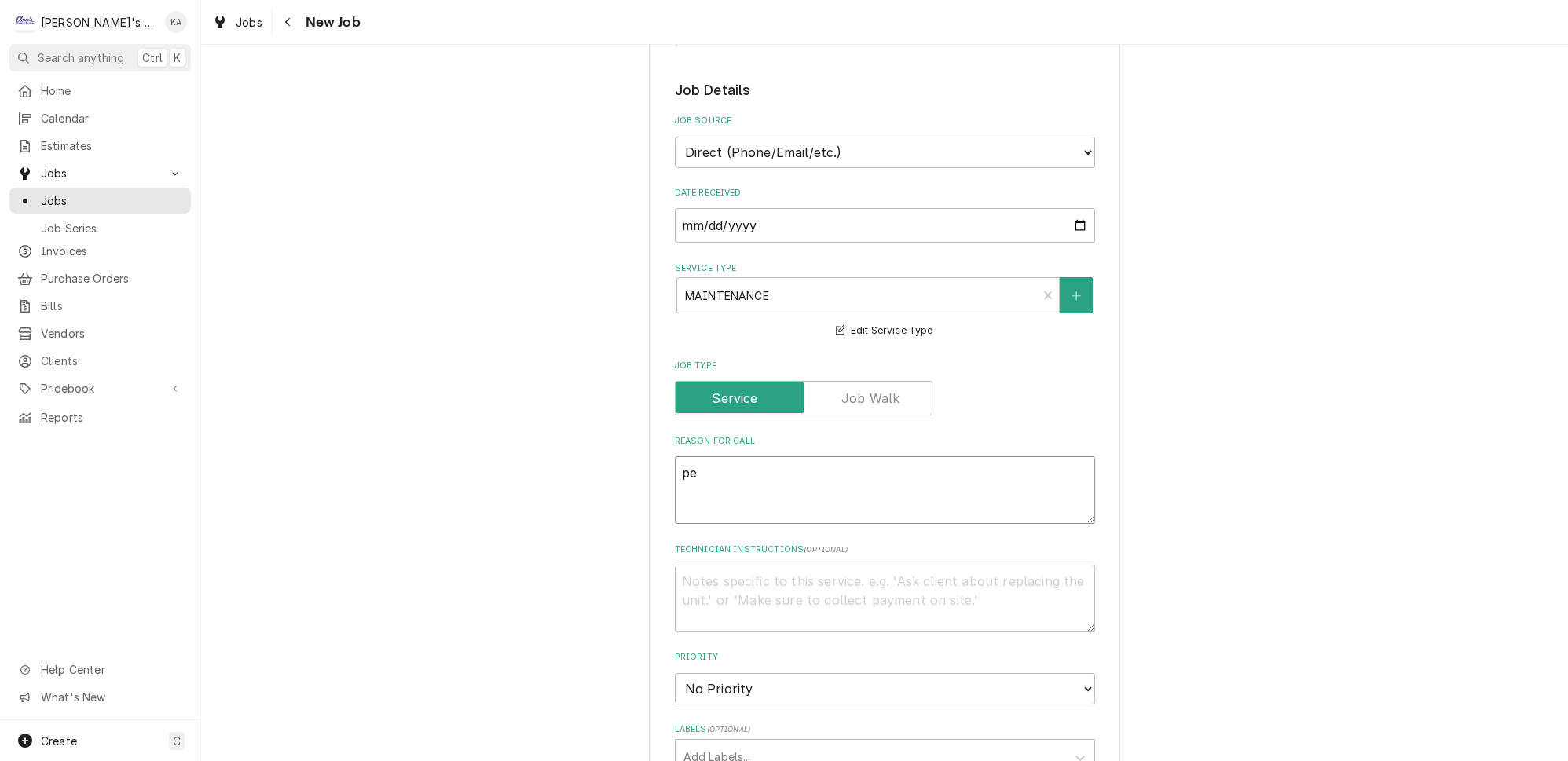
type textarea "x"
type textarea "per"
type textarea "x"
type textarea "pe"
type textarea "x"
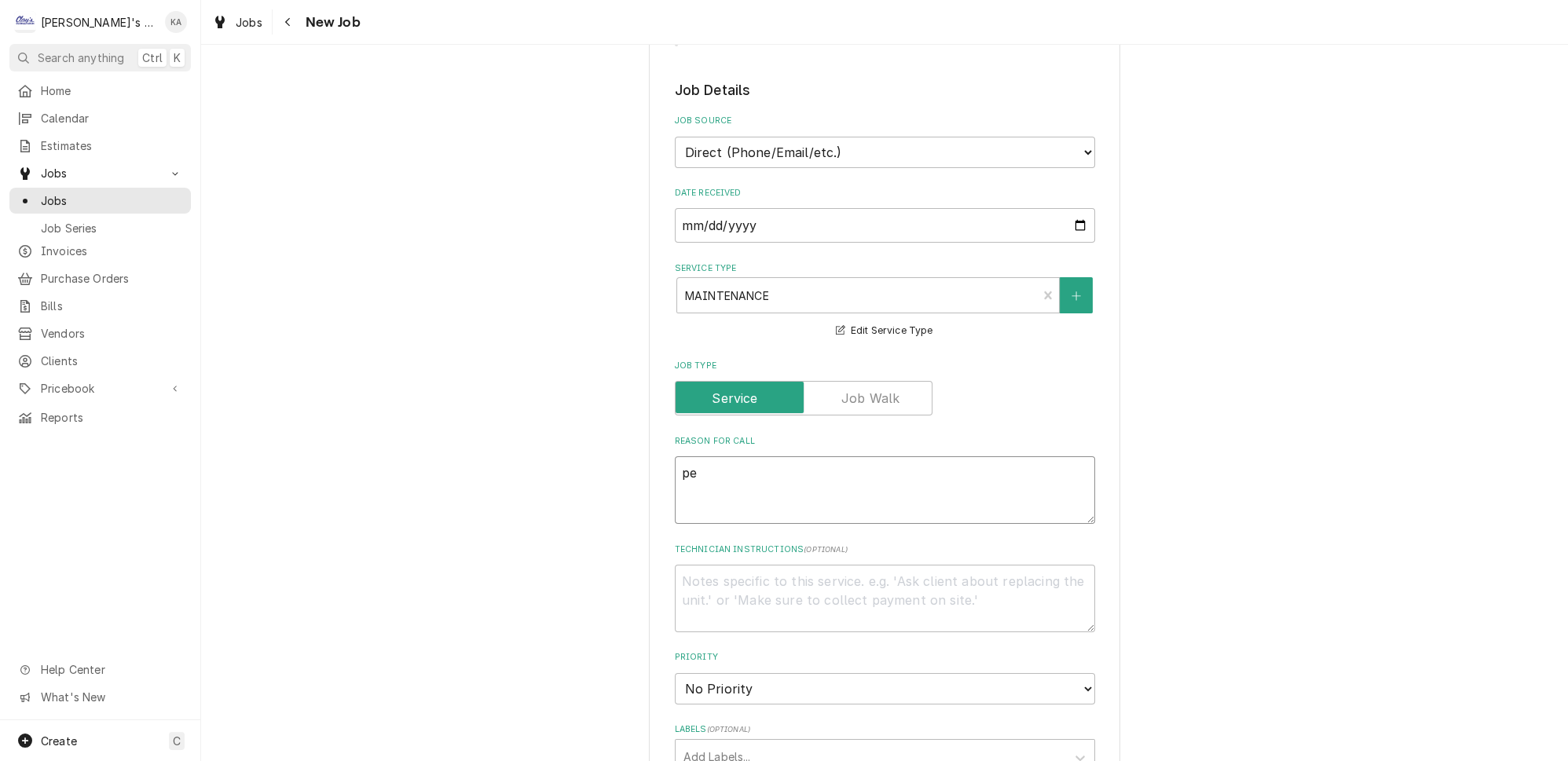
type textarea "p"
type textarea "x"
type textarea "P"
type textarea "x"
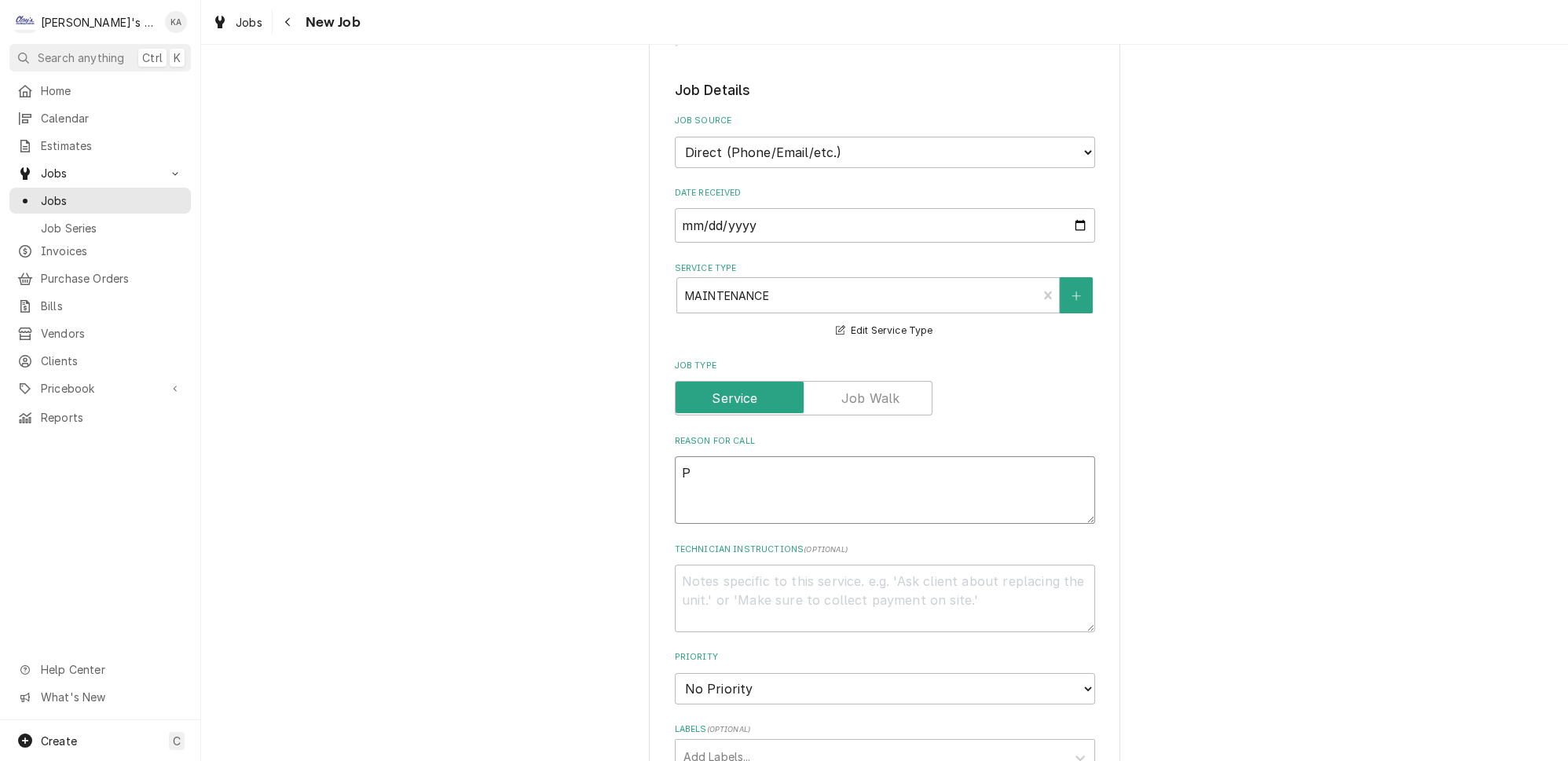
type textarea "PE"
type textarea "x"
type textarea "PER"
type textarea "x"
type textarea "PERF"
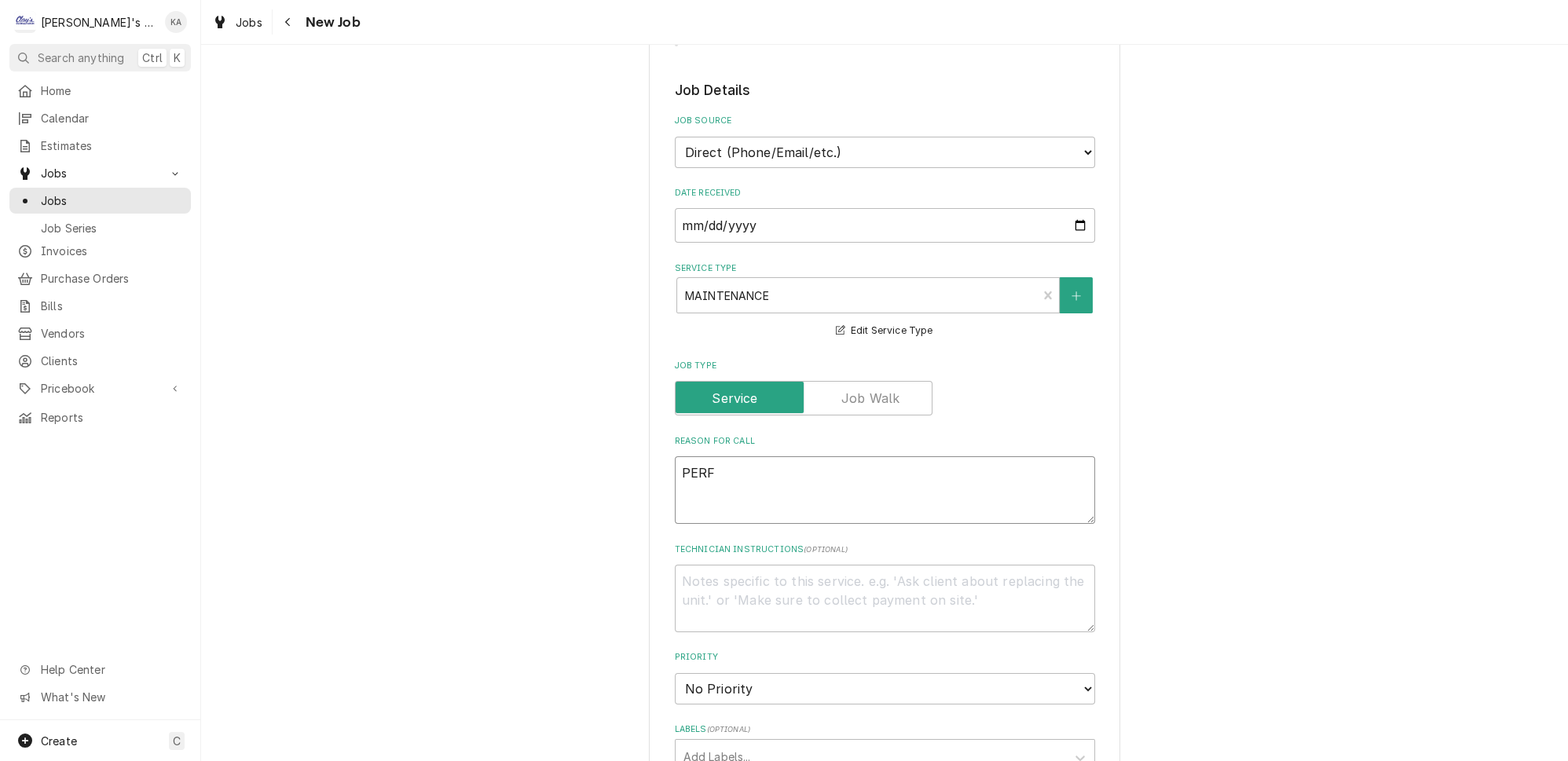
type textarea "x"
type textarea "PERFO"
type textarea "x"
type textarea "PERFOR"
type textarea "x"
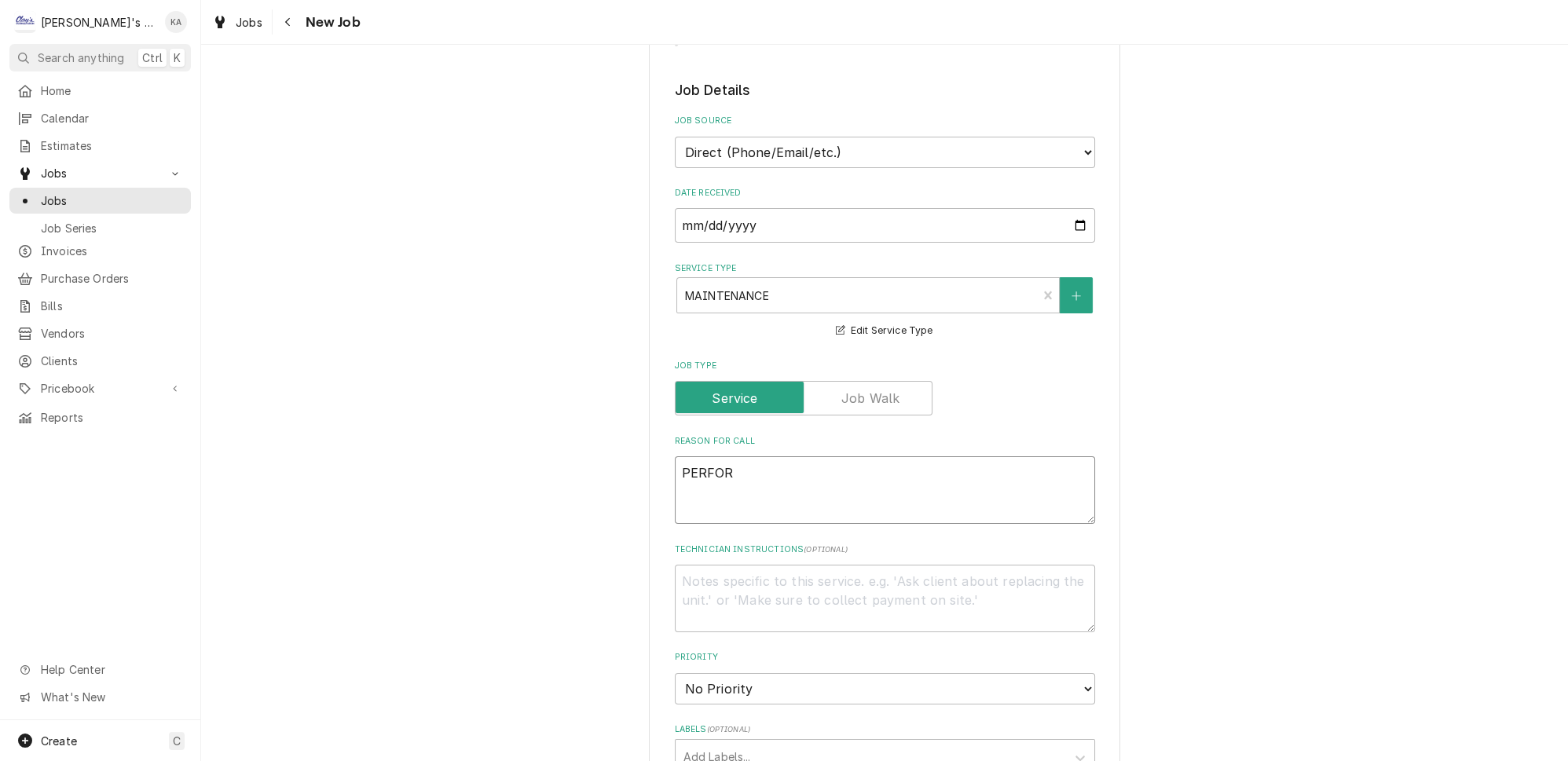
type textarea "PERFORM"
type textarea "x"
type textarea "PERFORM"
type textarea "x"
type textarea "PERFORM O"
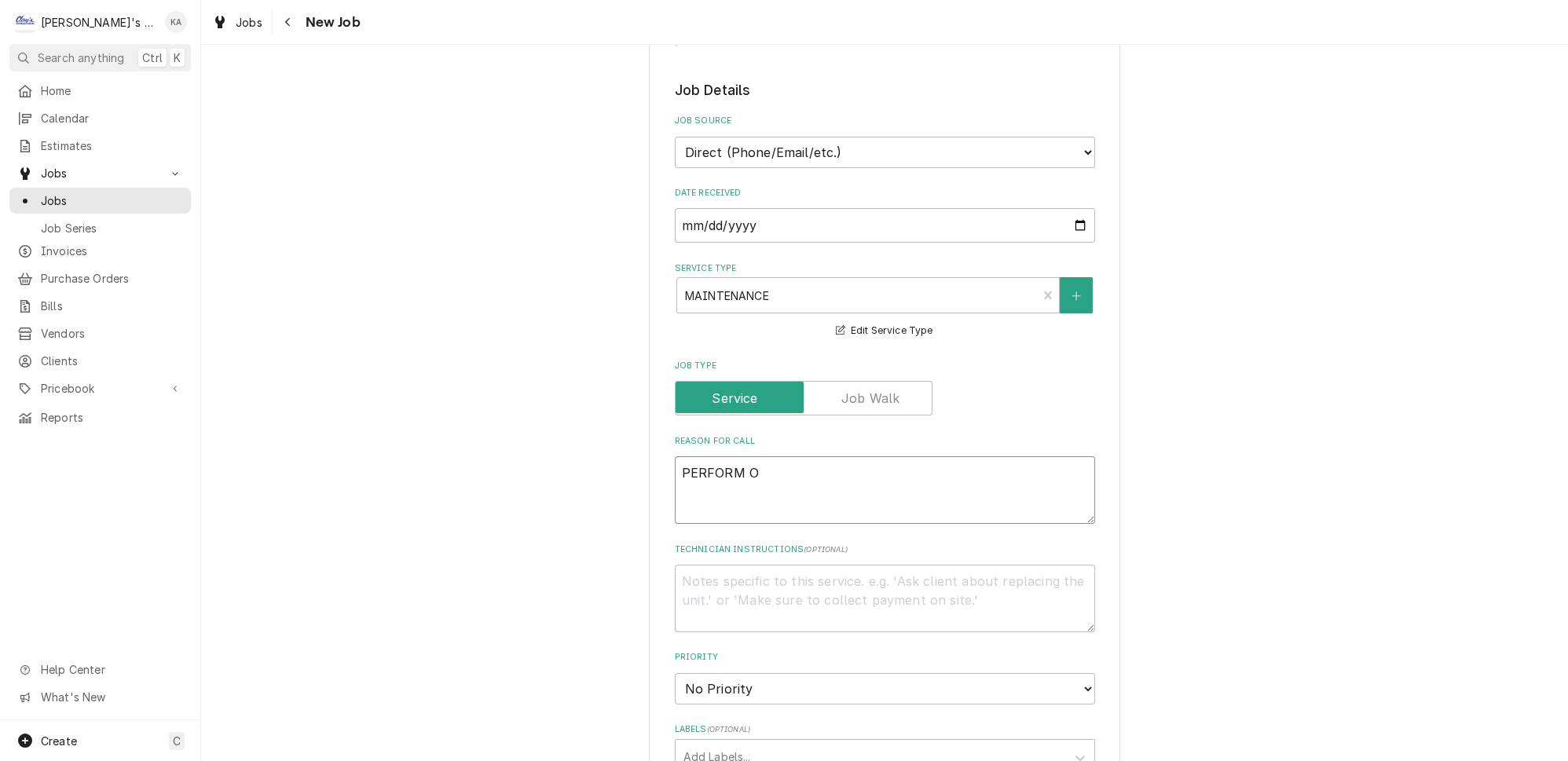
type textarea "x"
type textarea "PERFORM OC"
type textarea "x"
type textarea "PERFORM OCT"
type textarea "x"
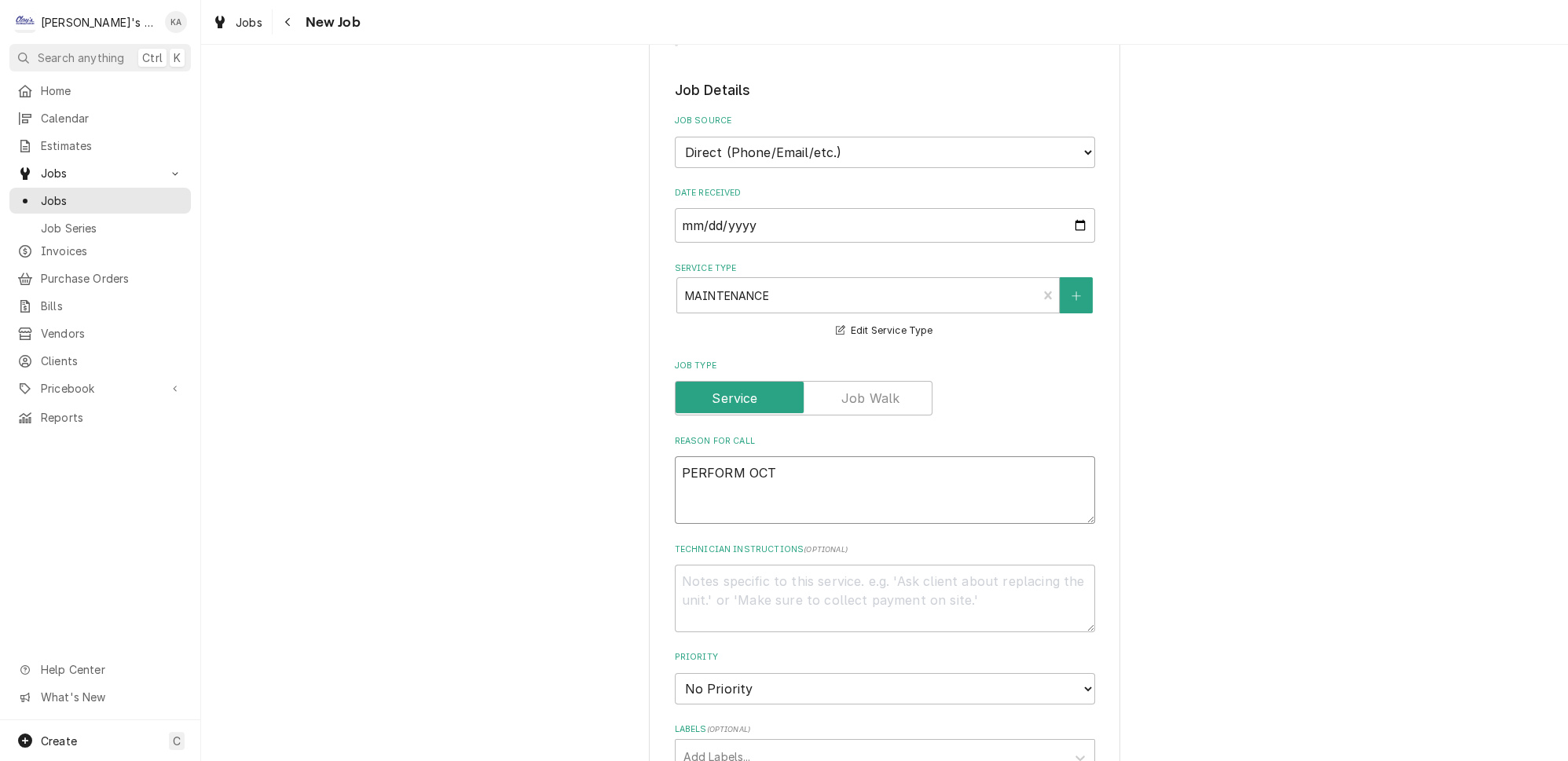
type textarea "PERFORM OCTO"
type textarea "x"
type textarea "PERFORM OCTOB"
type textarea "x"
type textarea "PERFORM OCTOBE"
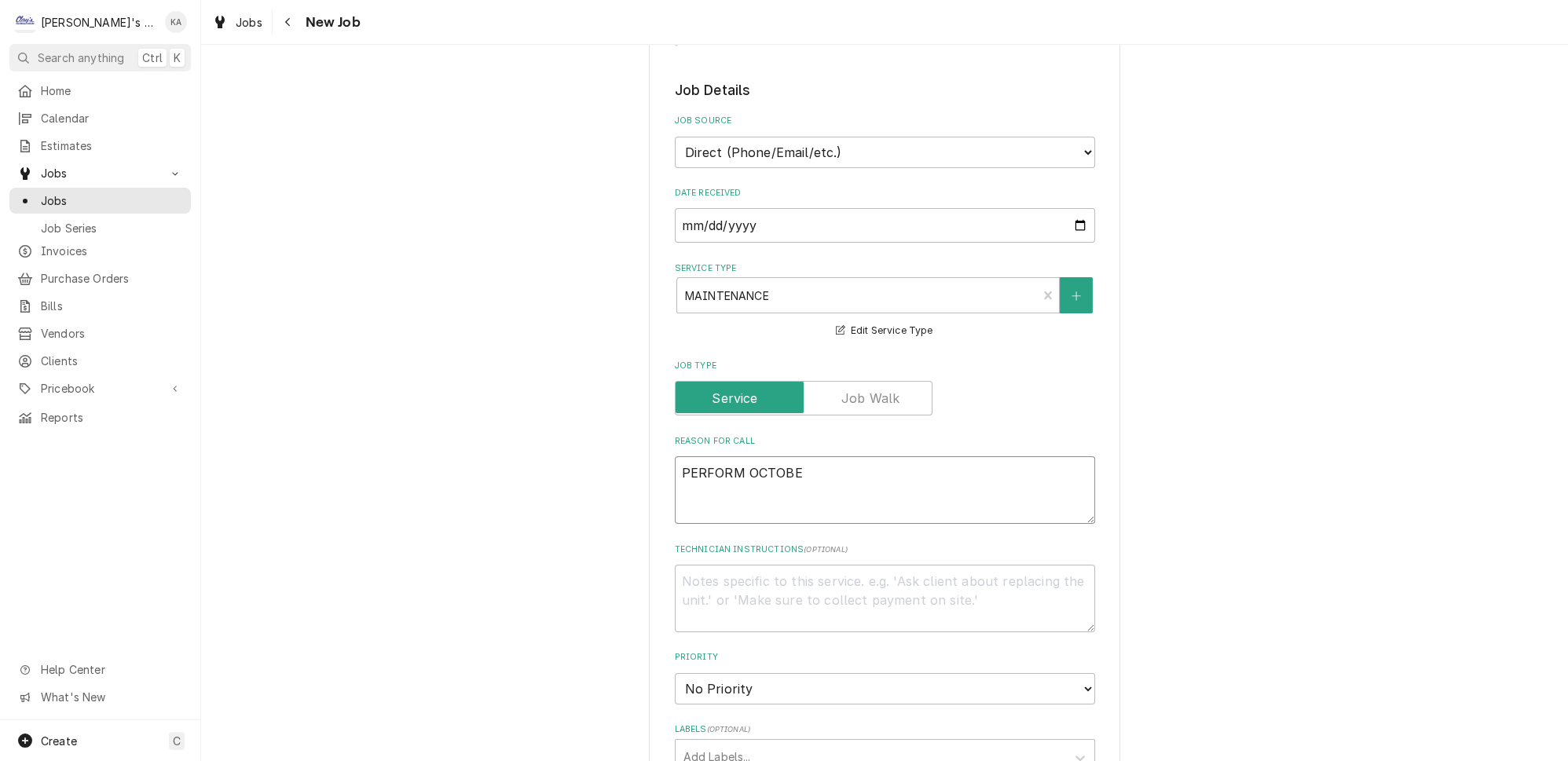
type textarea "x"
type textarea "PERFORM OCTOBER"
type textarea "x"
type textarea "PERFORM OCTOBER"
type textarea "x"
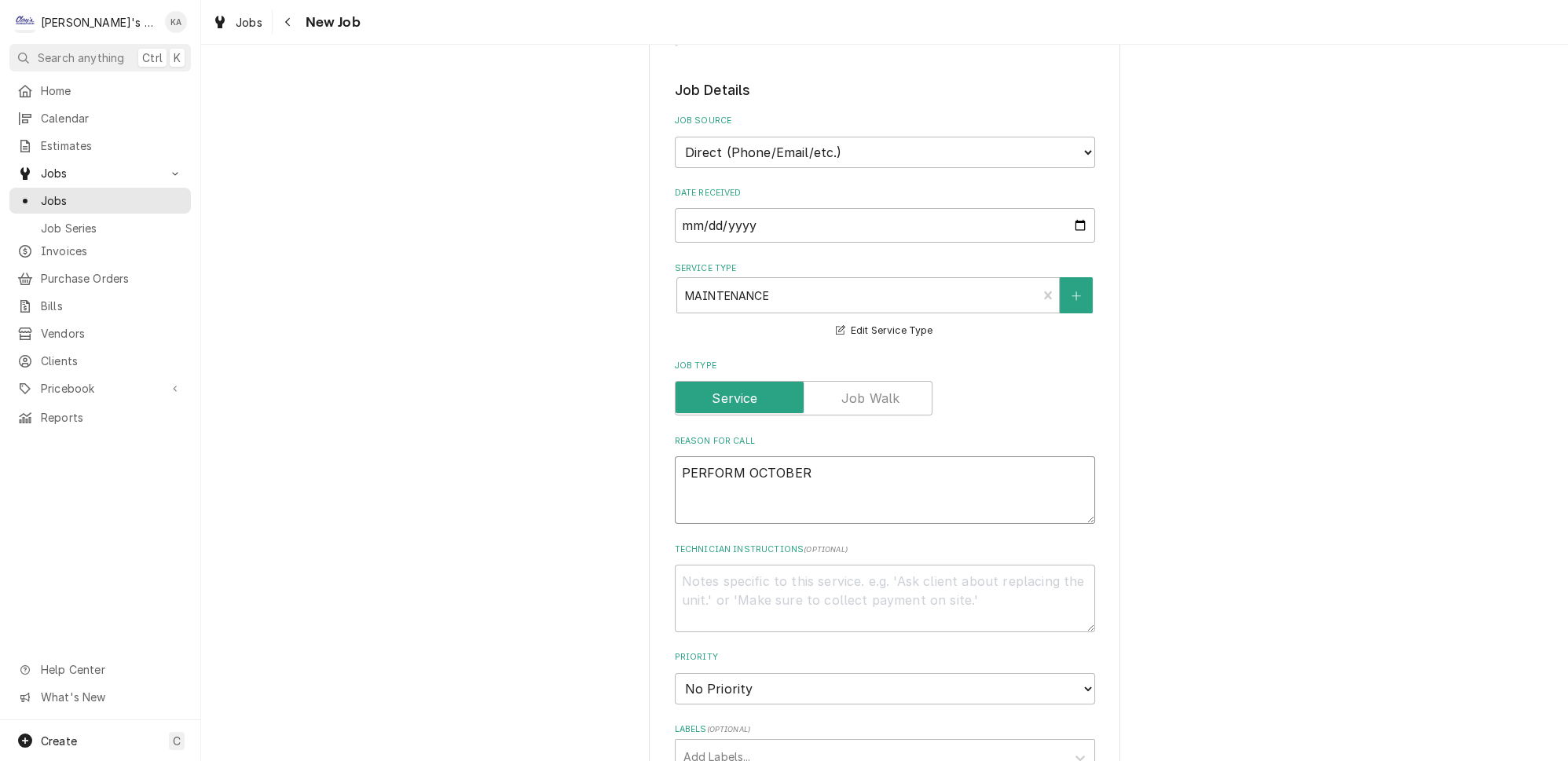
type textarea "PERFORM OCTOBER M"
type textarea "x"
type textarea "PERFORM OCTOBER MA"
type textarea "x"
type textarea "PERFORM OCTOBER MAI"
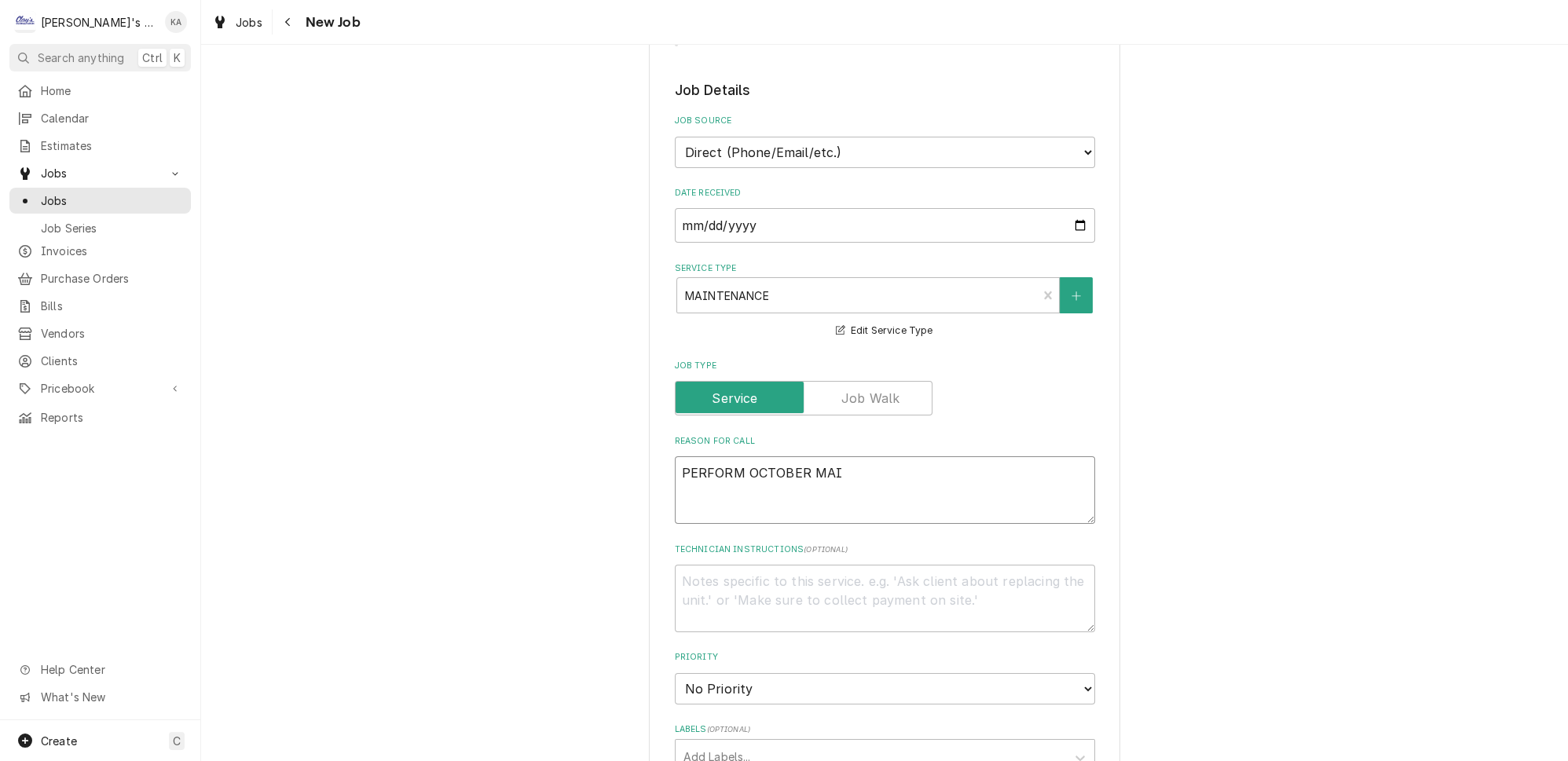
type textarea "x"
type textarea "PERFORM OCTOBER MAIN"
type textarea "x"
type textarea "PERFORM OCTOBER MAINT"
type textarea "x"
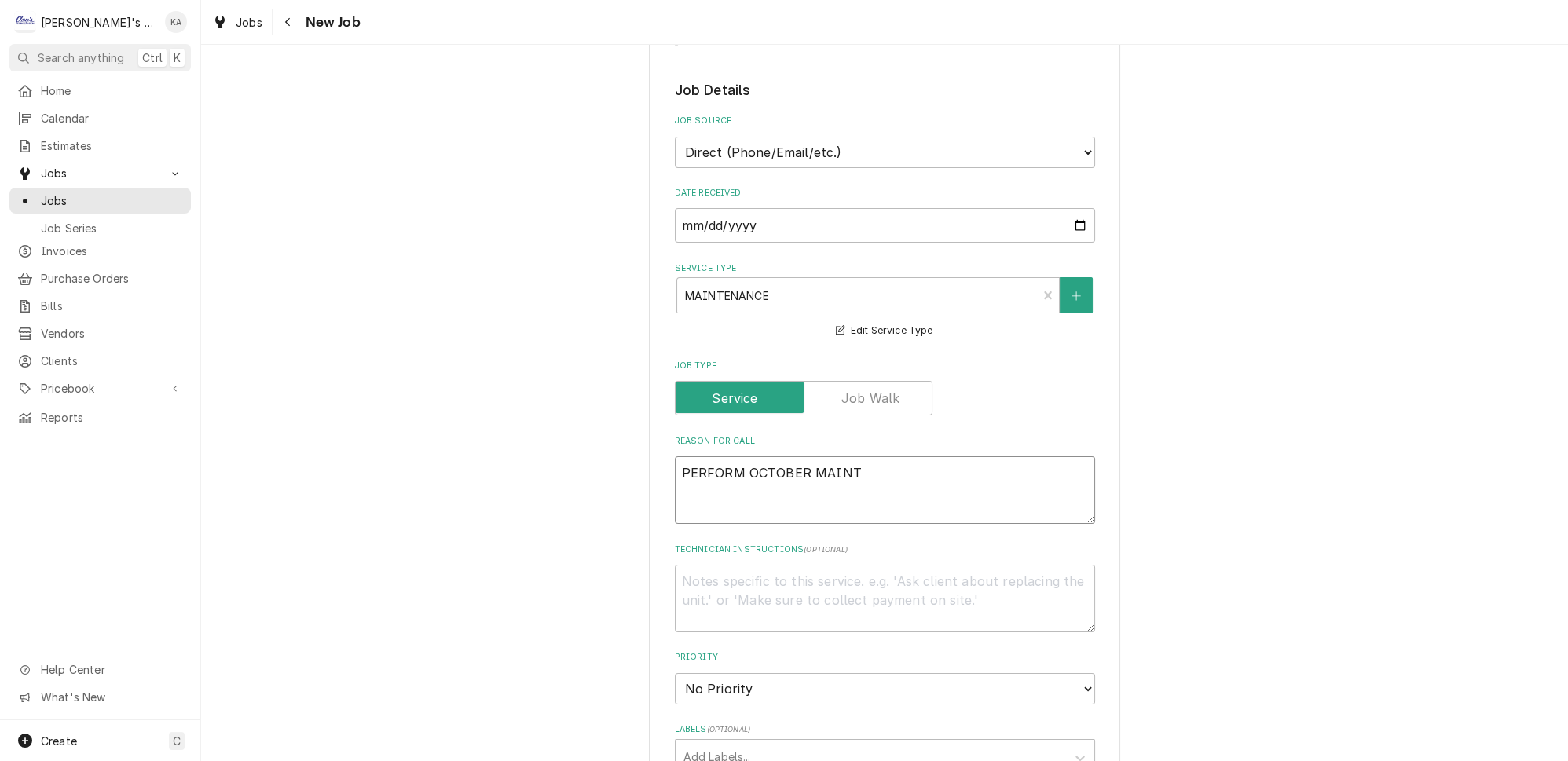
type textarea "PERFORM OCTOBER MAINTE"
type textarea "x"
type textarea "PERFORM OCTOBER MAINTEN"
type textarea "x"
type textarea "PERFORM OCTOBER MAINTENA"
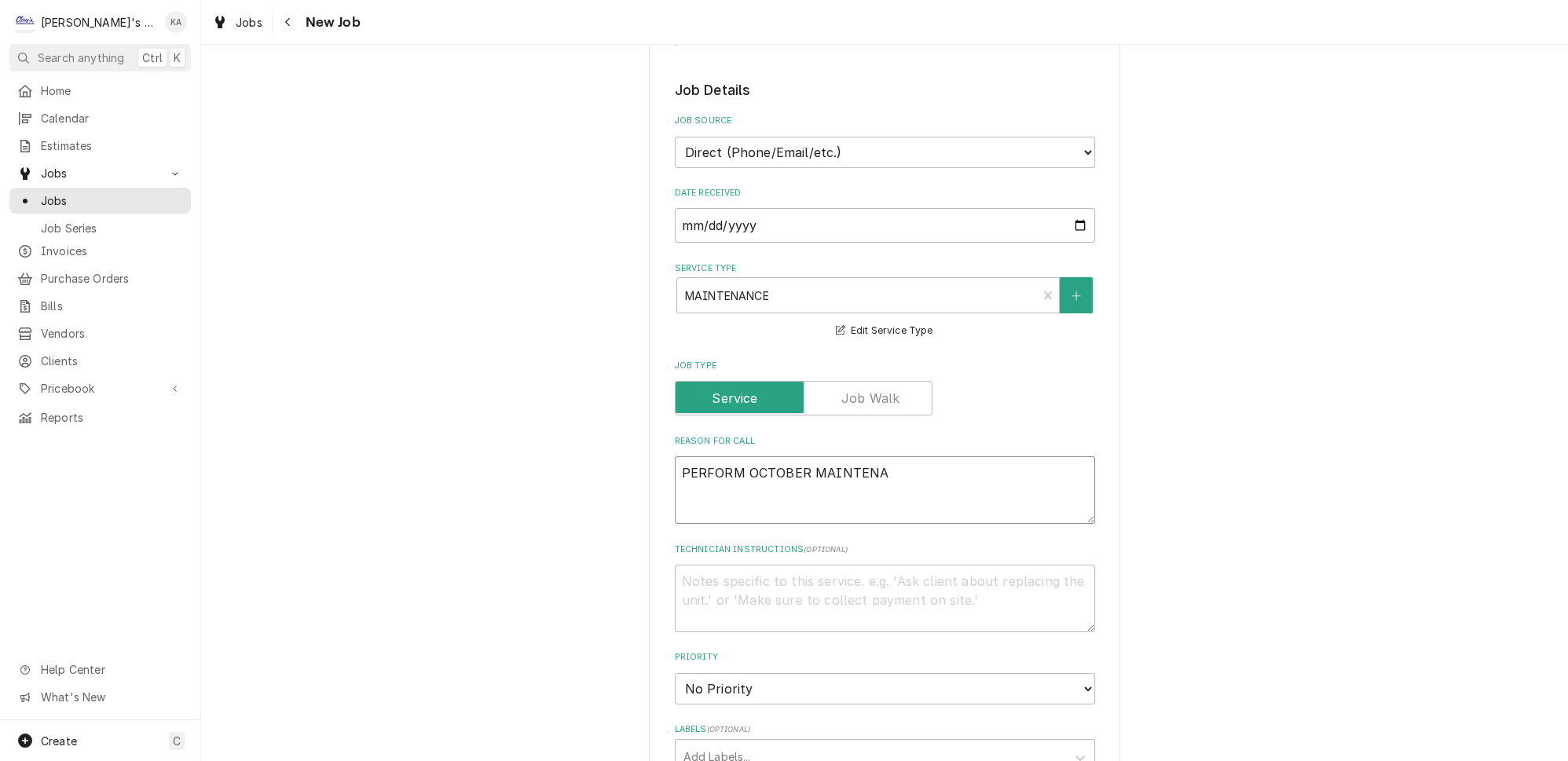
type textarea "x"
type textarea "PERFORM OCTOBER MAINTENAN"
type textarea "x"
type textarea "PERFORM OCTOBER MAINTENANC"
type textarea "x"
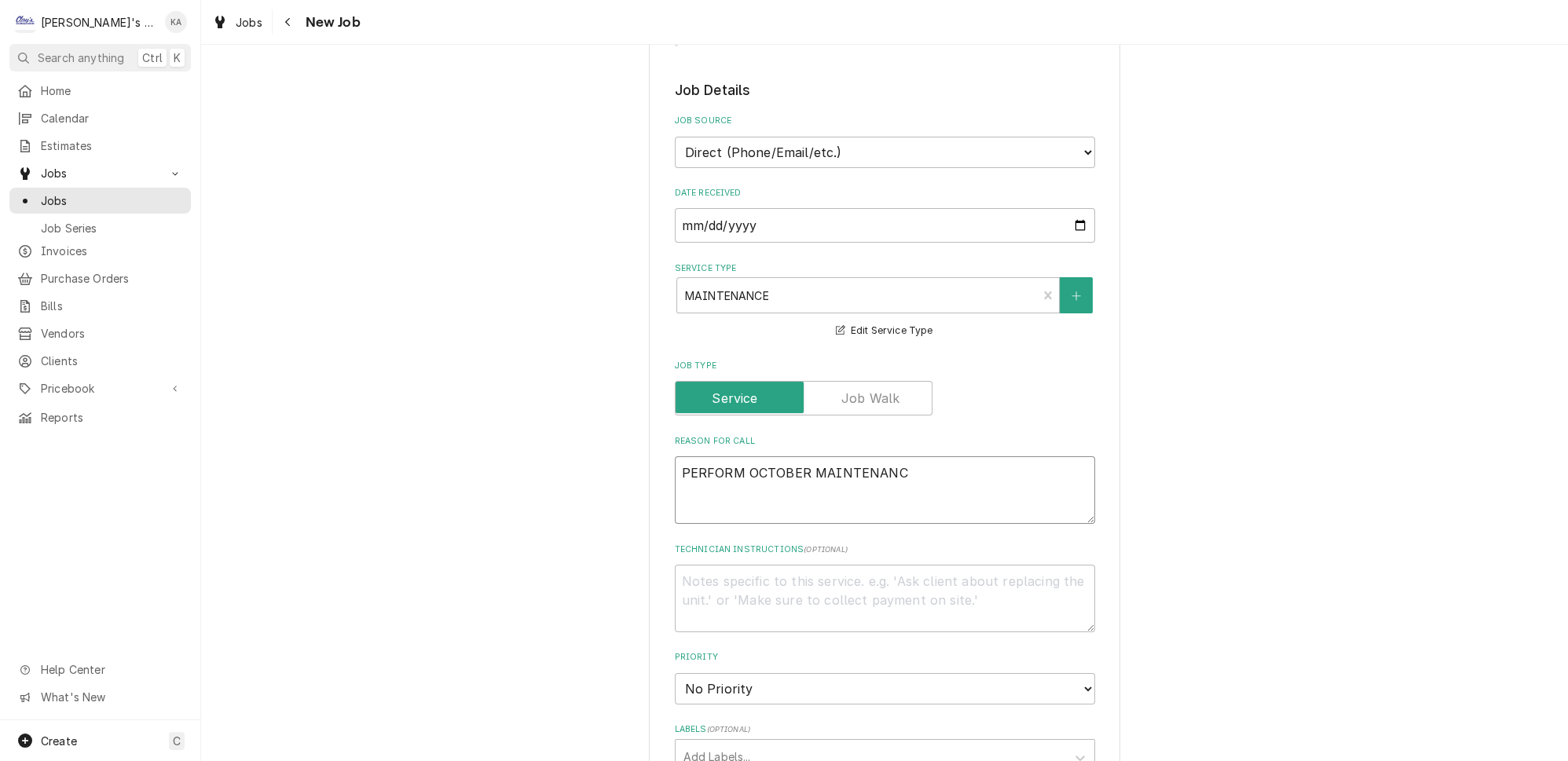
type textarea "PERFORM OCTOBER MAINTENANCE"
type textarea "x"
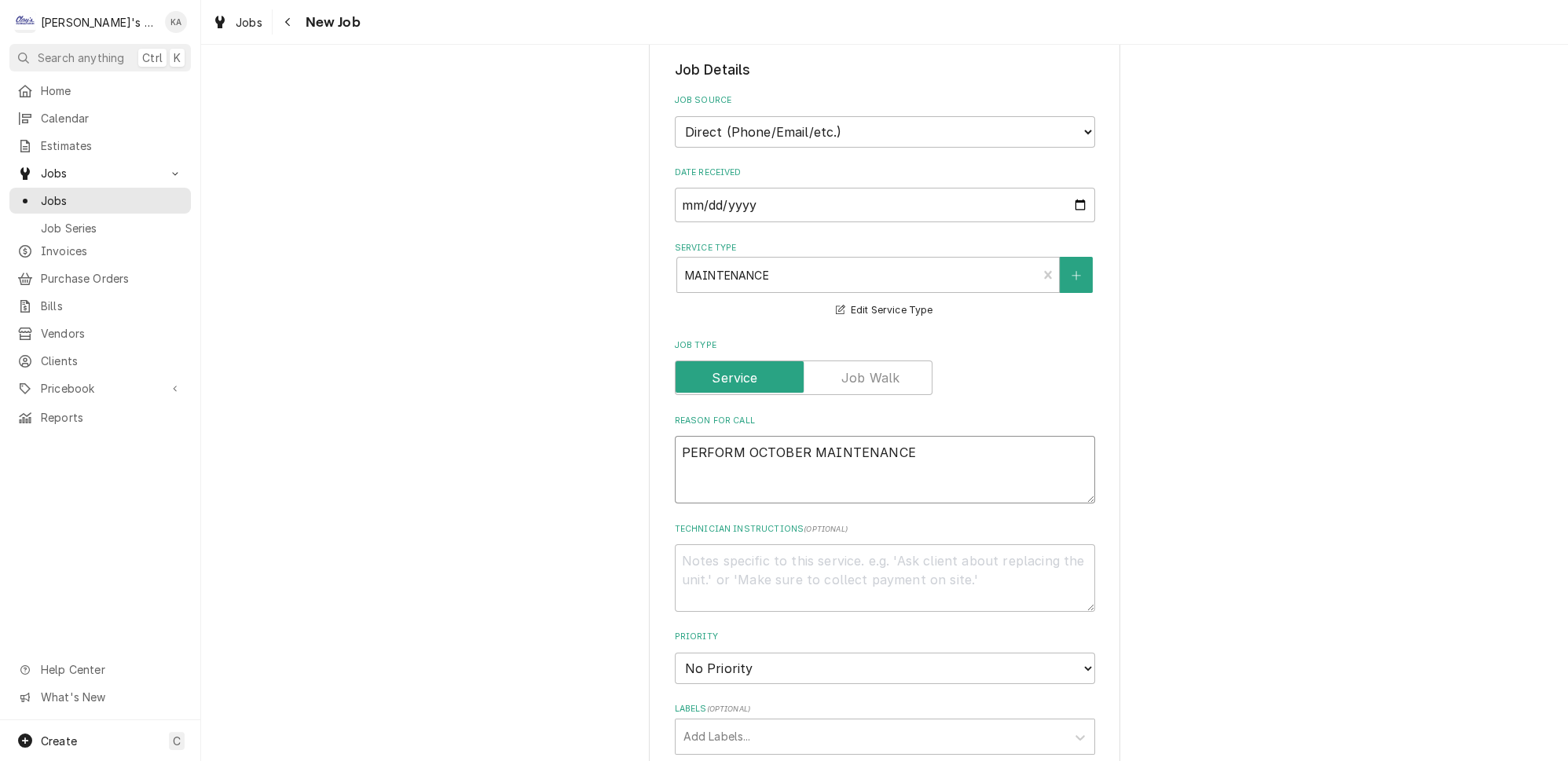
scroll to position [571, 0]
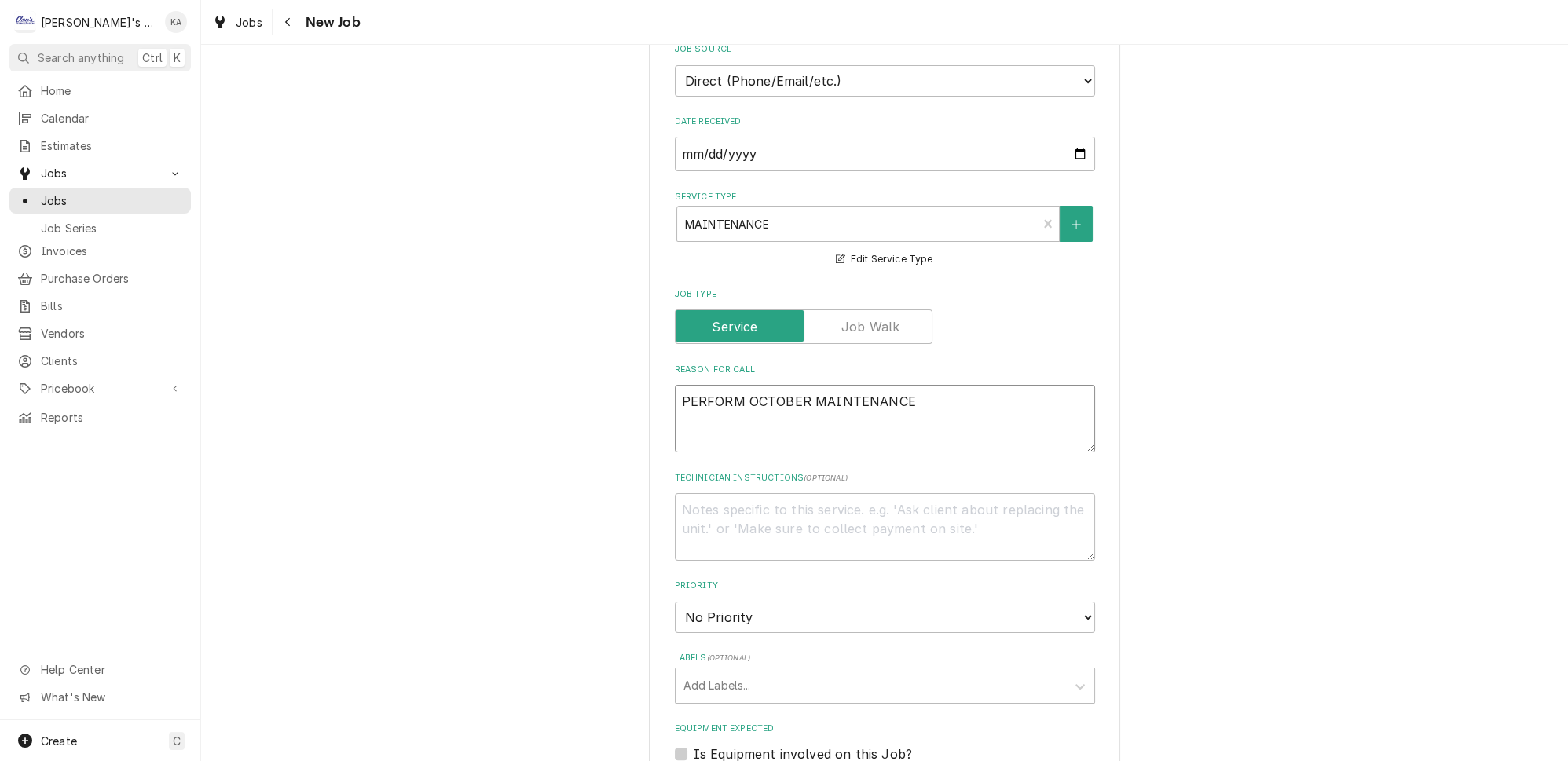
type textarea "PERFORM OCTOBER MAINTENANCE"
click at [725, 601] on select "No Priority Urgent High Medium Low" at bounding box center [885, 617] width 420 height 31
select select "2"
click at [675, 601] on select "No Priority Urgent High Medium Low" at bounding box center [885, 617] width 420 height 31
type textarea "x"
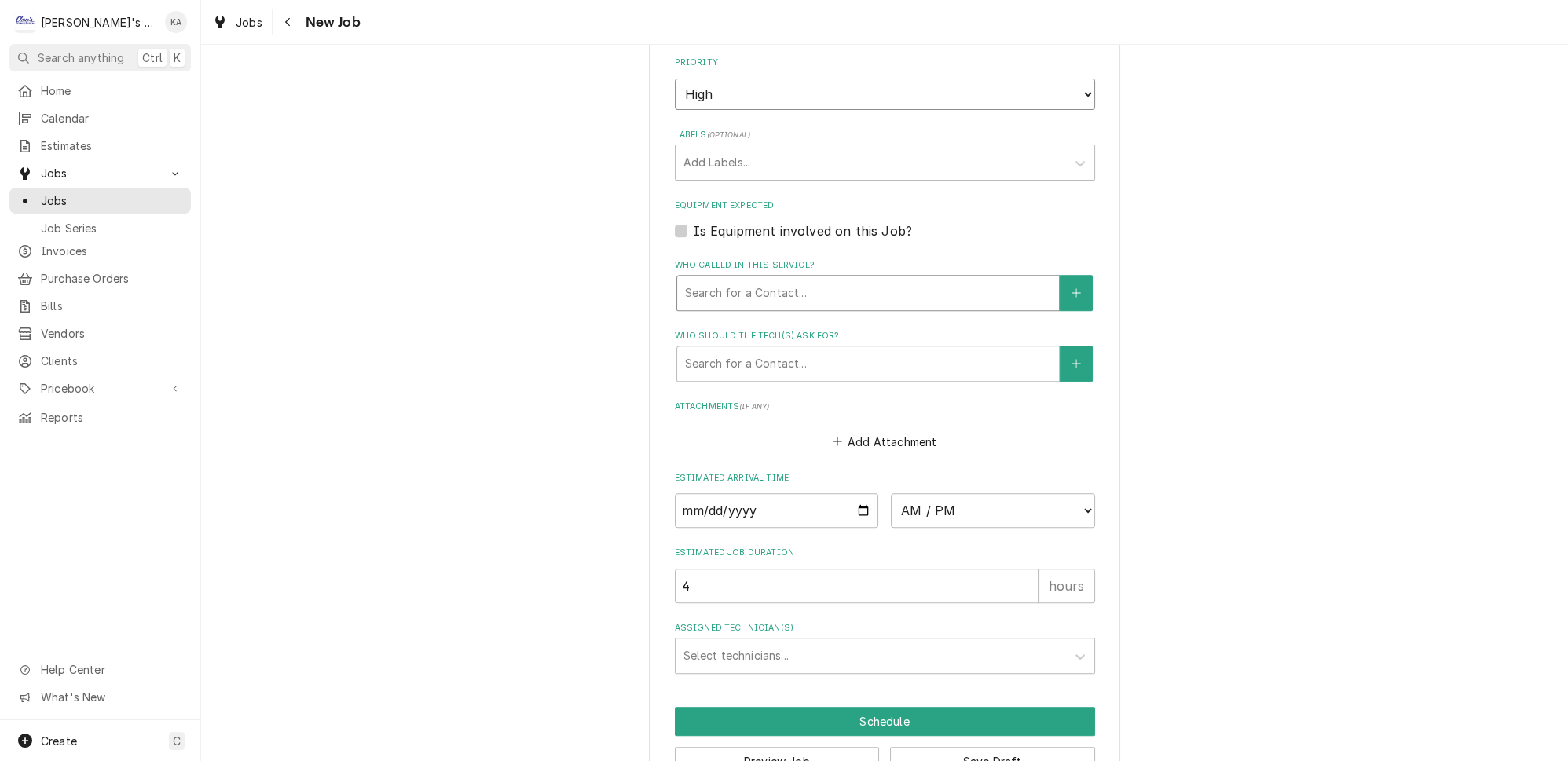
scroll to position [1107, 0]
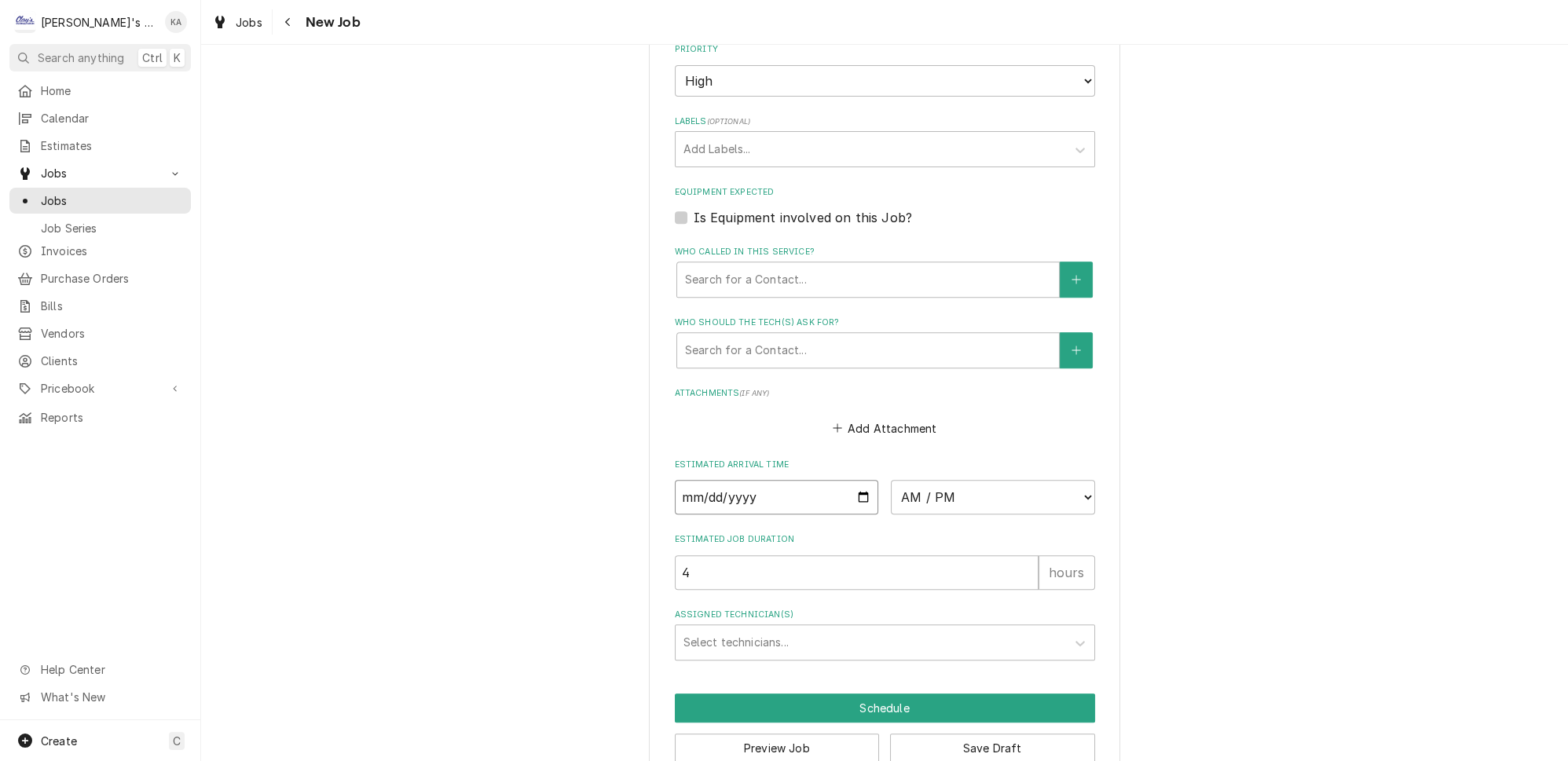
click at [856, 480] on input "Date" at bounding box center [777, 496] width 204 height 34
type input "2025-10-08"
type textarea "x"
click at [952, 480] on select "AM / PM 6:00 AM 6:15 AM 6:30 AM 6:45 AM 7:00 AM 7:15 AM 7:30 AM 7:45 AM 8:00 AM…" at bounding box center [993, 496] width 204 height 34
select select "08:00:00"
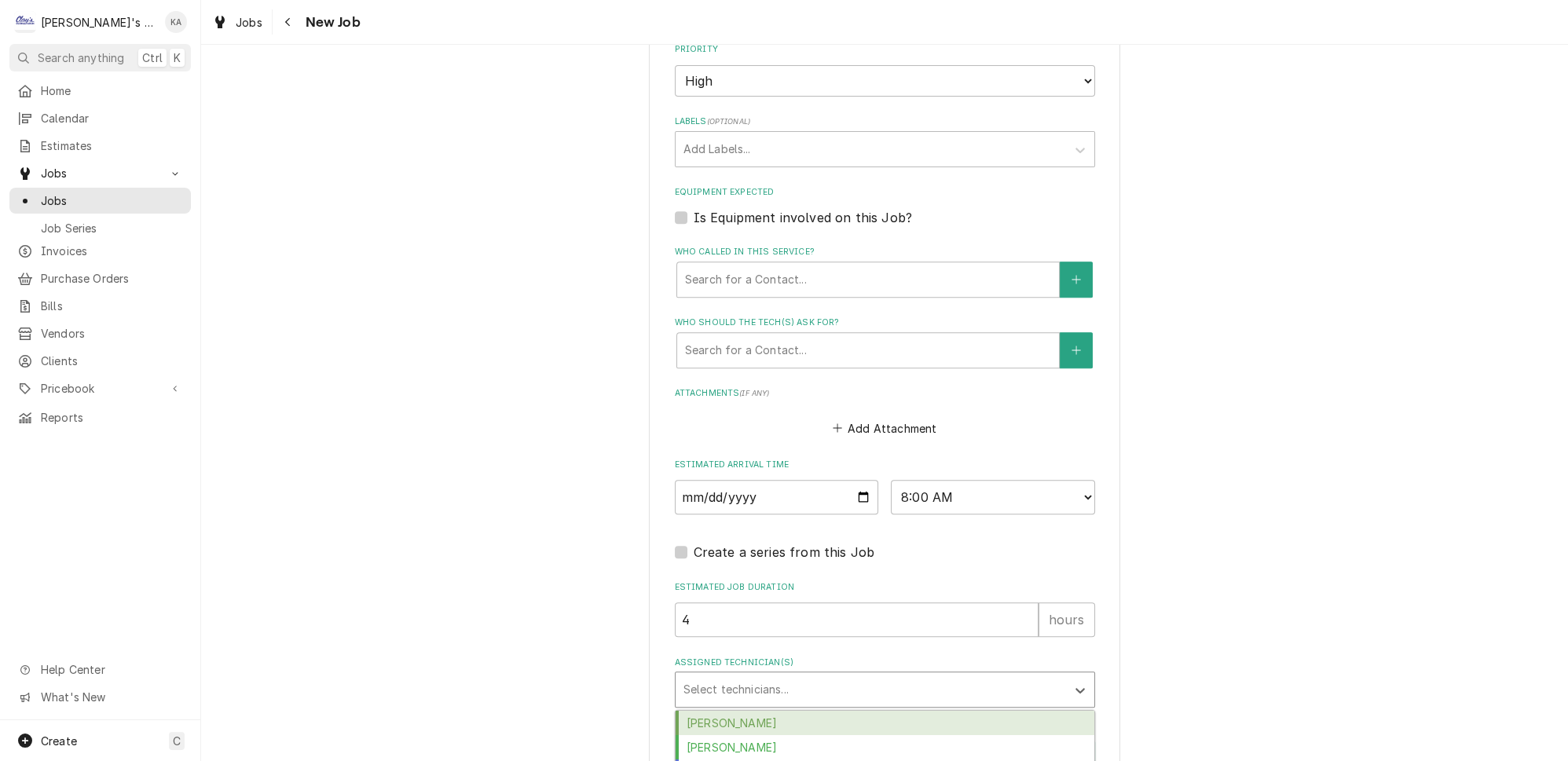
click at [761, 675] on div "Assigned Technician(s)" at bounding box center [870, 688] width 375 height 28
click at [750, 710] on div "Cameron Ward" at bounding box center [884, 722] width 419 height 25
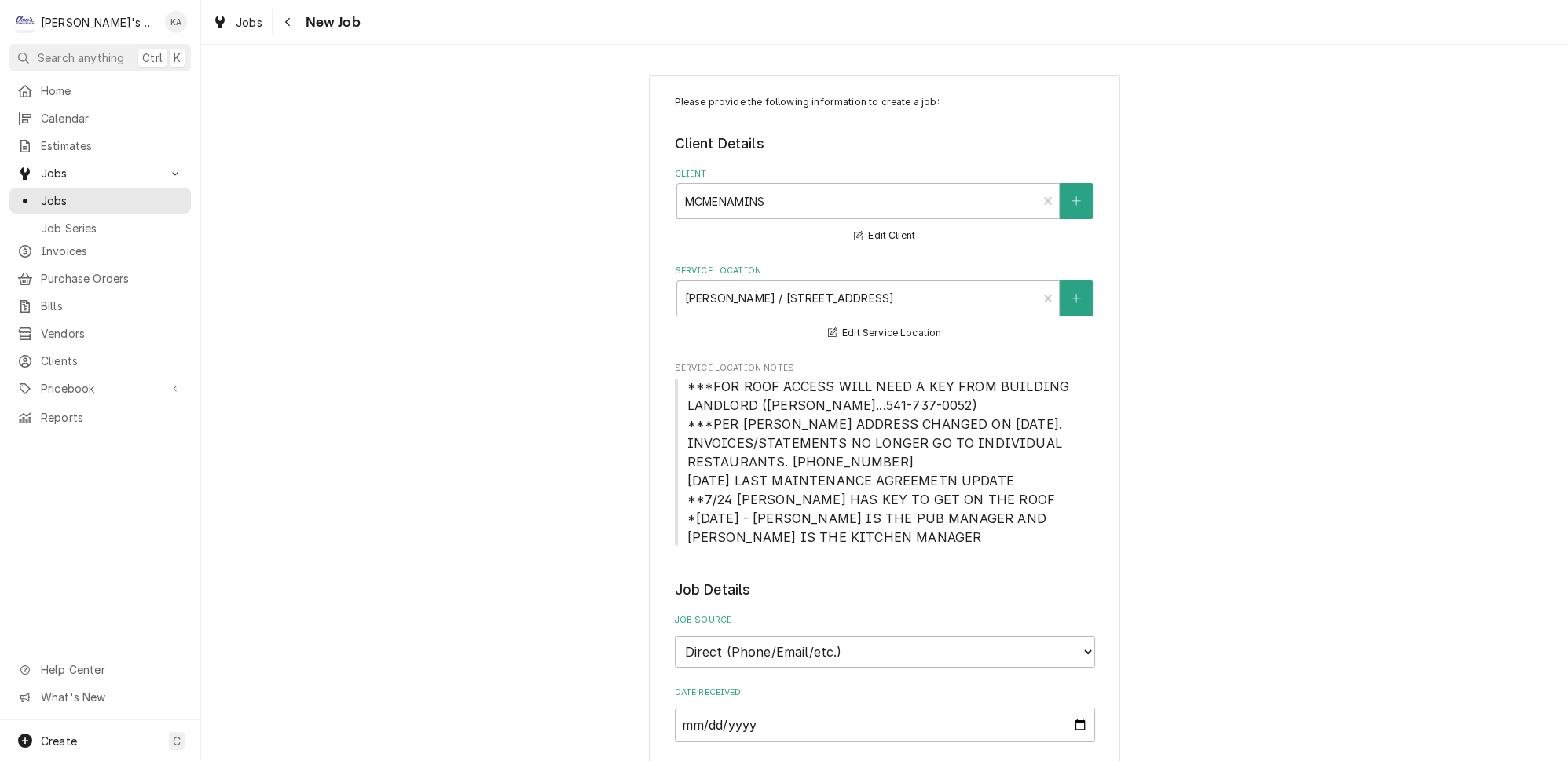
scroll to position [0, 0]
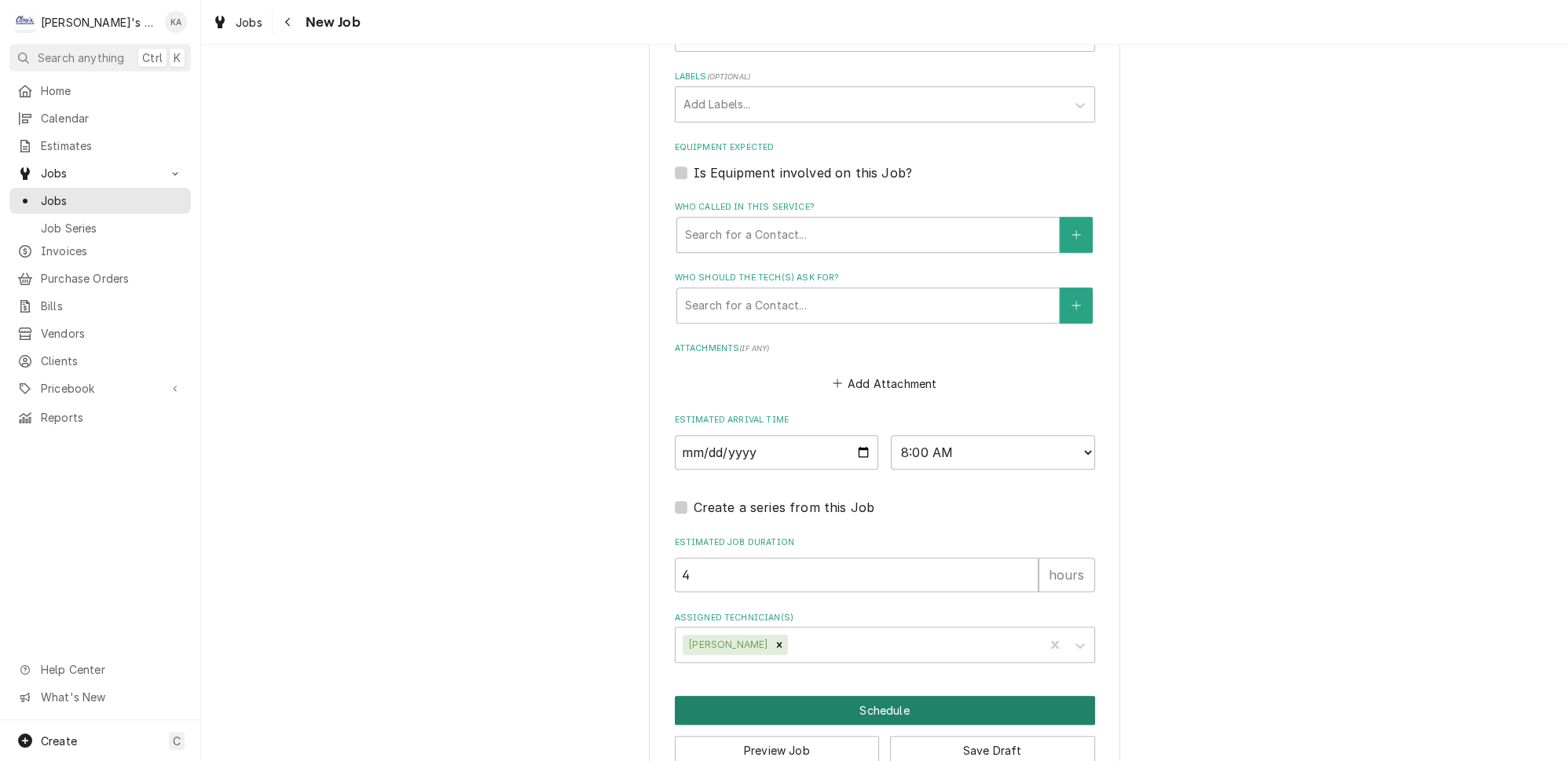
click at [880, 695] on button "Schedule" at bounding box center [885, 710] width 420 height 29
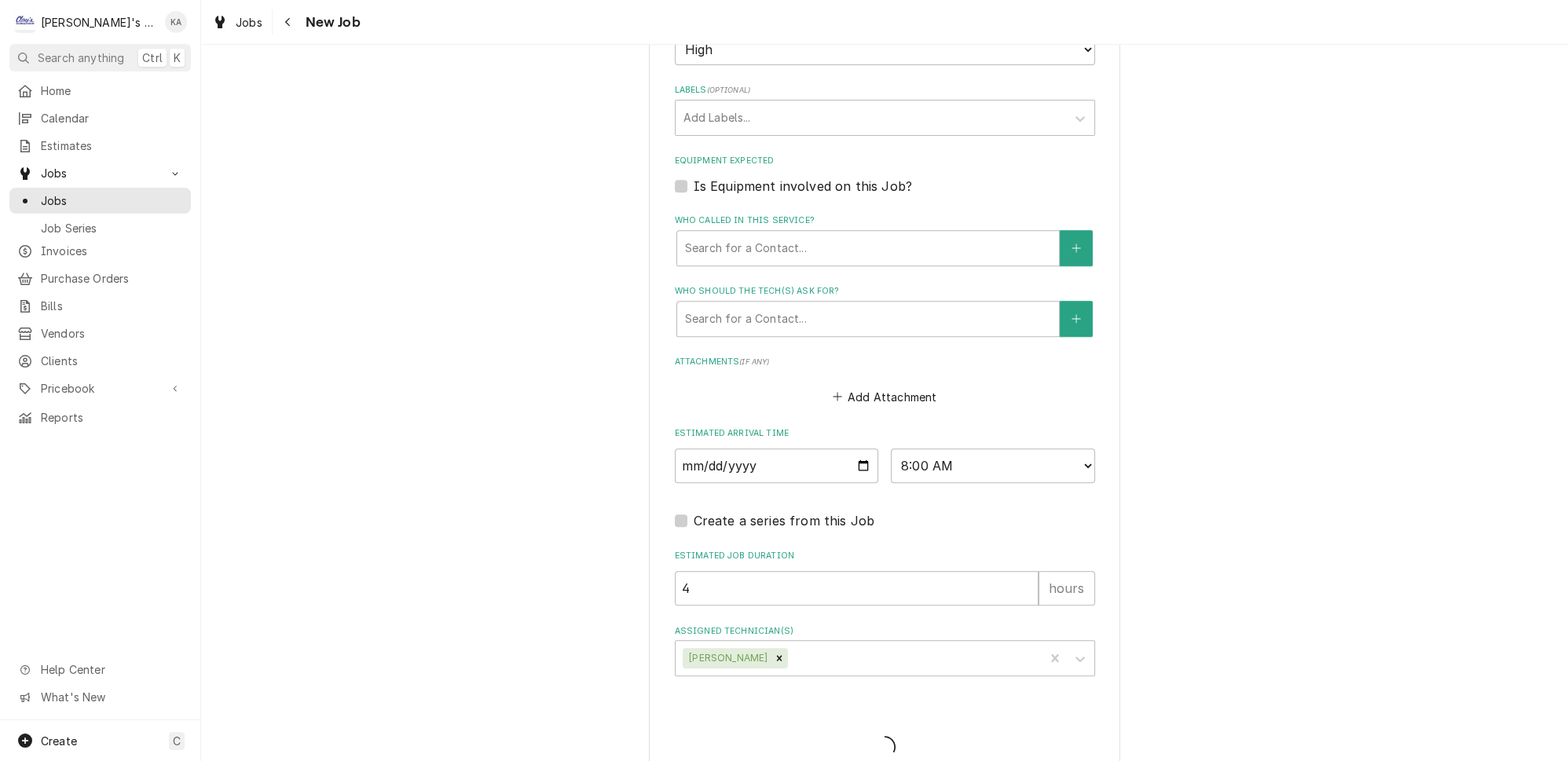
type textarea "x"
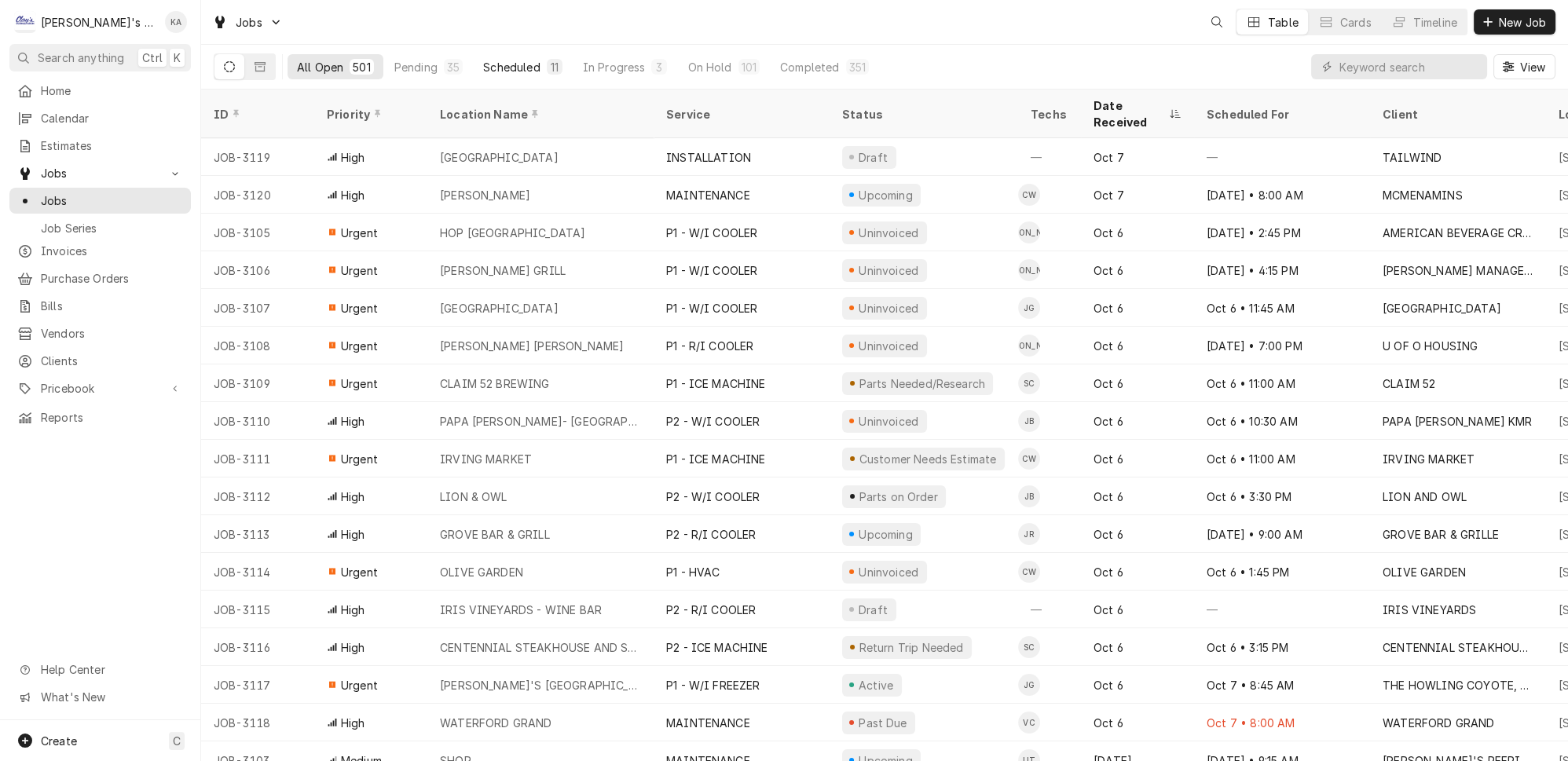
click at [483, 61] on div "Scheduled" at bounding box center [511, 67] width 57 height 17
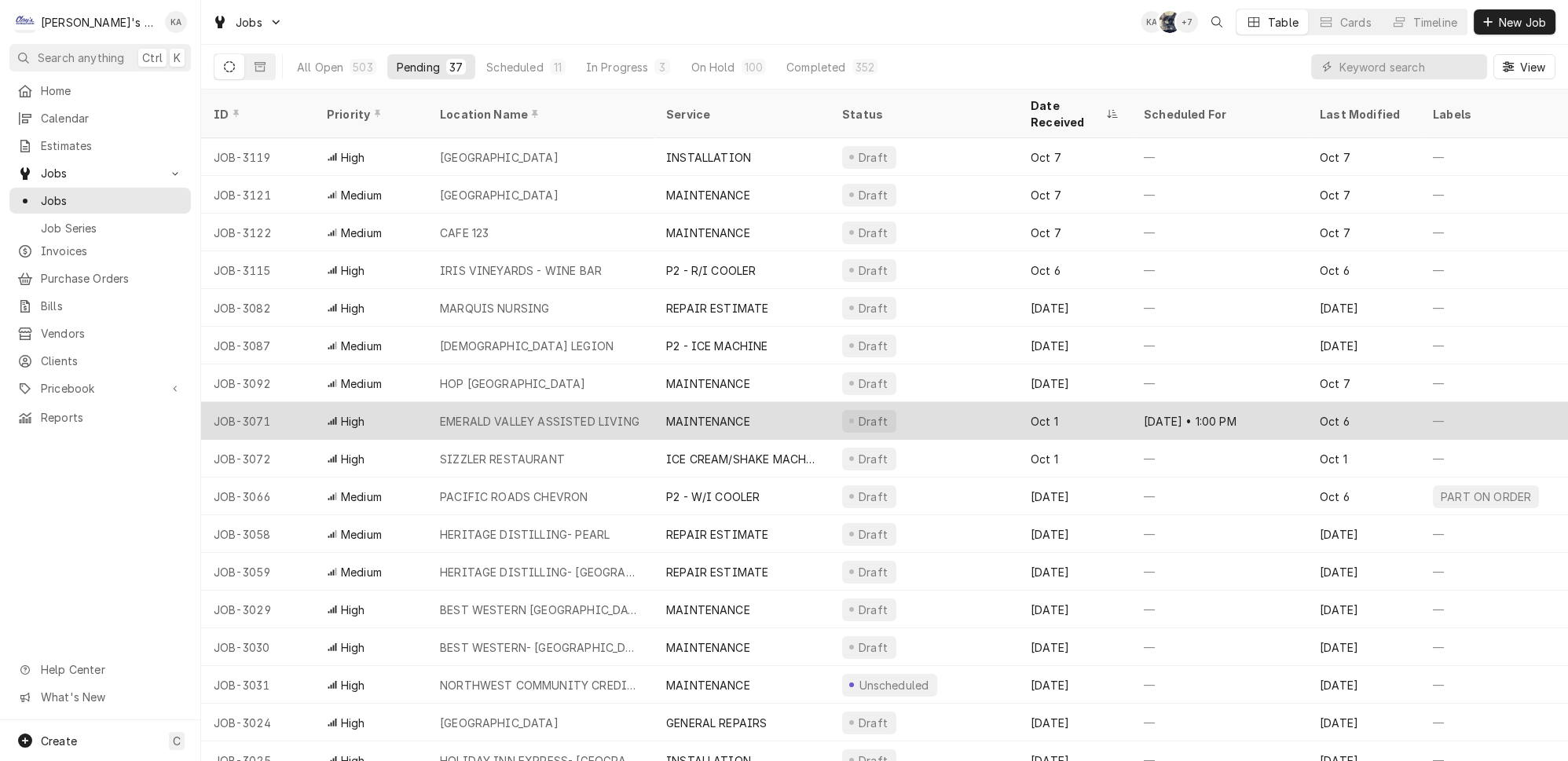
click at [679, 413] on div "MAINTENANCE" at bounding box center [708, 421] width 84 height 17
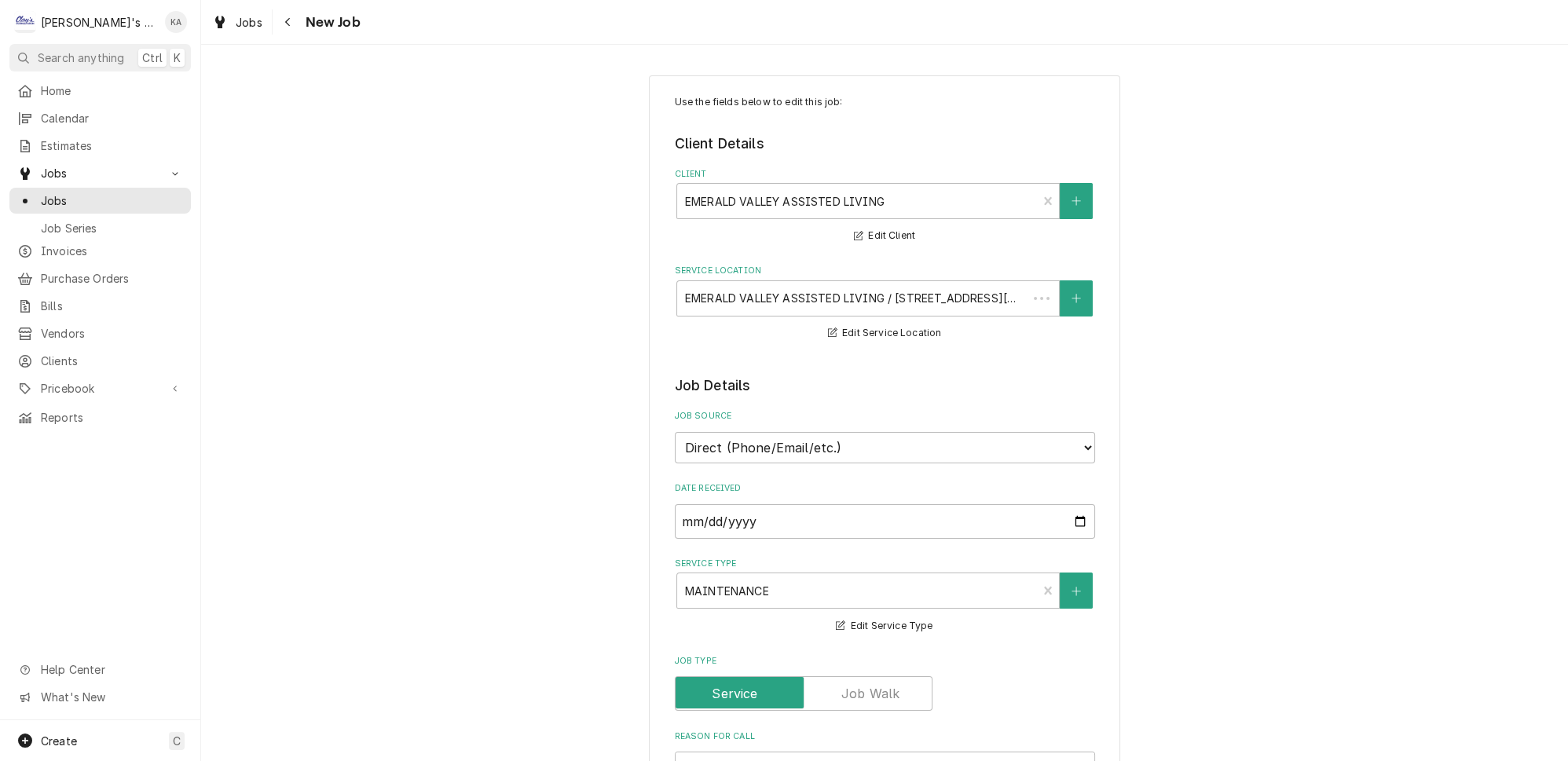
type textarea "x"
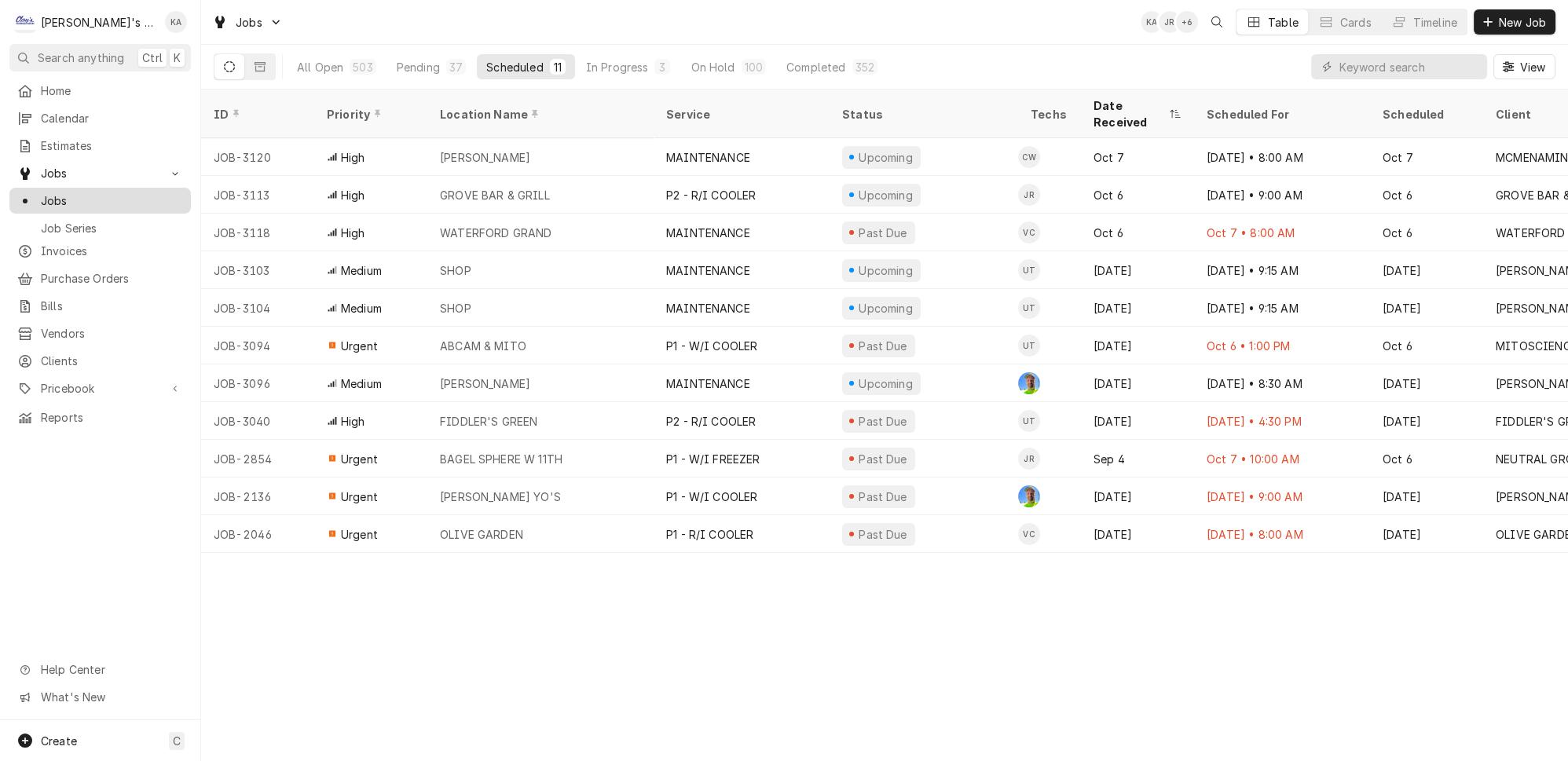
click at [159, 192] on span "Jobs" at bounding box center [112, 200] width 142 height 17
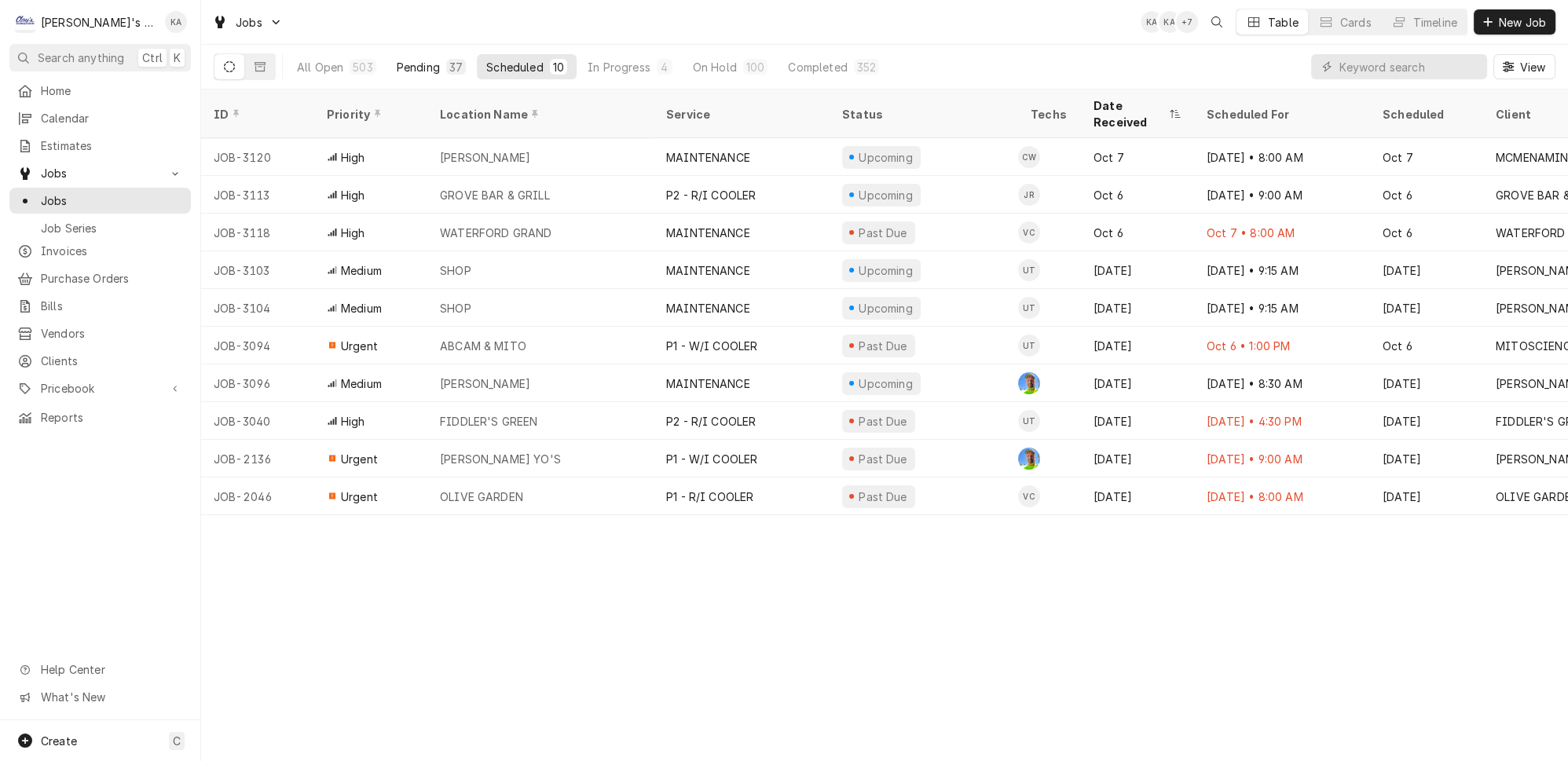
click at [396, 59] on div "Pending" at bounding box center [418, 67] width 43 height 17
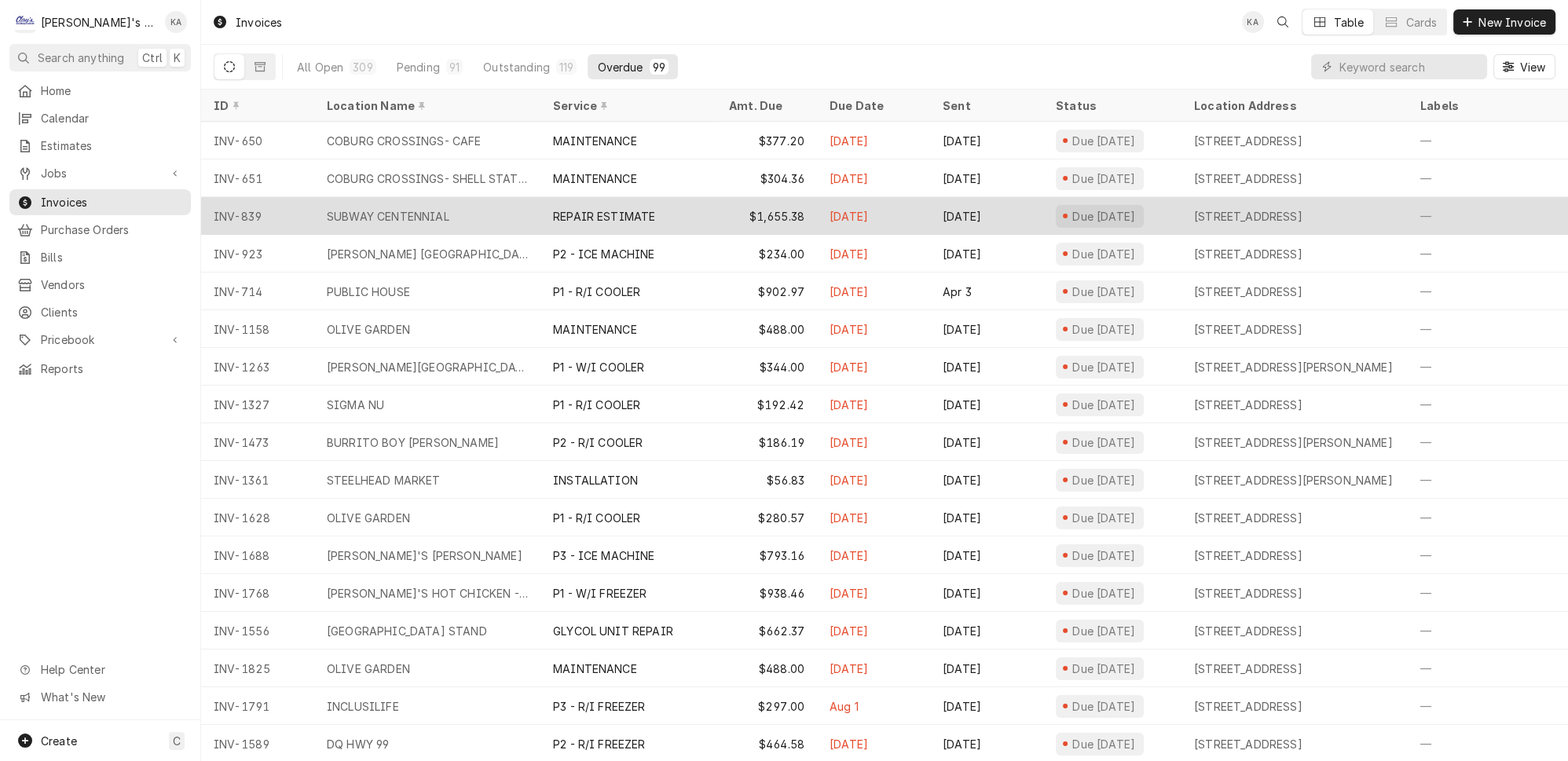
click at [673, 214] on div "REPAIR ESTIMATE" at bounding box center [628, 216] width 176 height 37
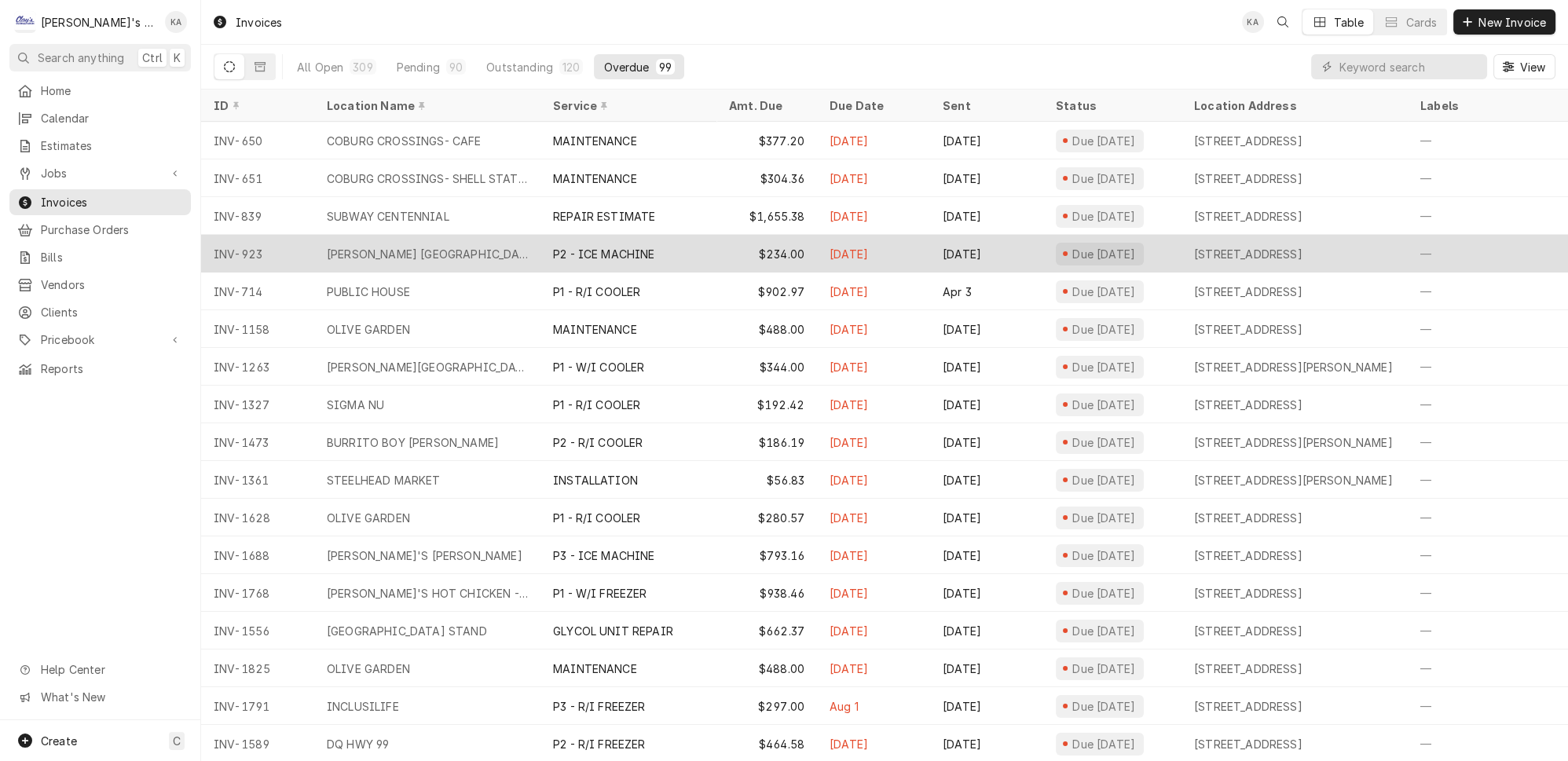
click at [647, 242] on div "P2 - ICE MACHINE" at bounding box center [628, 253] width 176 height 37
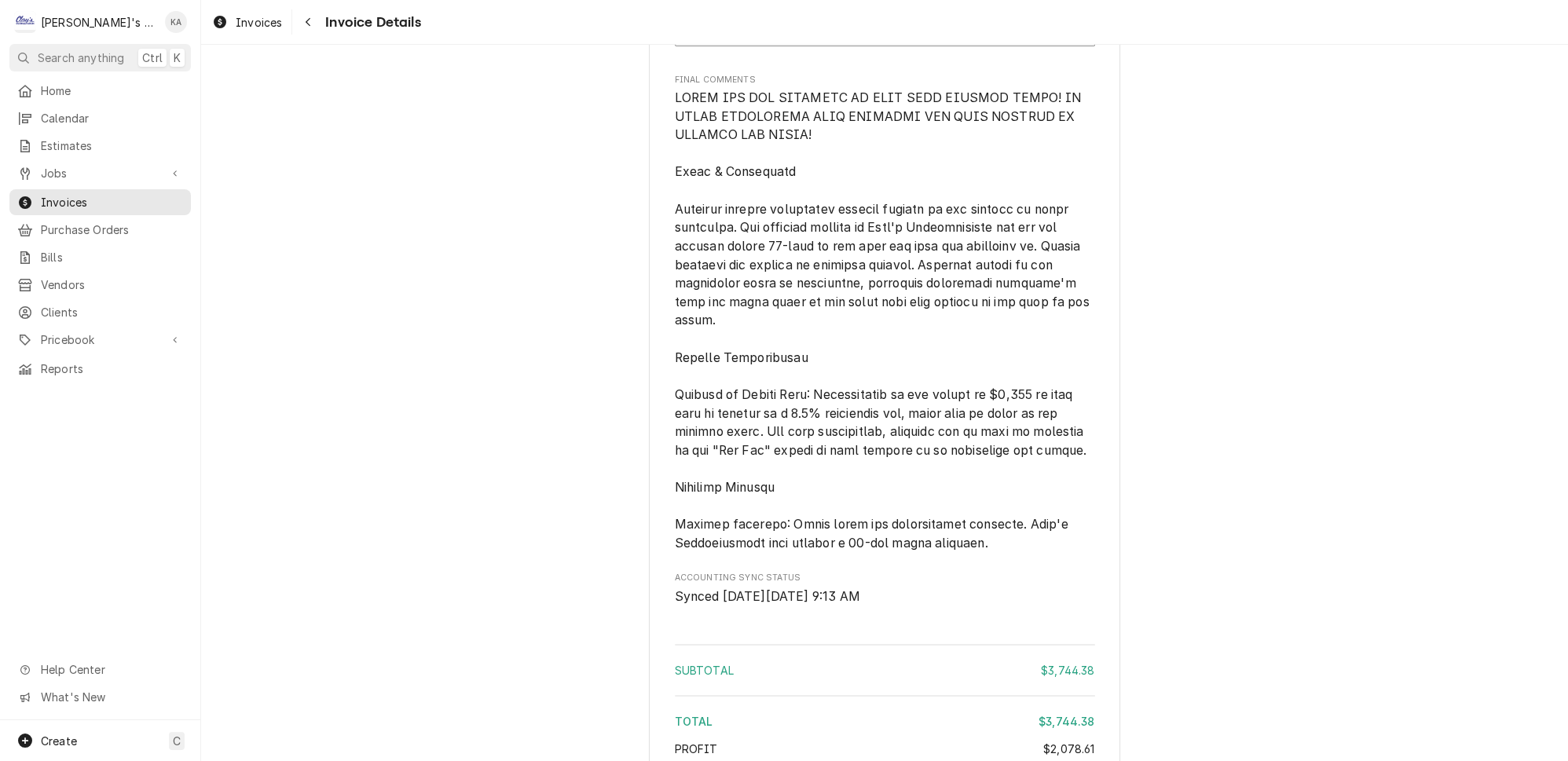
scroll to position [5470, 0]
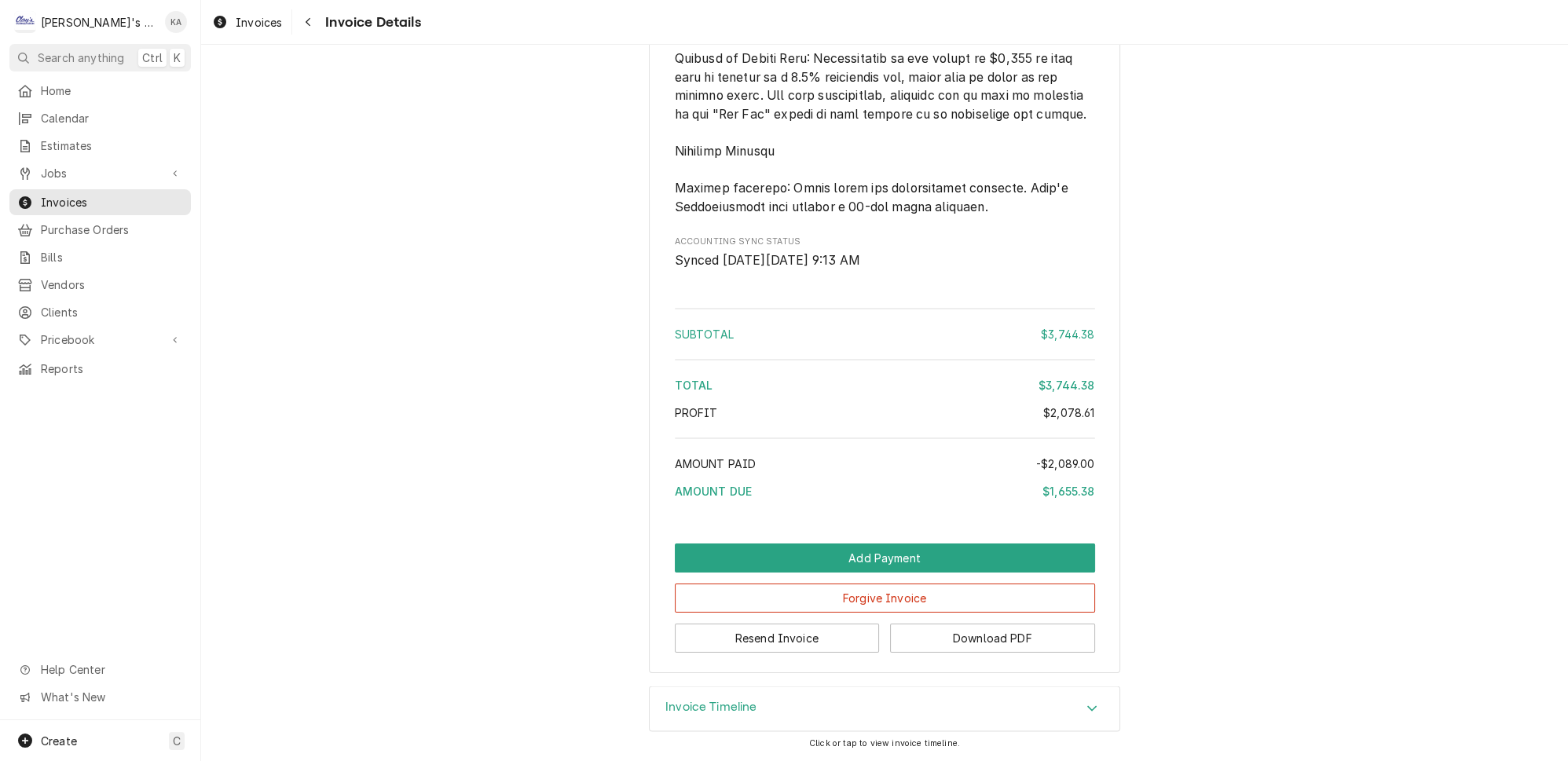
click at [706, 708] on h3 "Invoice Timeline" at bounding box center [711, 706] width 92 height 15
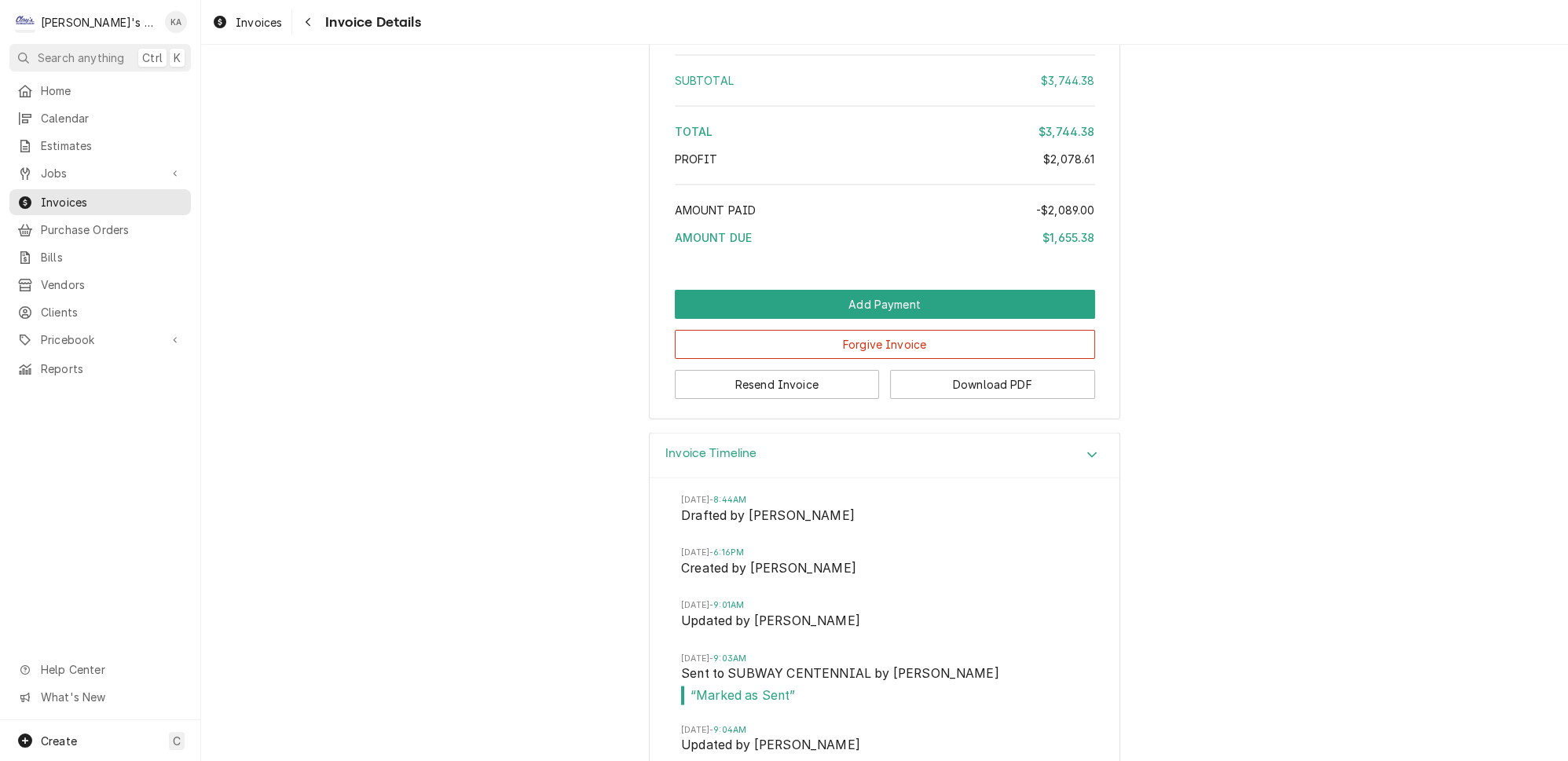
scroll to position [5625, 0]
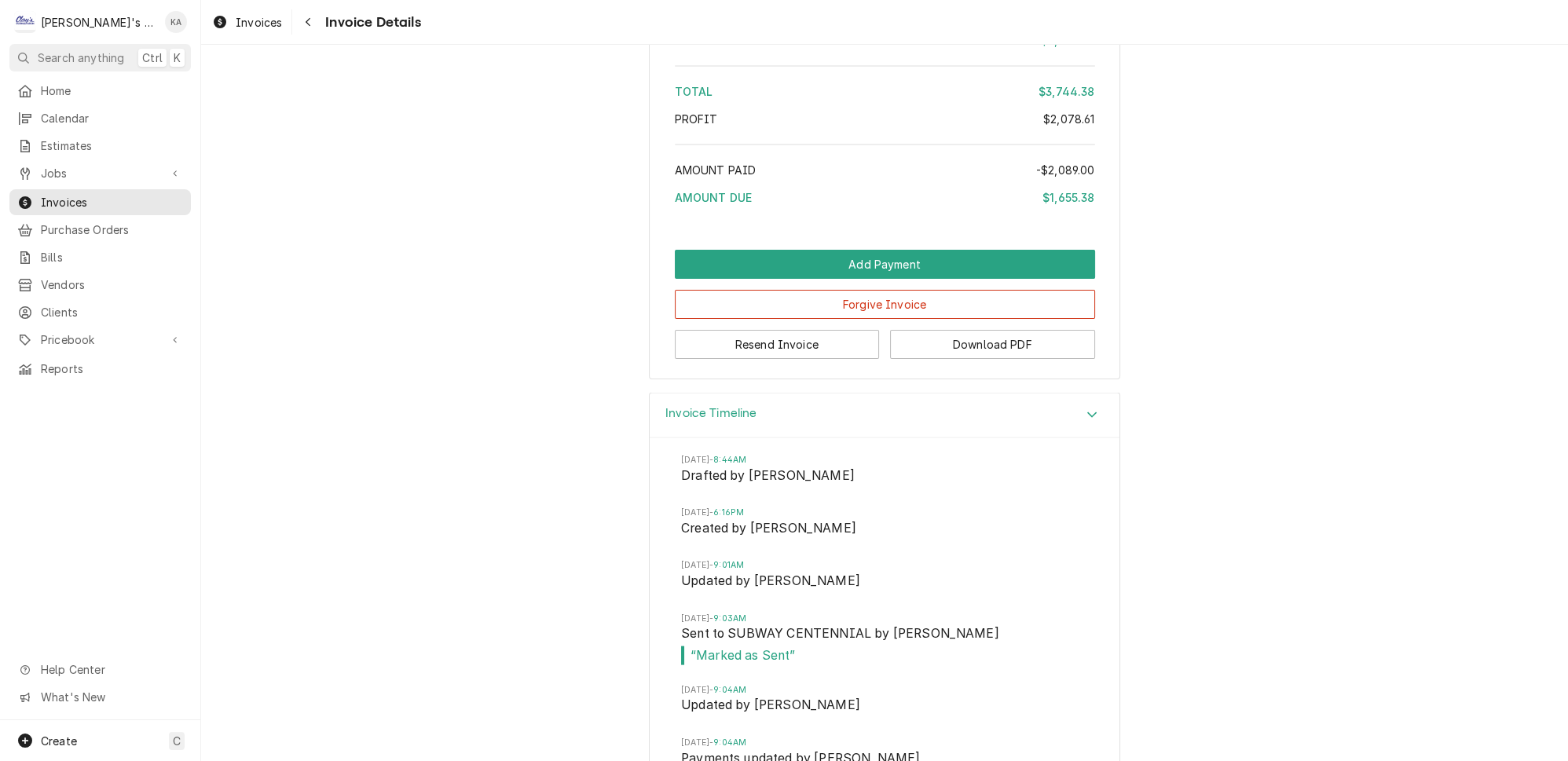
click at [689, 421] on h3 "Invoice Timeline" at bounding box center [711, 413] width 92 height 15
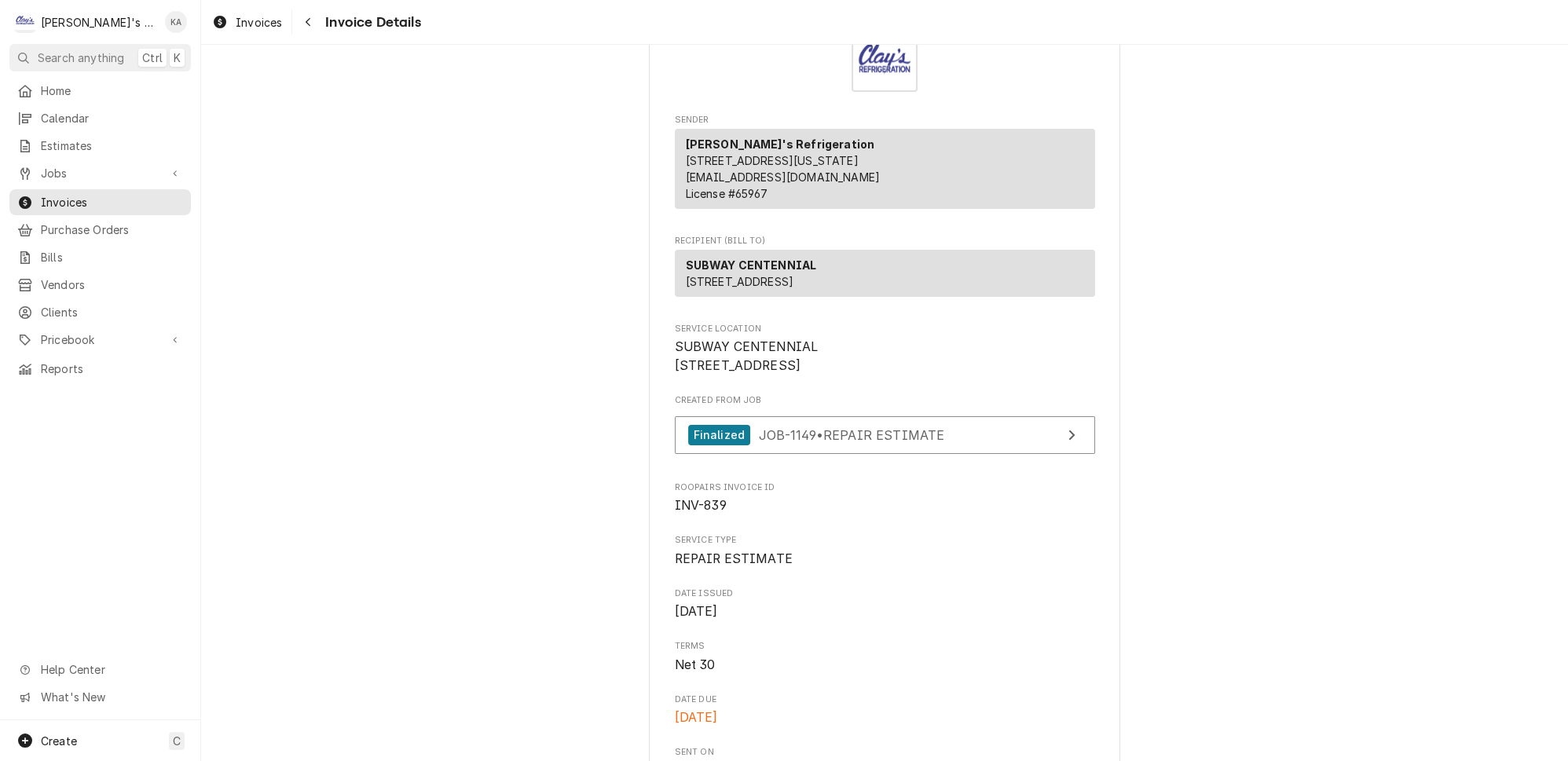
scroll to position [0, 0]
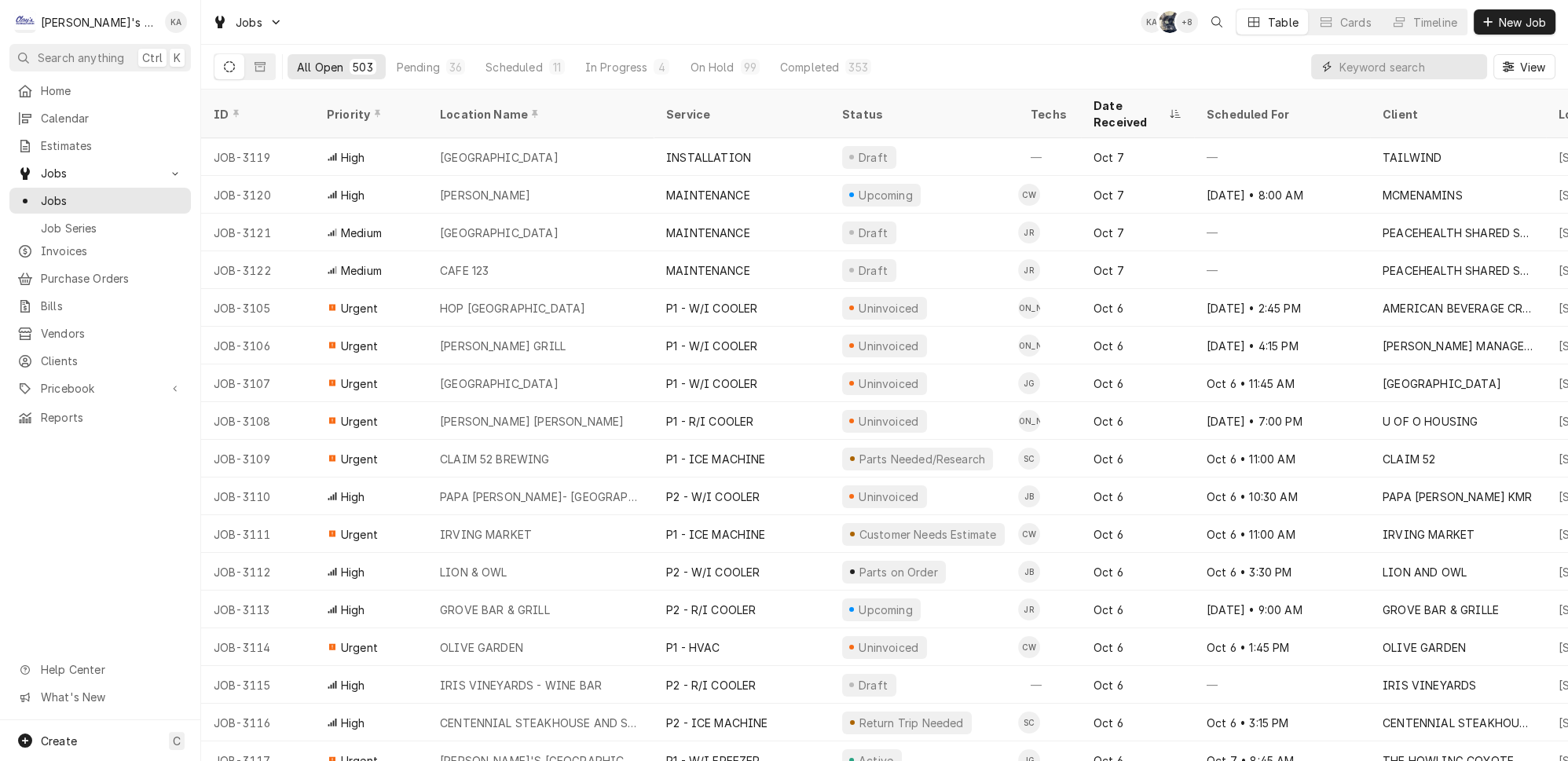
click at [1394, 63] on input "Dynamic Content Wrapper" at bounding box center [1409, 67] width 139 height 25
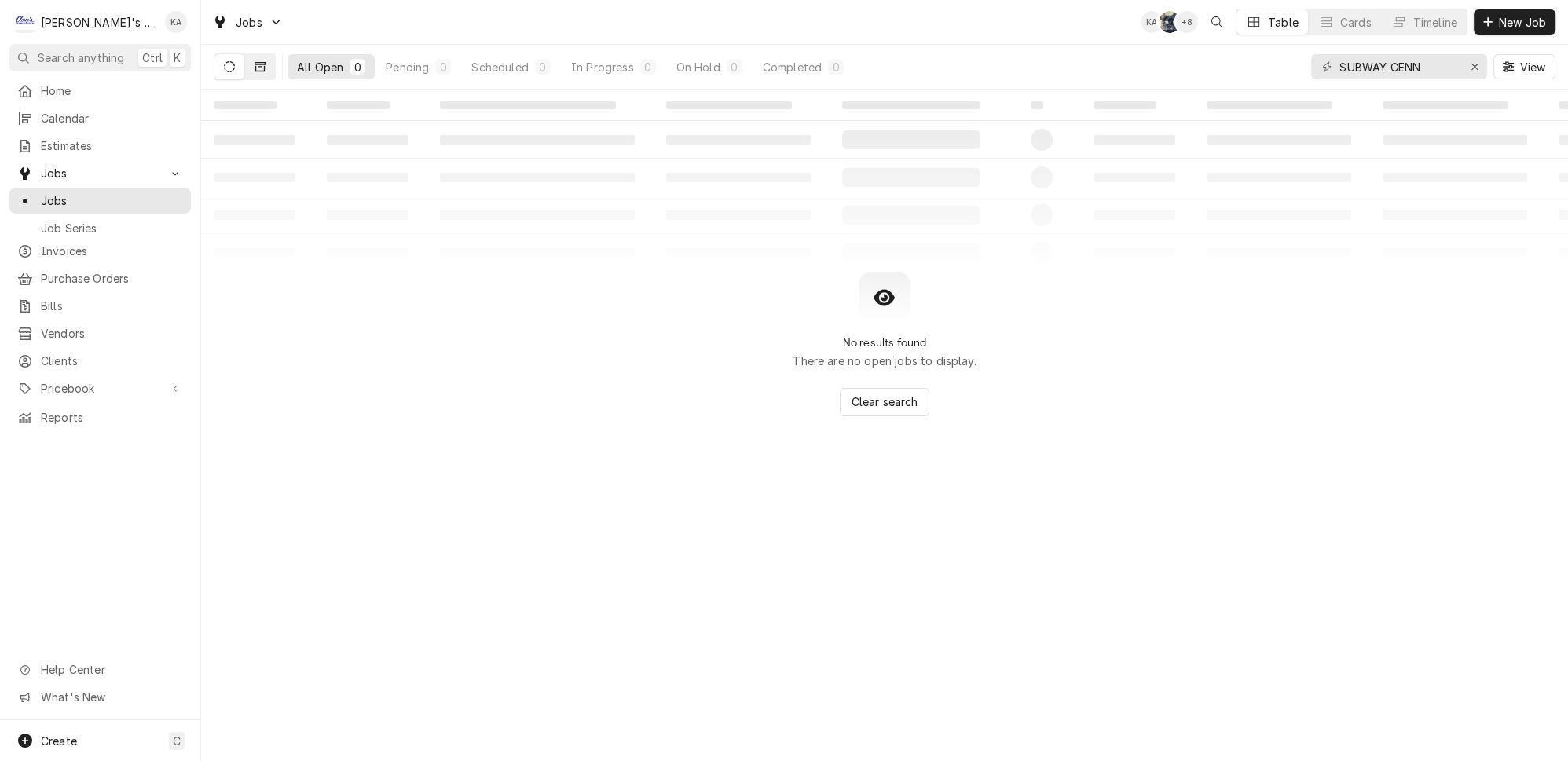
click at [245, 54] on button "Dynamic Content Wrapper" at bounding box center [260, 67] width 29 height 25
click at [1436, 63] on input "SUBWAY CENN" at bounding box center [1398, 67] width 118 height 25
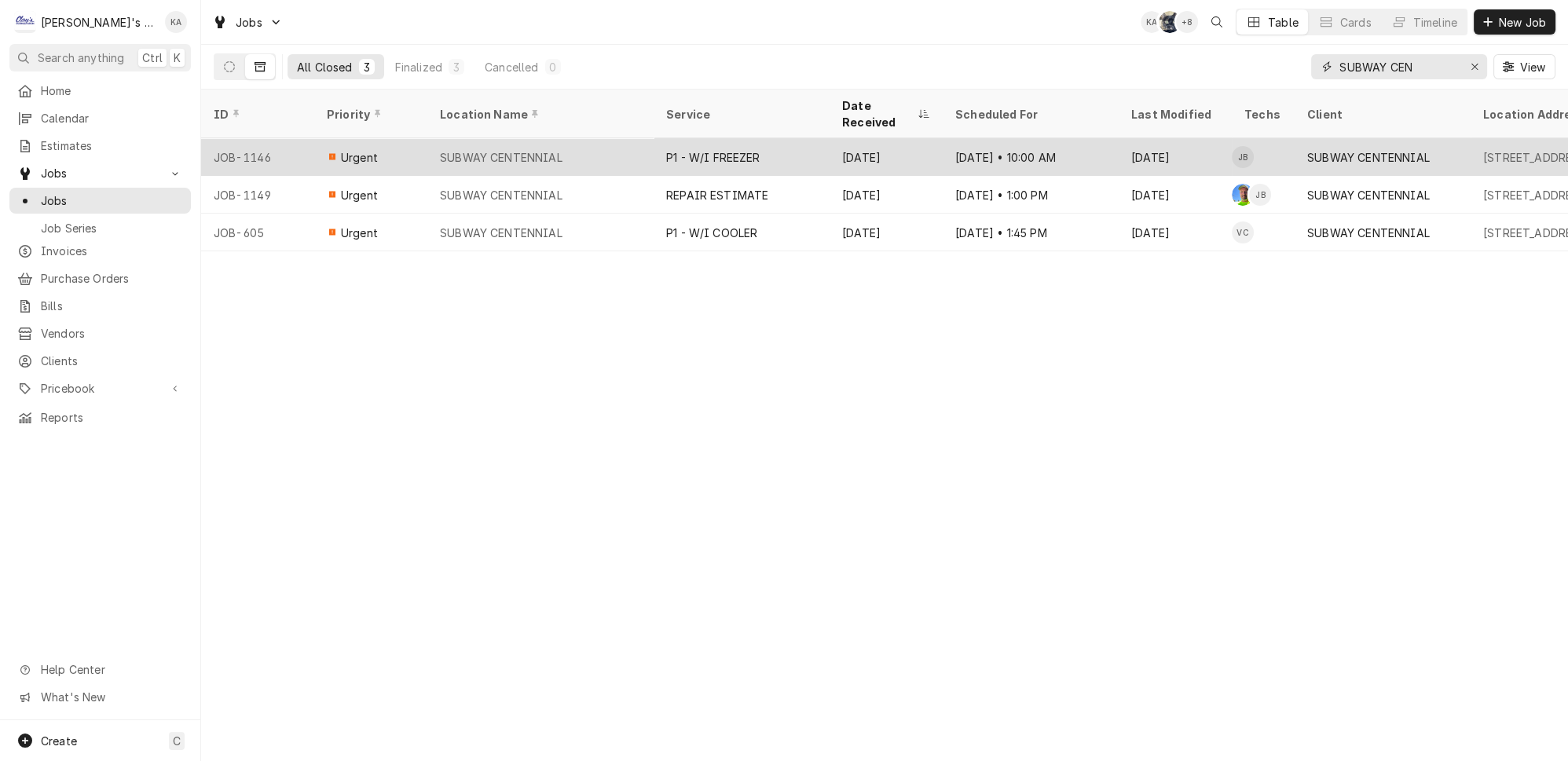
type input "SUBWAY CEN"
click at [580, 138] on div "SUBWAY CENTENNIAL" at bounding box center [540, 157] width 227 height 37
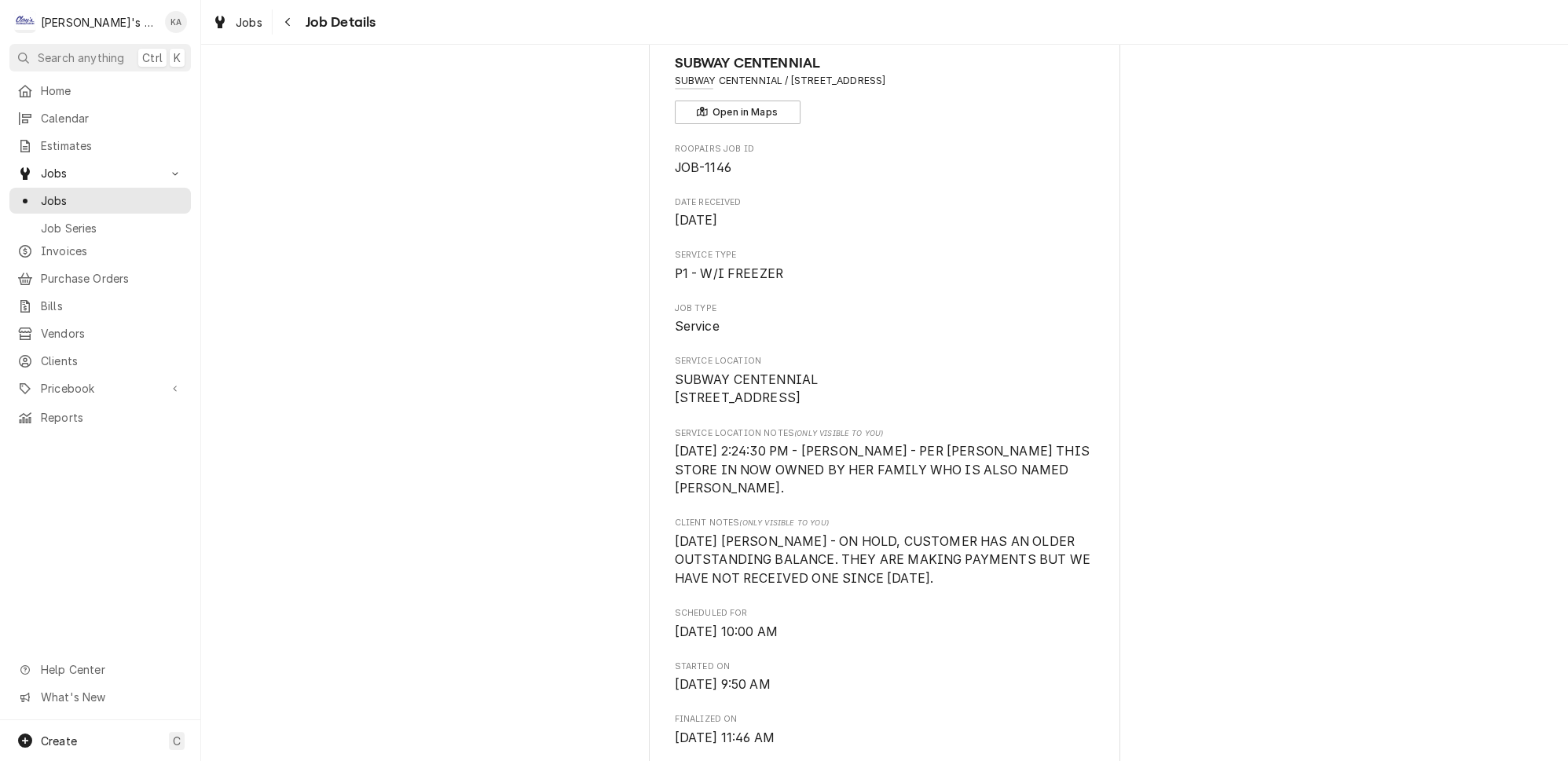
scroll to position [142, 0]
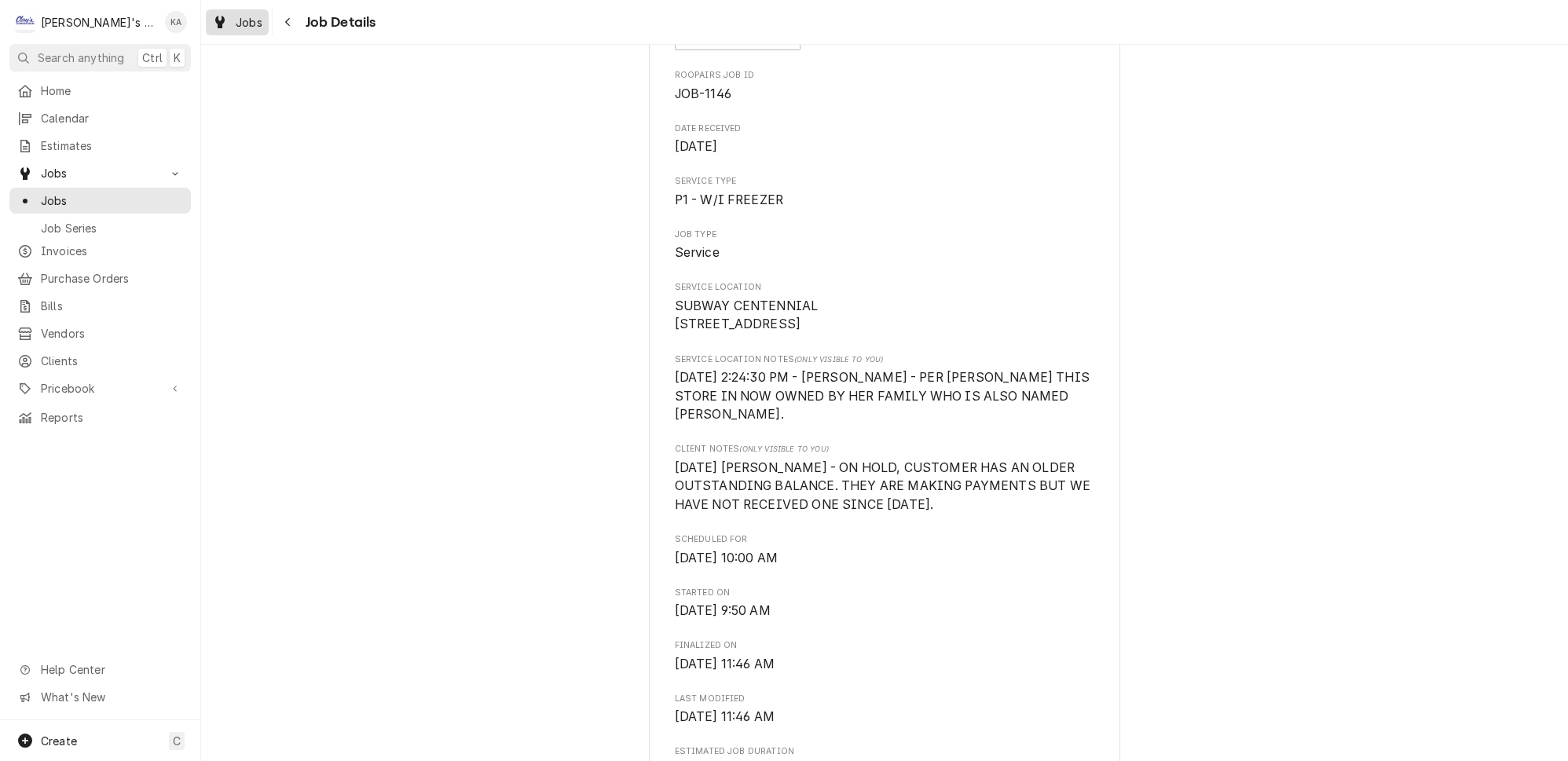
click at [235, 18] on span "Jobs" at bounding box center [248, 22] width 26 height 17
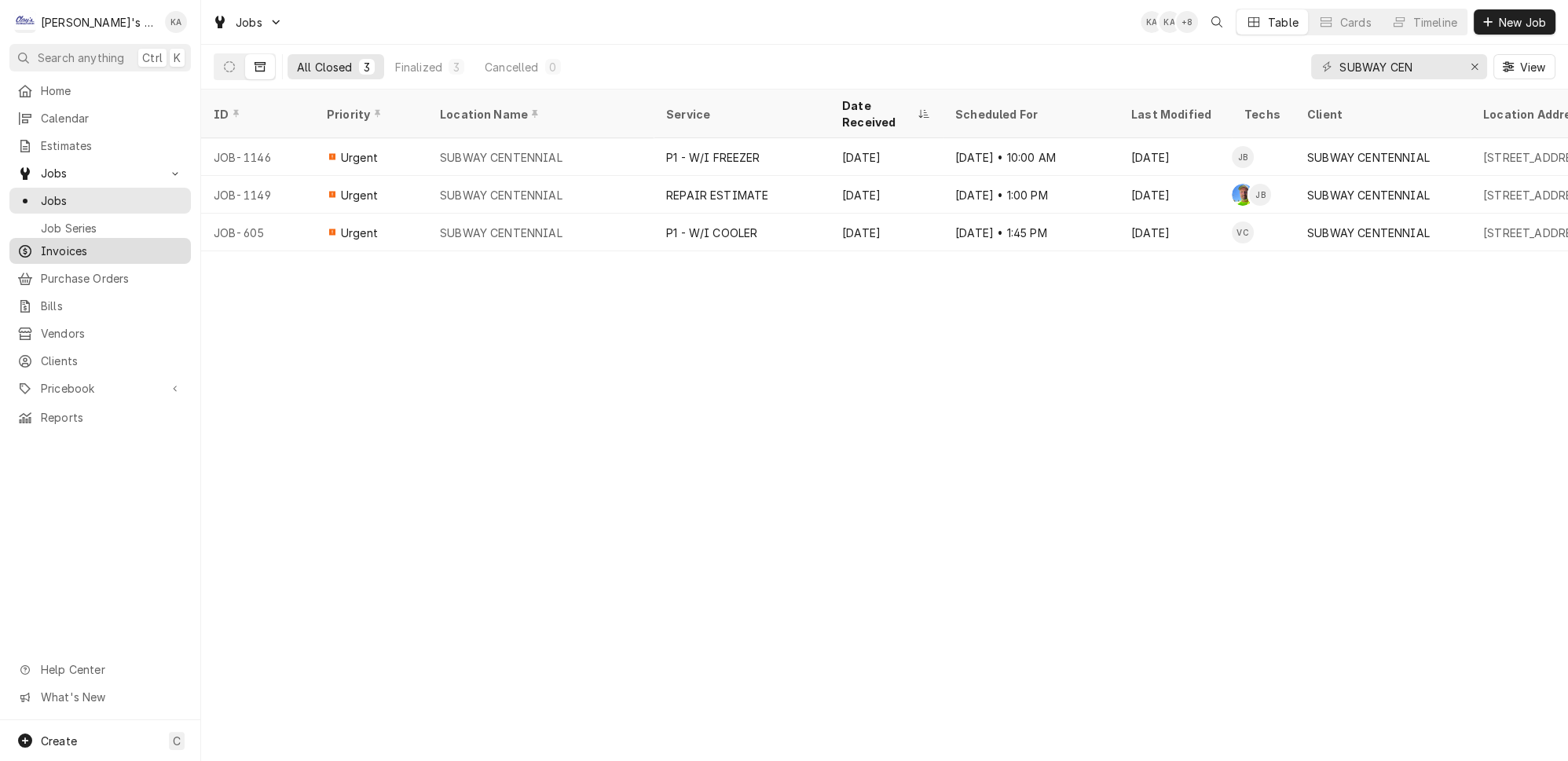
click at [100, 242] on span "Invoices" at bounding box center [112, 250] width 142 height 17
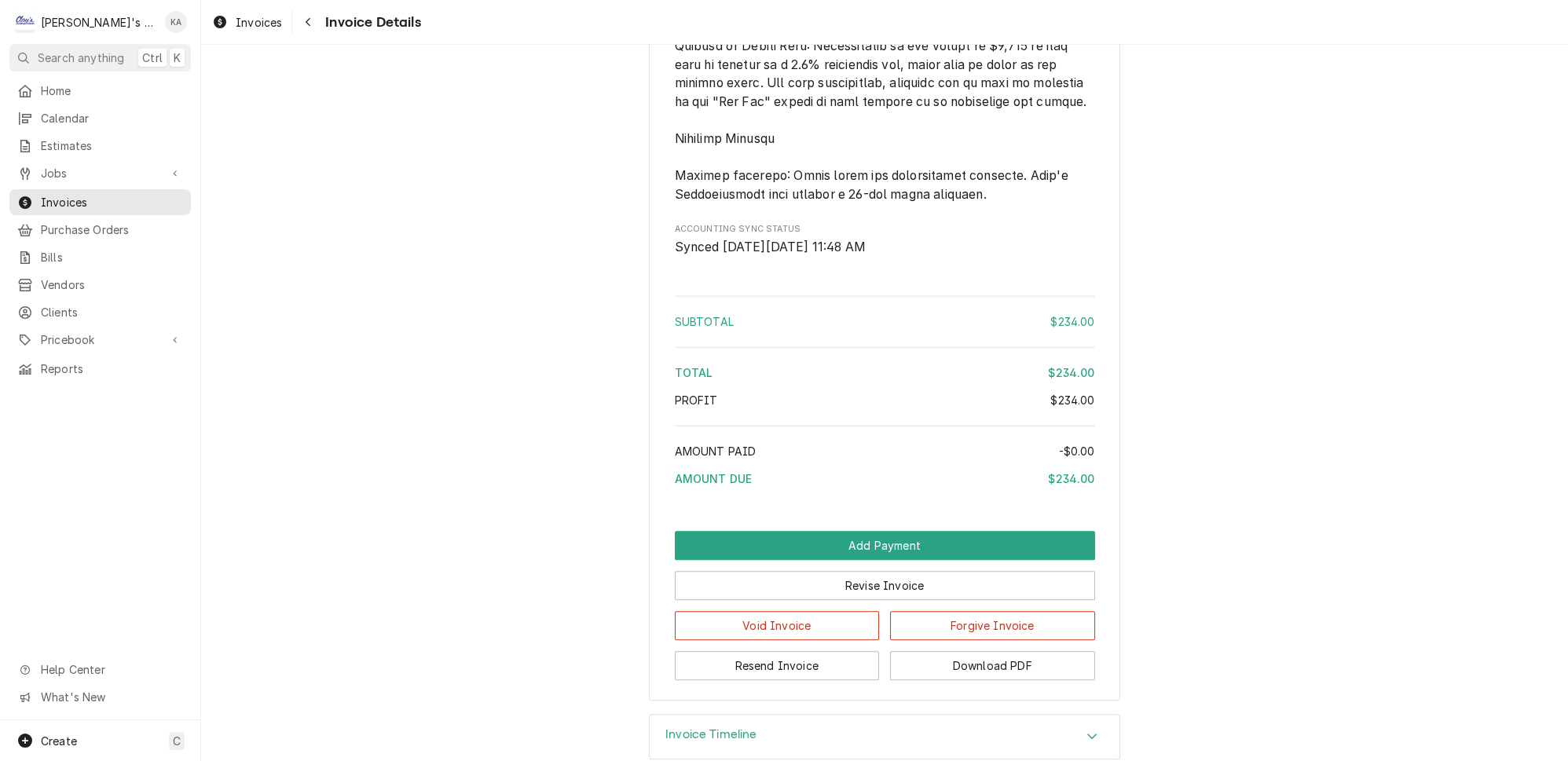
scroll to position [1913, 0]
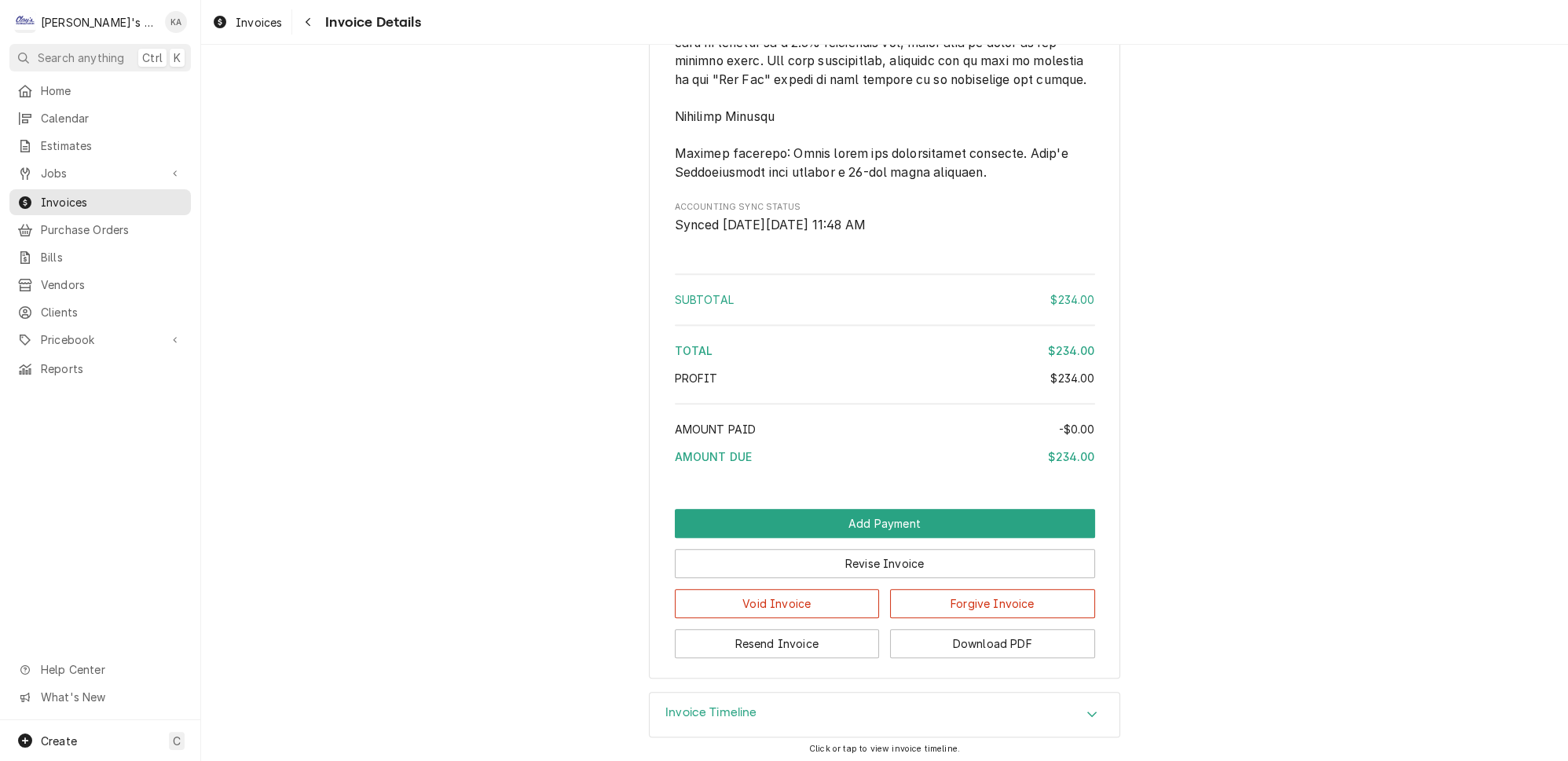
click at [722, 715] on div "Invoice Timeline" at bounding box center [711, 714] width 92 height 19
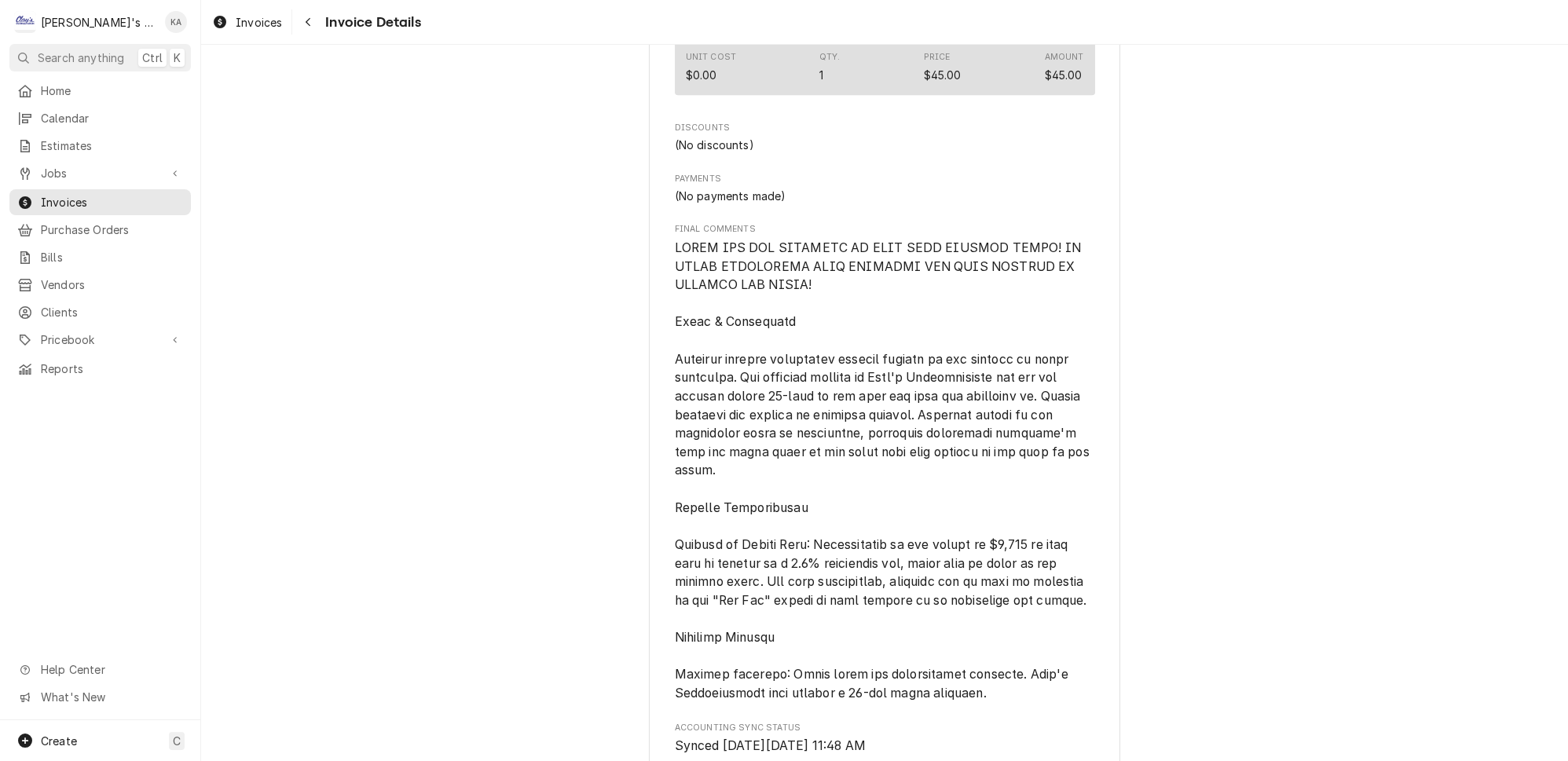
scroll to position [1071, 0]
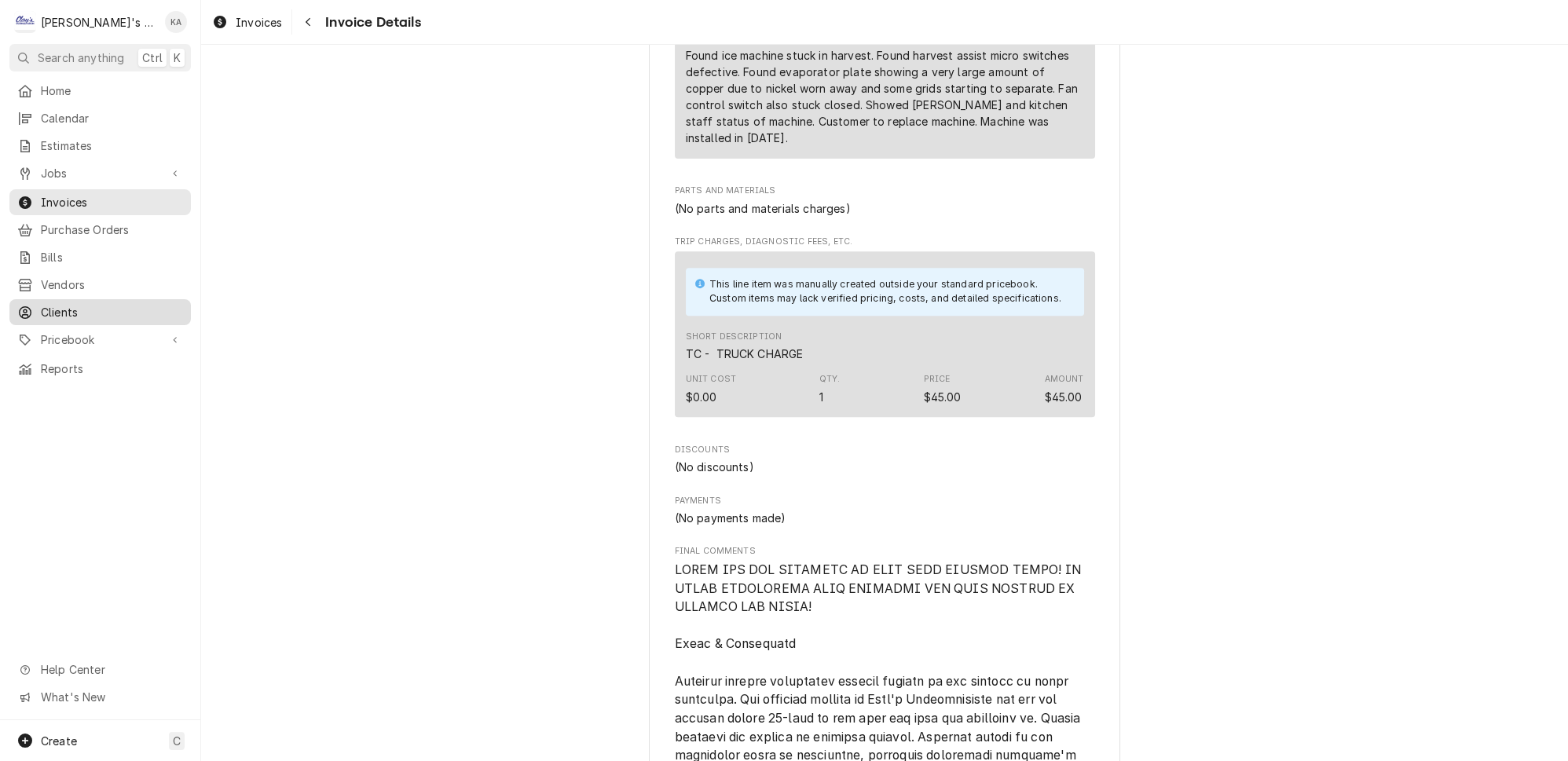
click at [160, 304] on span "Clients" at bounding box center [112, 312] width 142 height 17
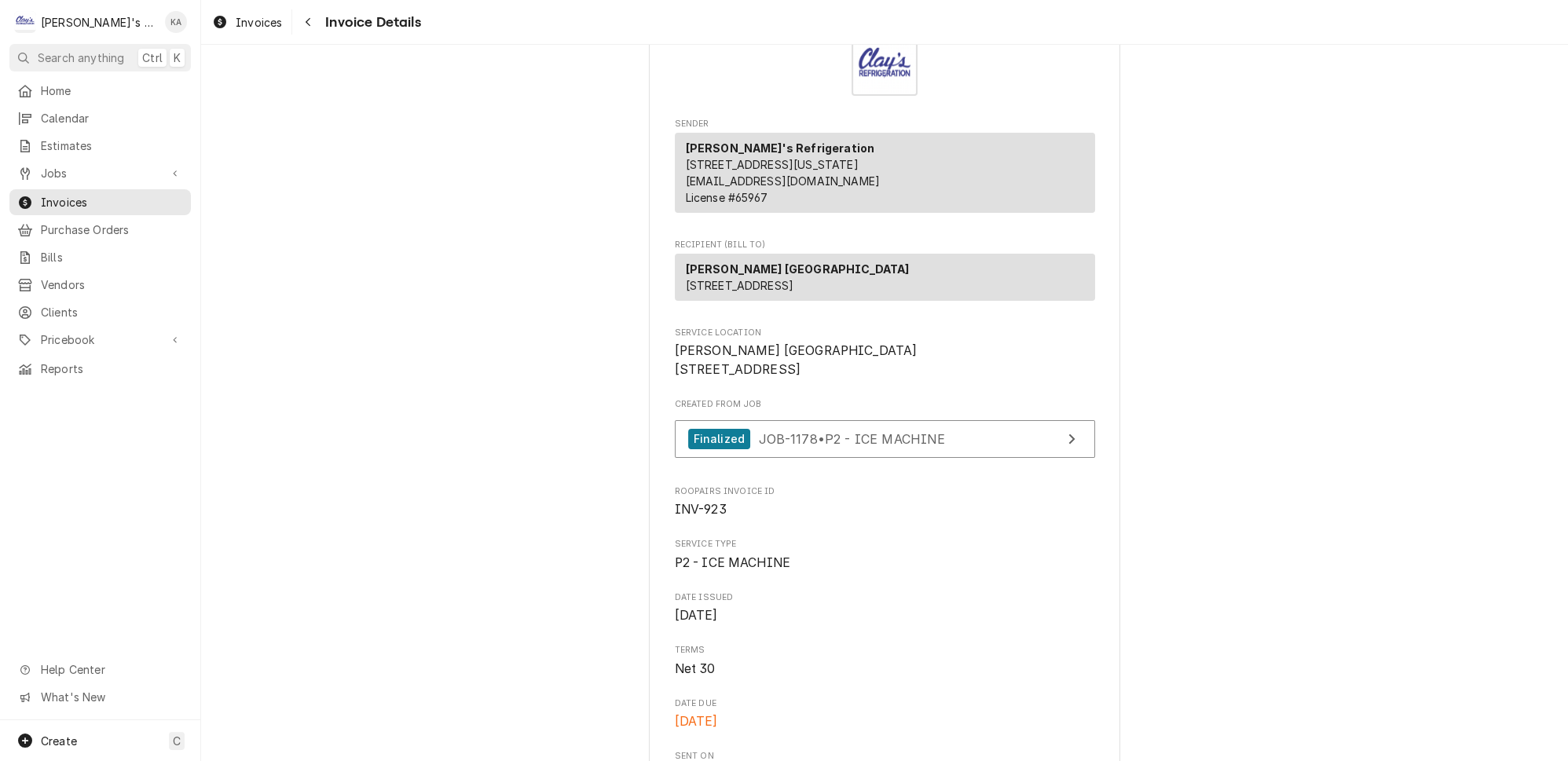
scroll to position [0, 0]
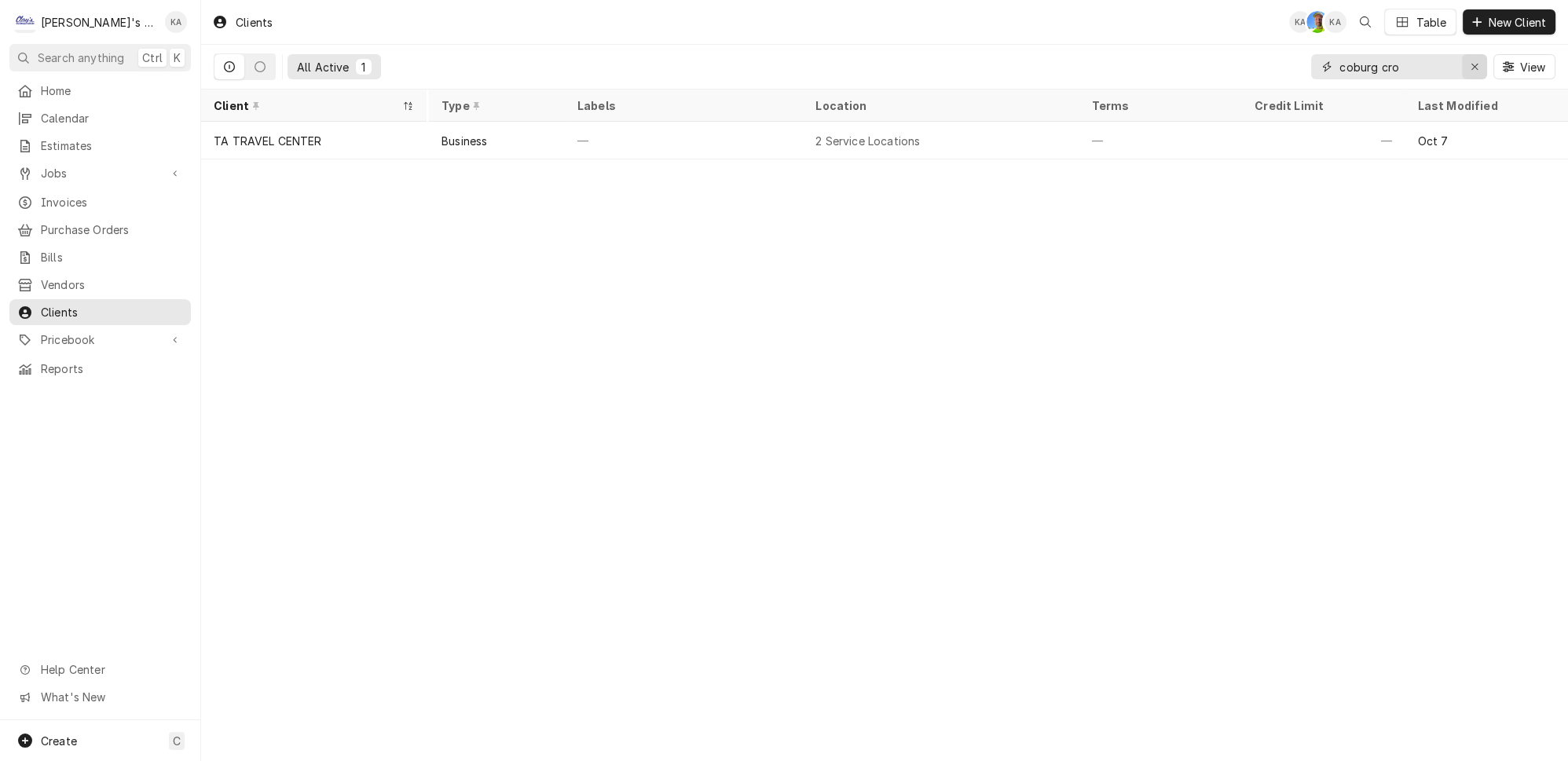
click at [1483, 68] on div "Erase input" at bounding box center [1475, 67] width 16 height 16
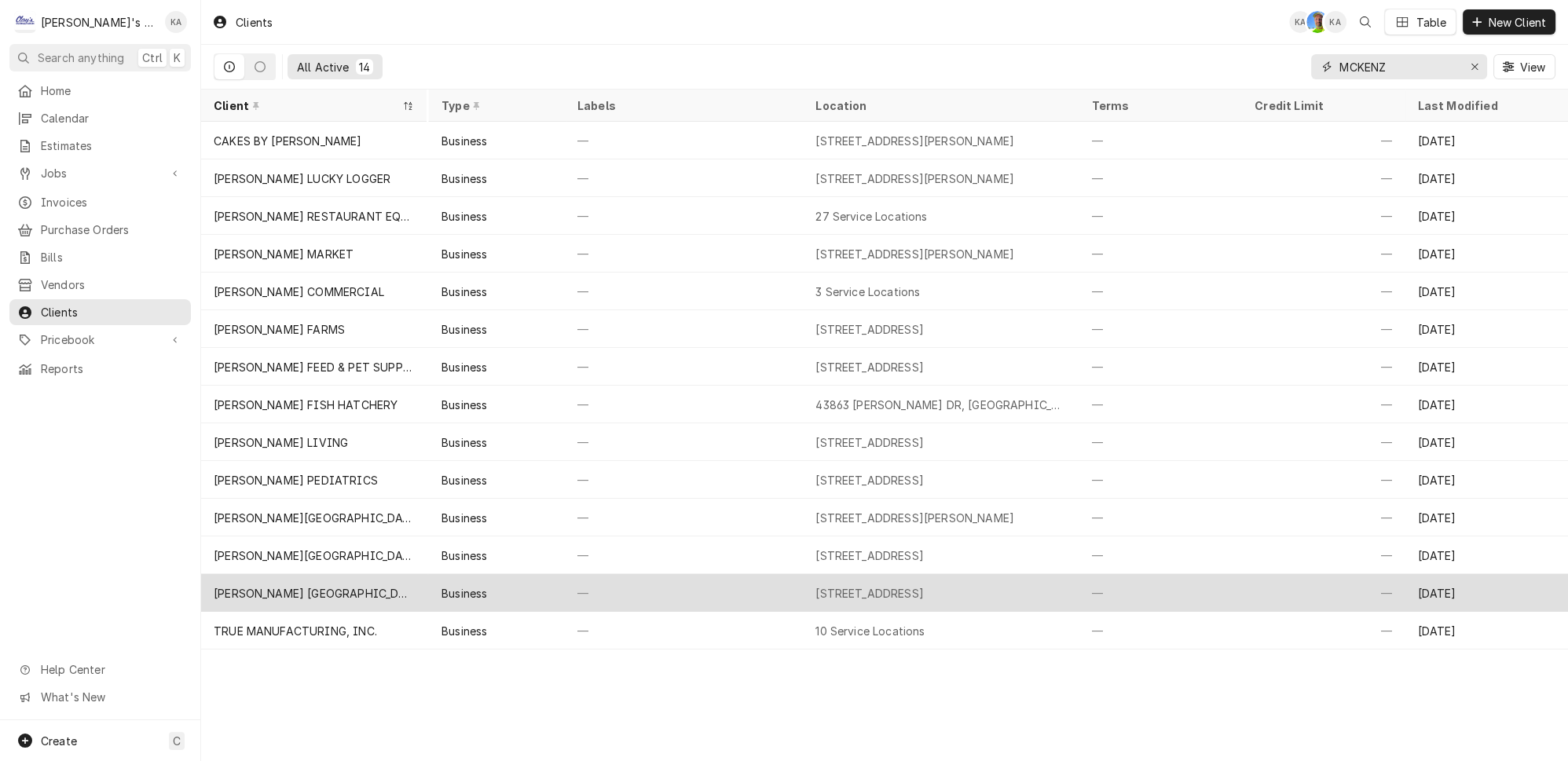
type input "MCKENZ"
click at [630, 588] on div "—" at bounding box center [684, 592] width 238 height 37
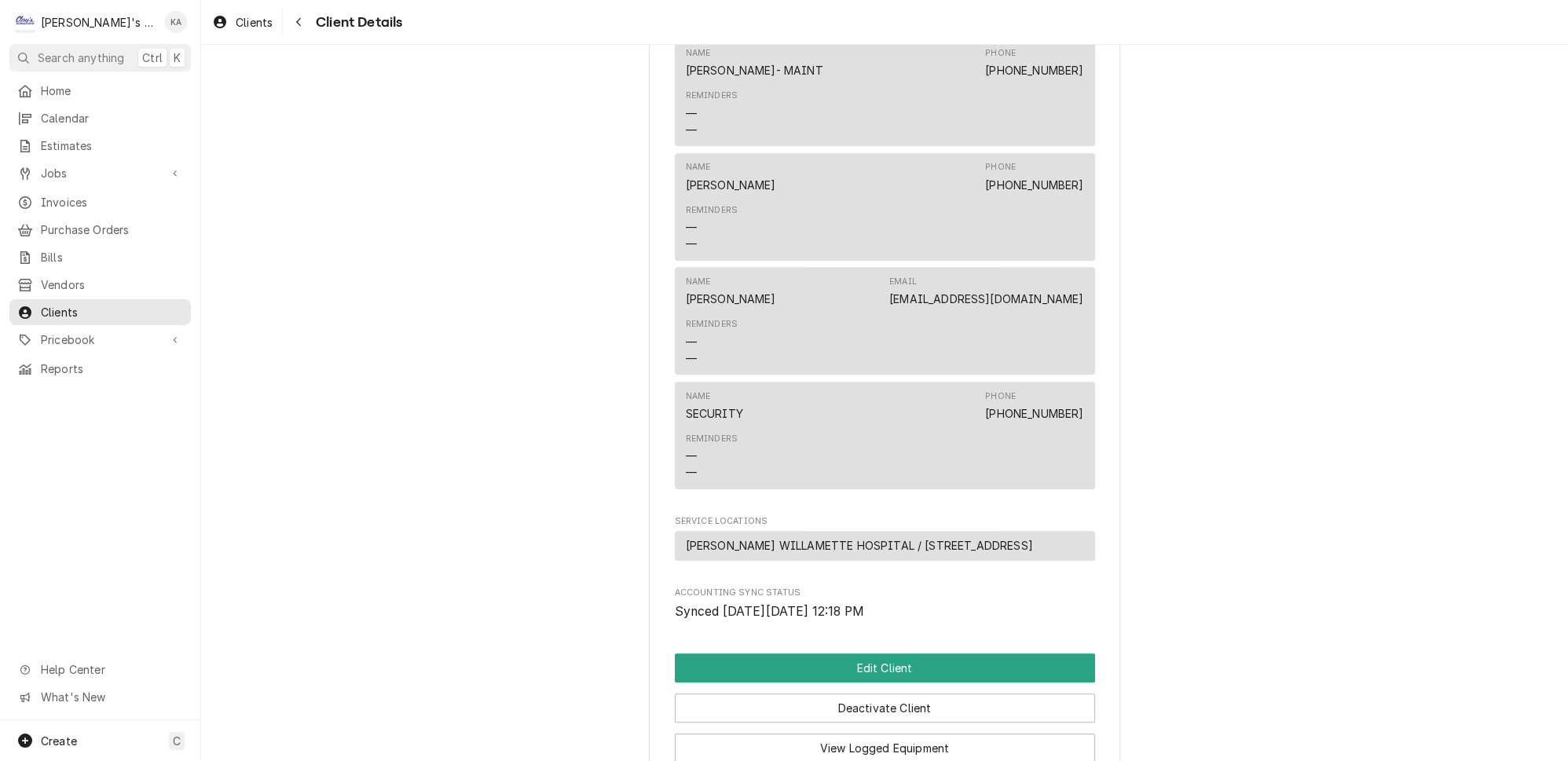
scroll to position [1427, 0]
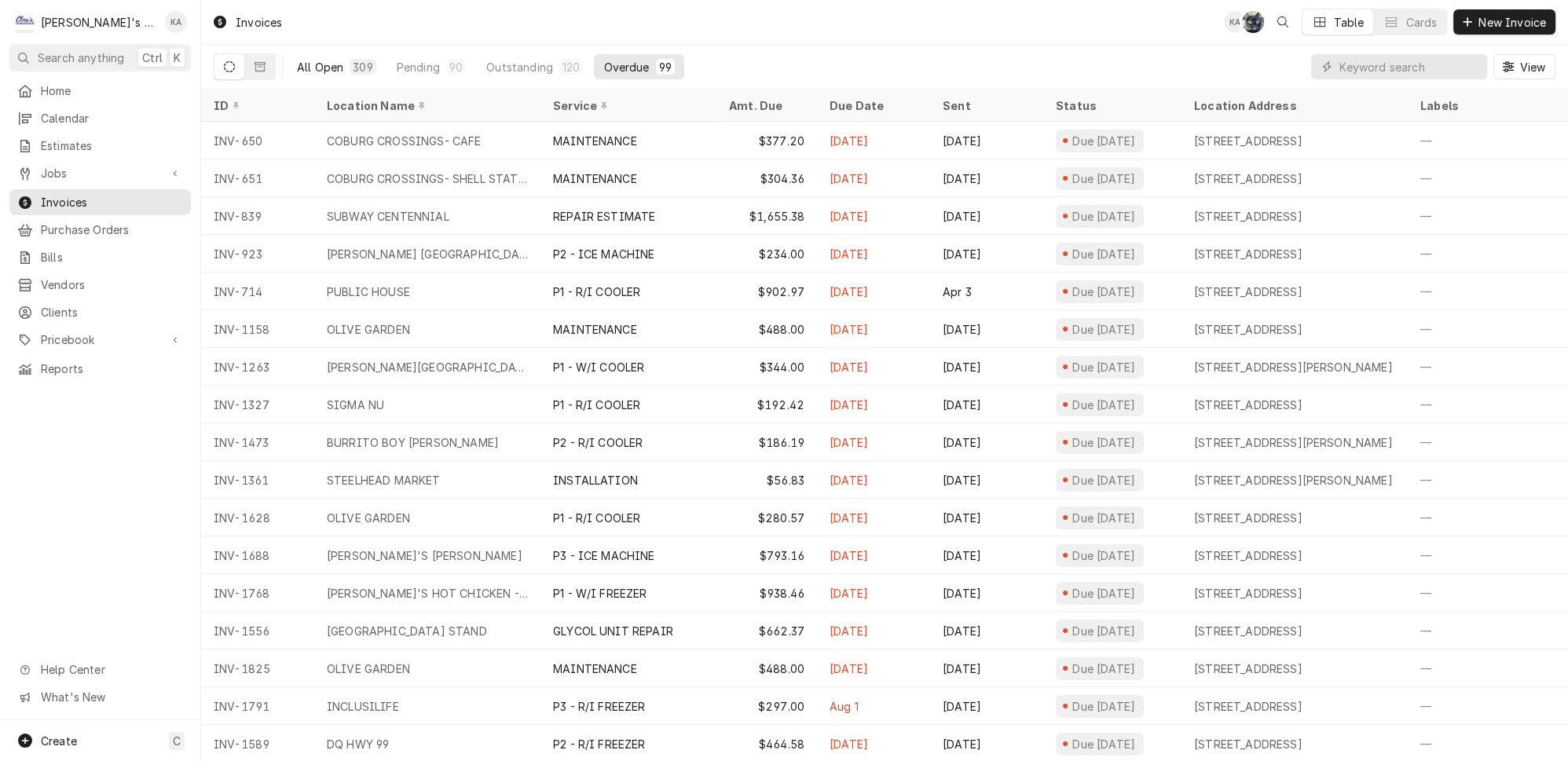
click at [349, 61] on div "309" at bounding box center [362, 67] width 26 height 16
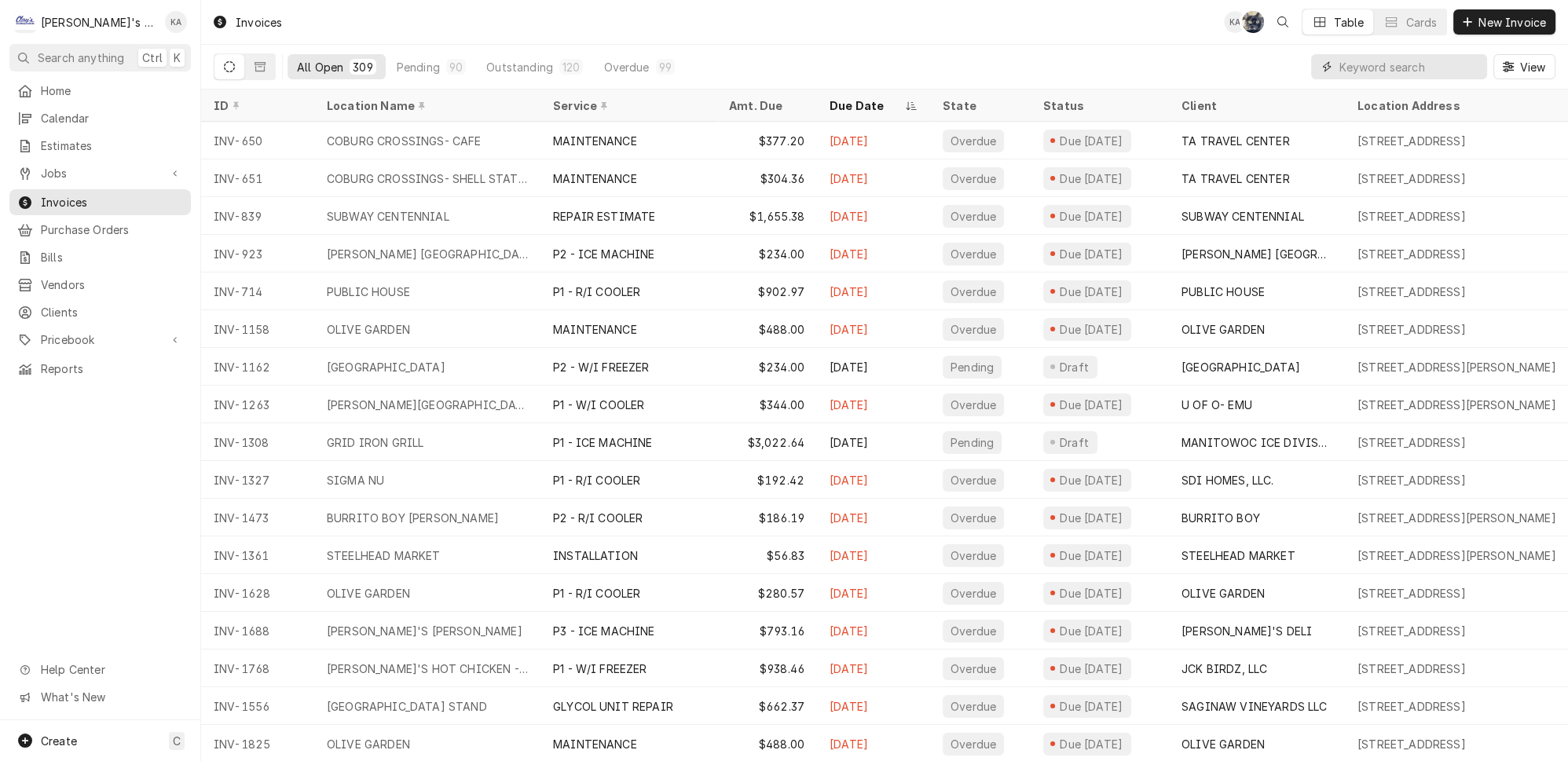
click at [1380, 57] on input "Dynamic Content Wrapper" at bounding box center [1409, 67] width 139 height 25
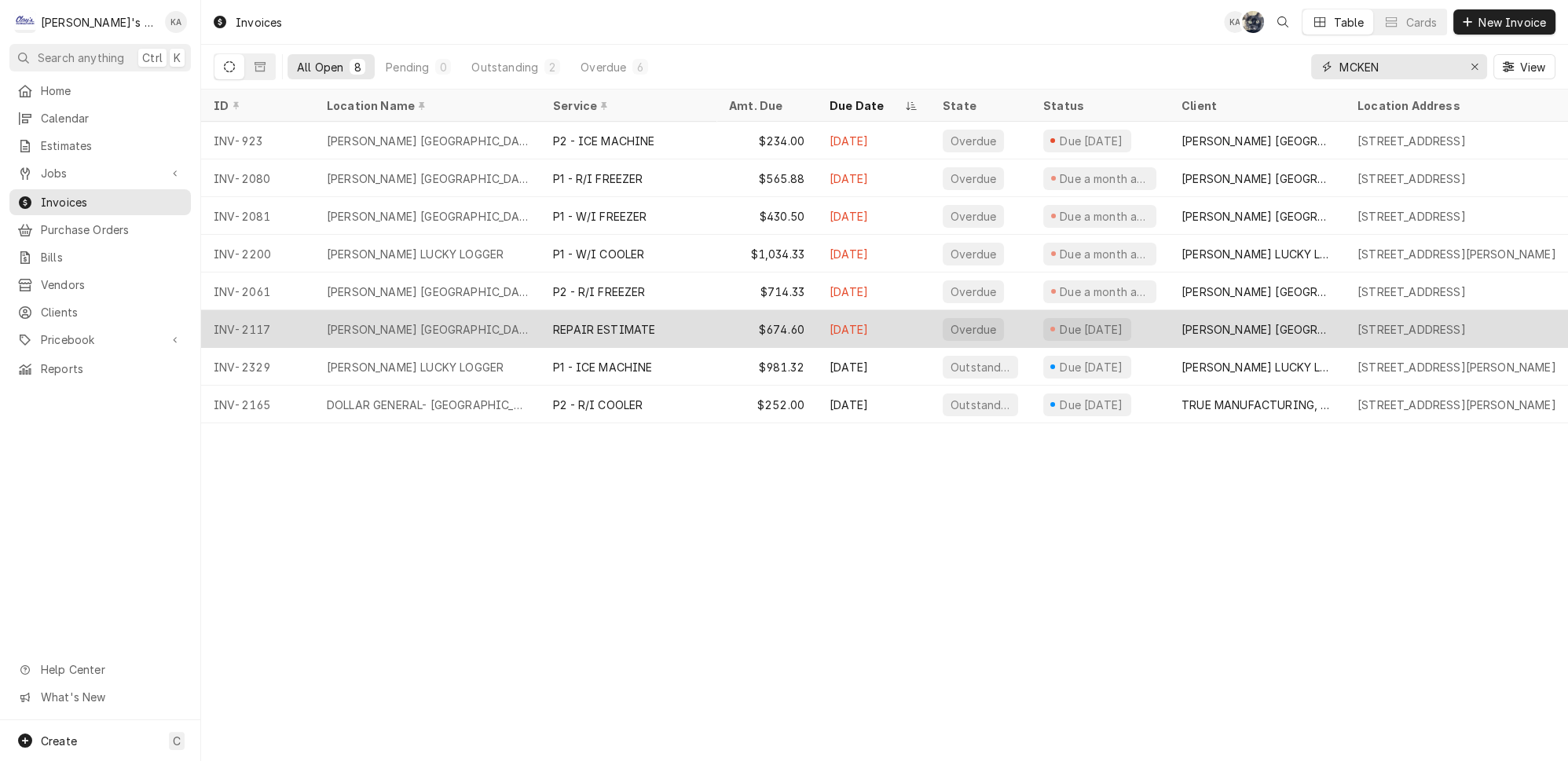
type input "MCKEN"
click at [667, 328] on div "REPAIR ESTIMATE" at bounding box center [628, 329] width 176 height 37
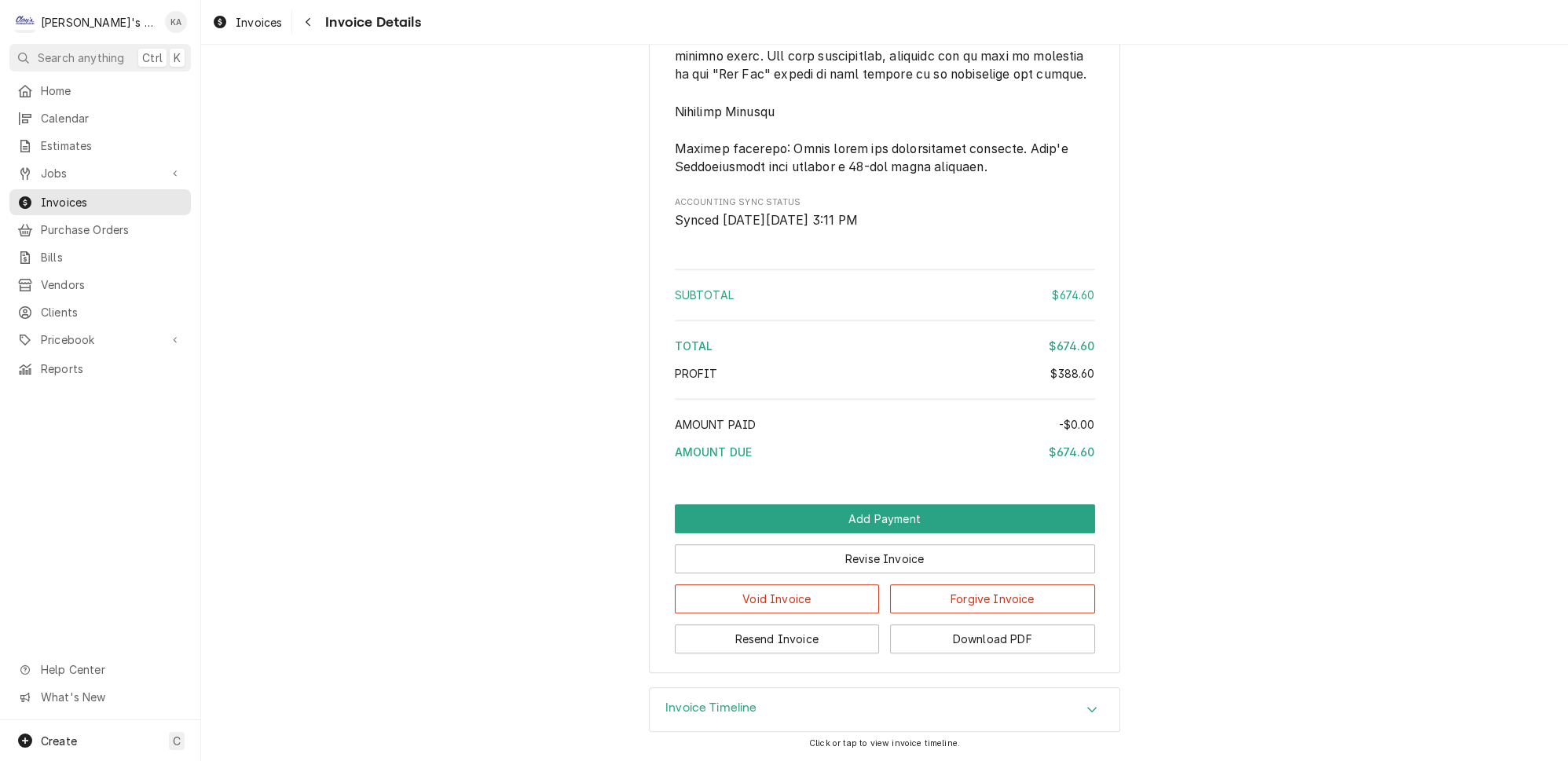
scroll to position [2318, 0]
click at [737, 714] on div "Invoice Timeline" at bounding box center [711, 709] width 92 height 19
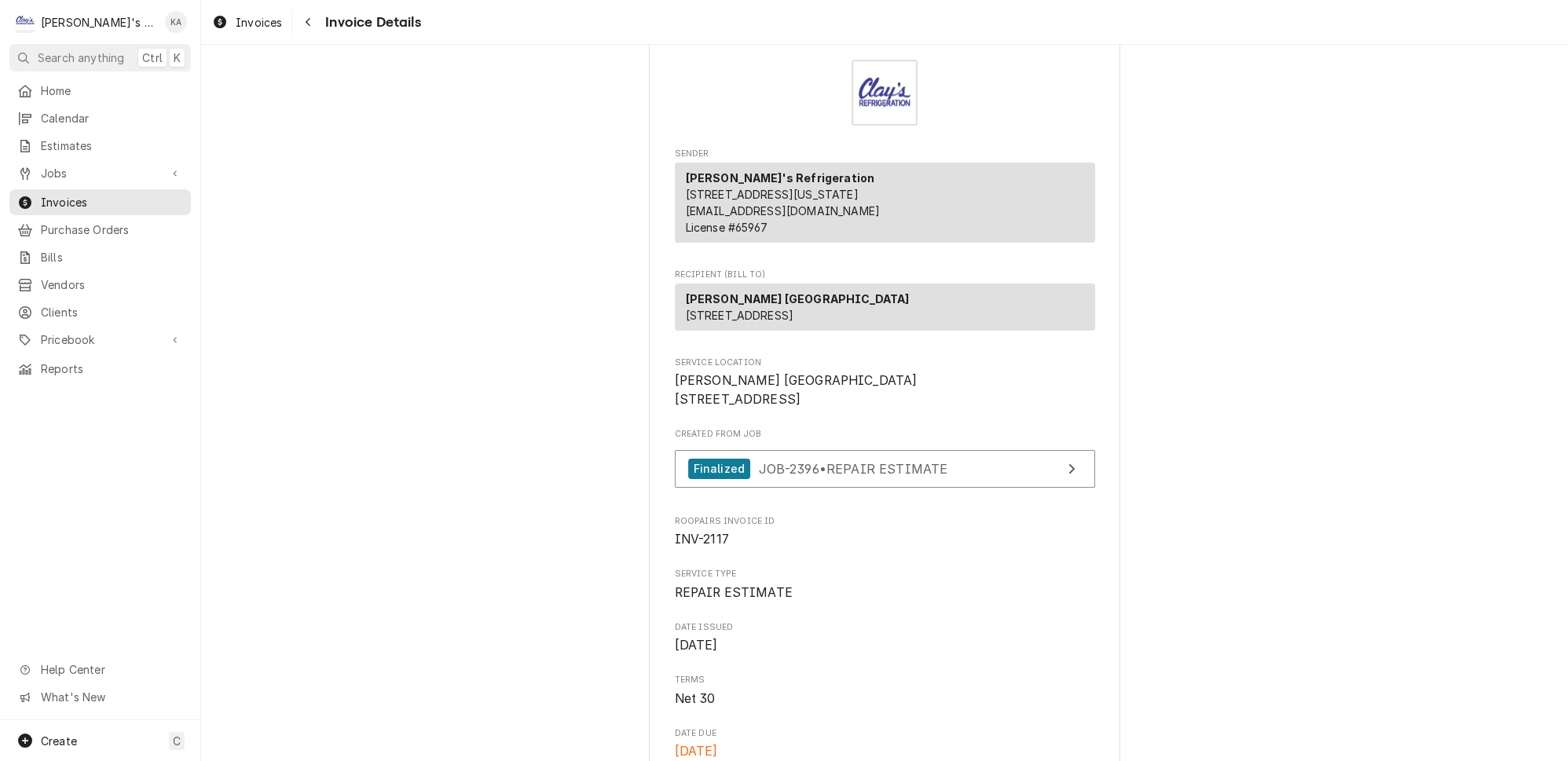
scroll to position [0, 0]
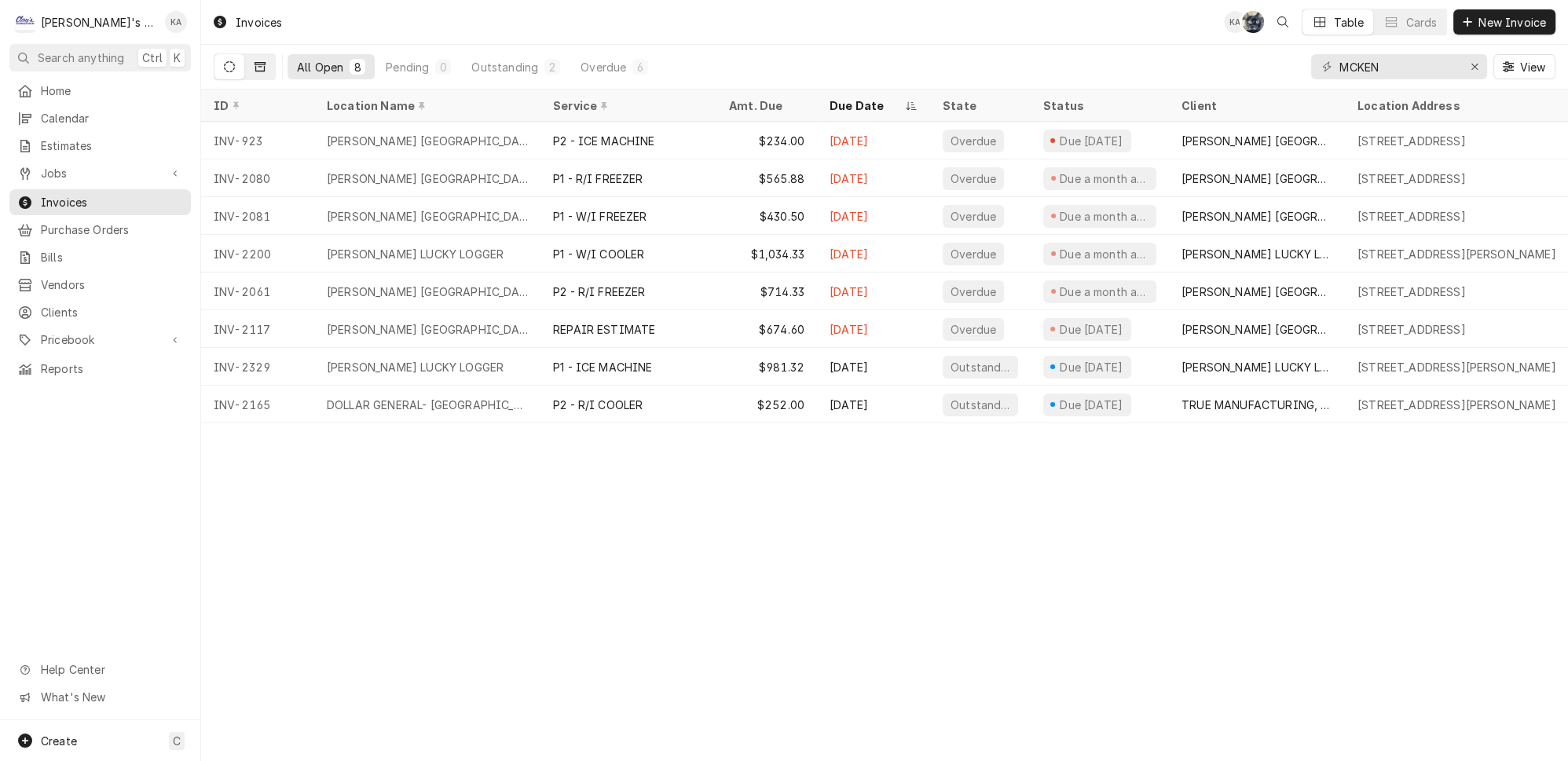
click at [254, 63] on button "Dynamic Content Wrapper" at bounding box center [260, 67] width 29 height 25
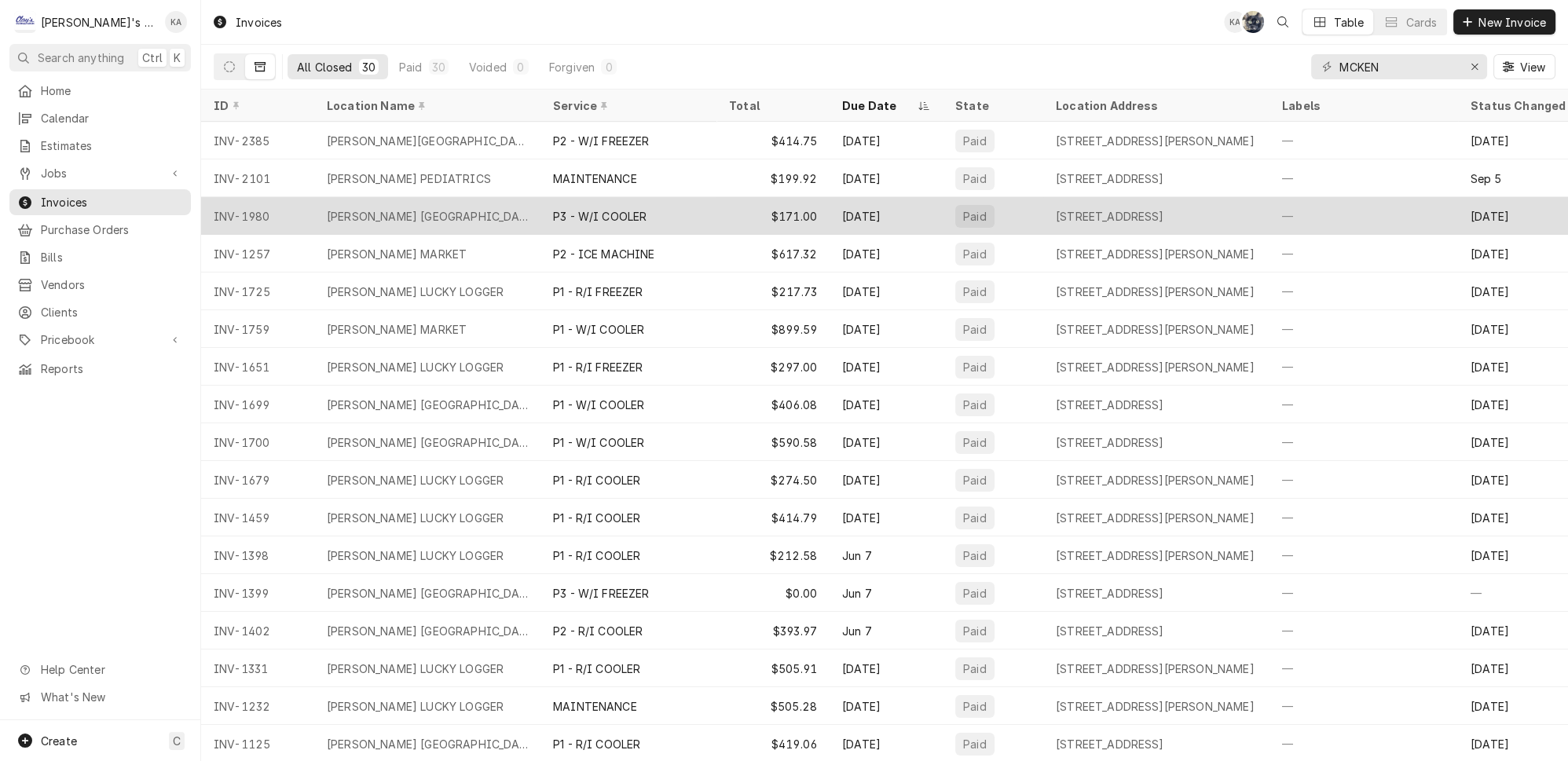
click at [629, 212] on div "P3 - W/I COOLER" at bounding box center [628, 216] width 176 height 37
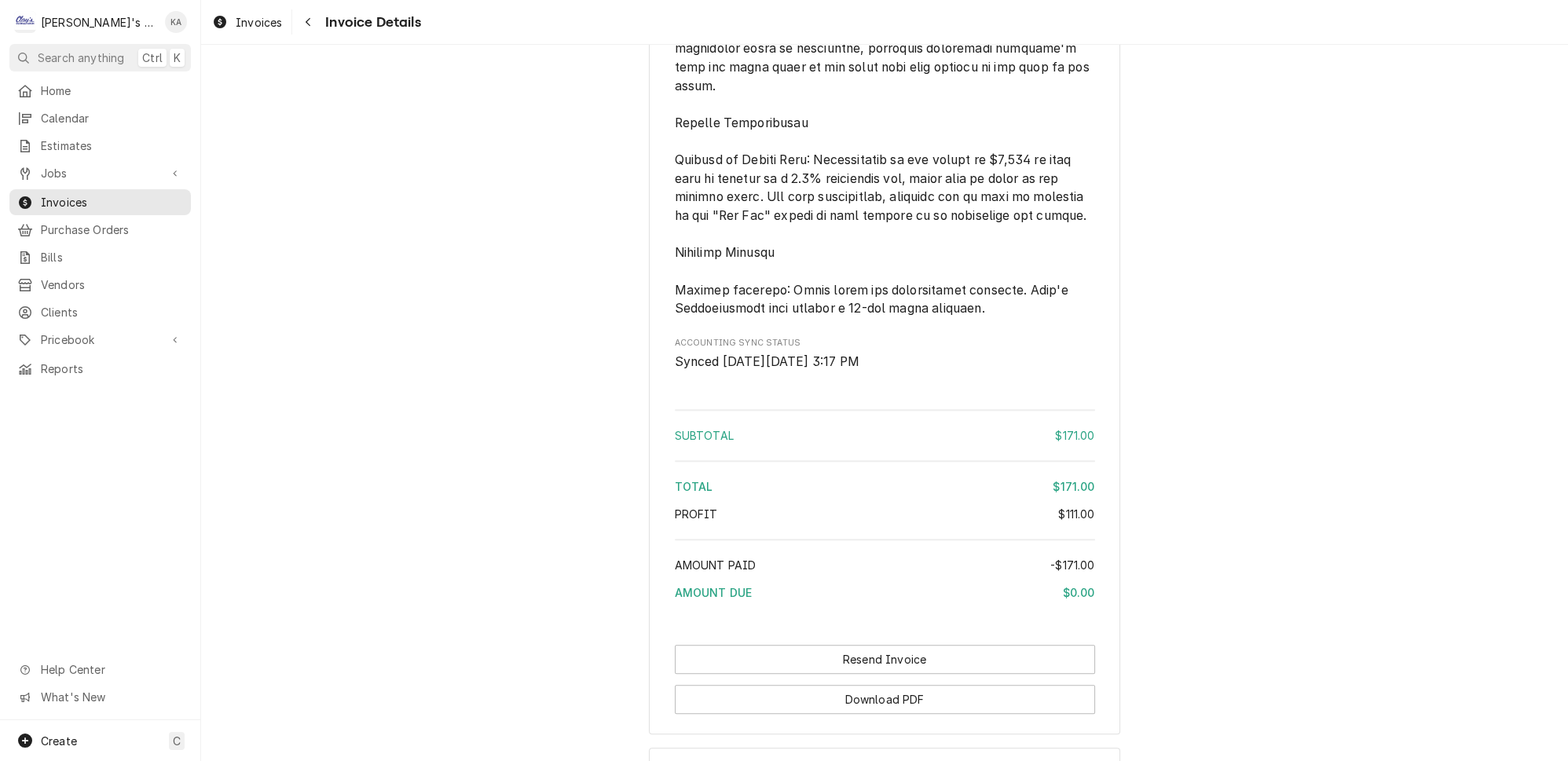
scroll to position [1913, 0]
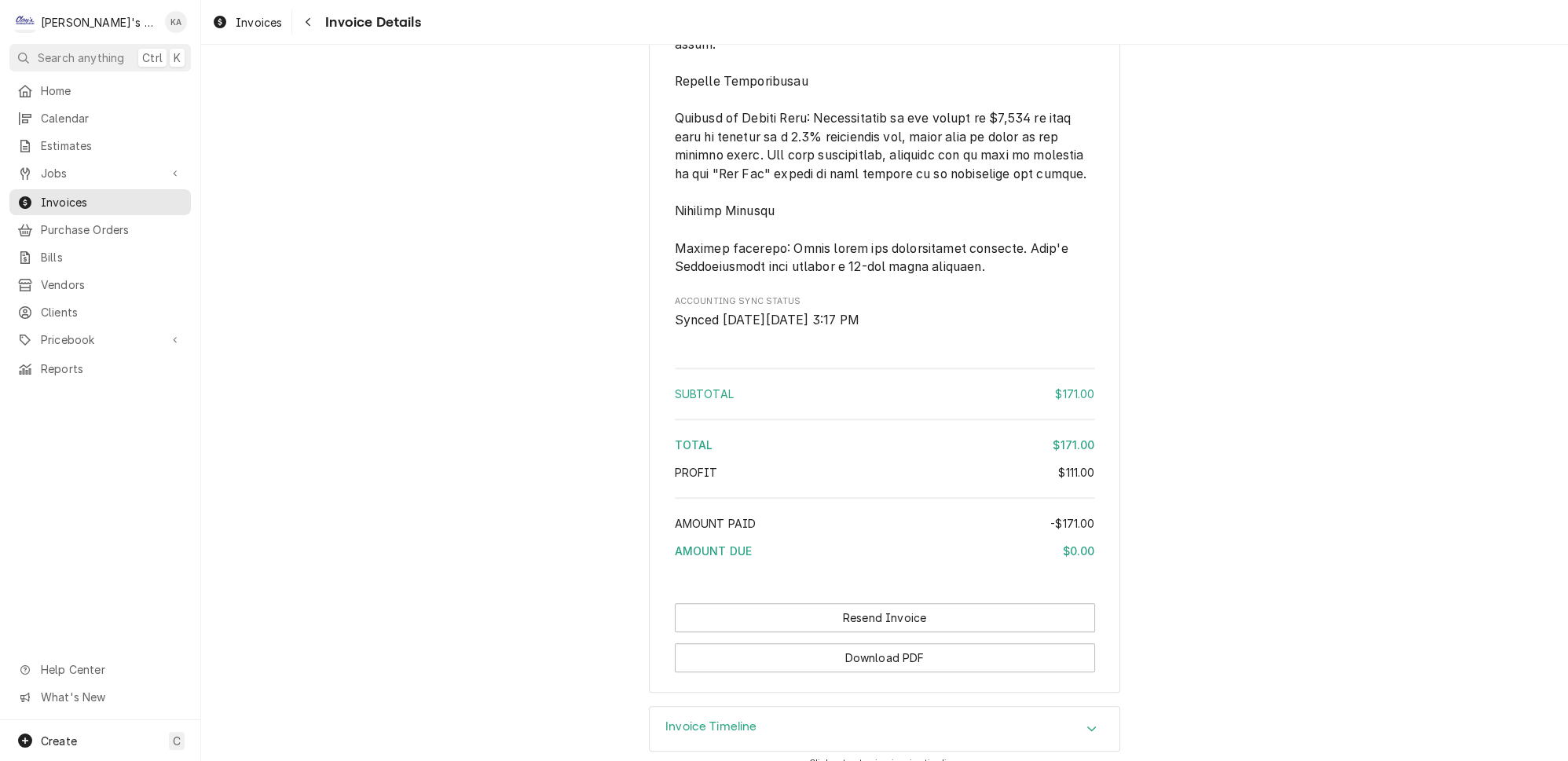
click at [671, 719] on h3 "Invoice Timeline" at bounding box center [711, 726] width 92 height 15
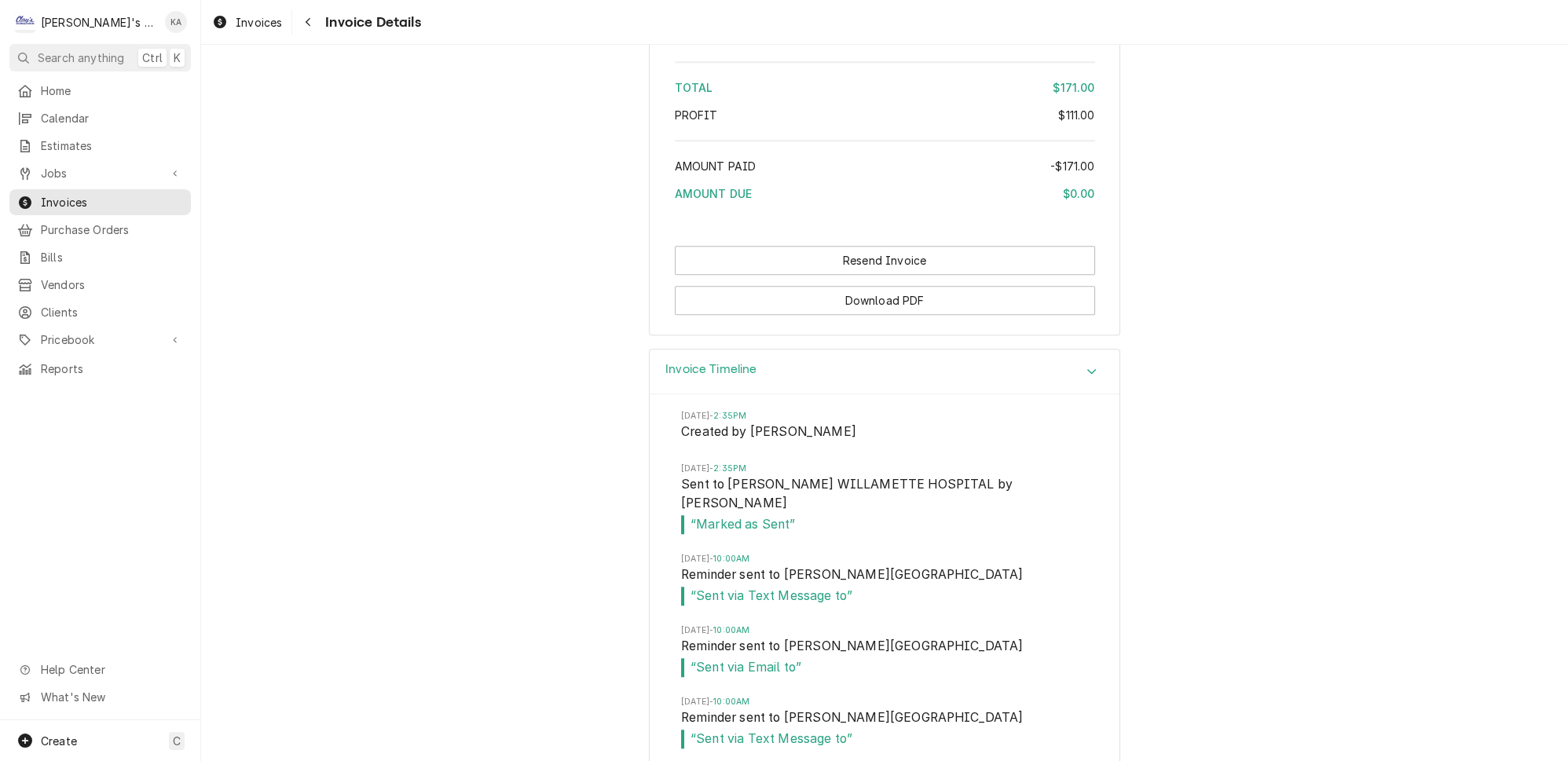
scroll to position [2603, 0]
